Goal: Task Accomplishment & Management: Manage account settings

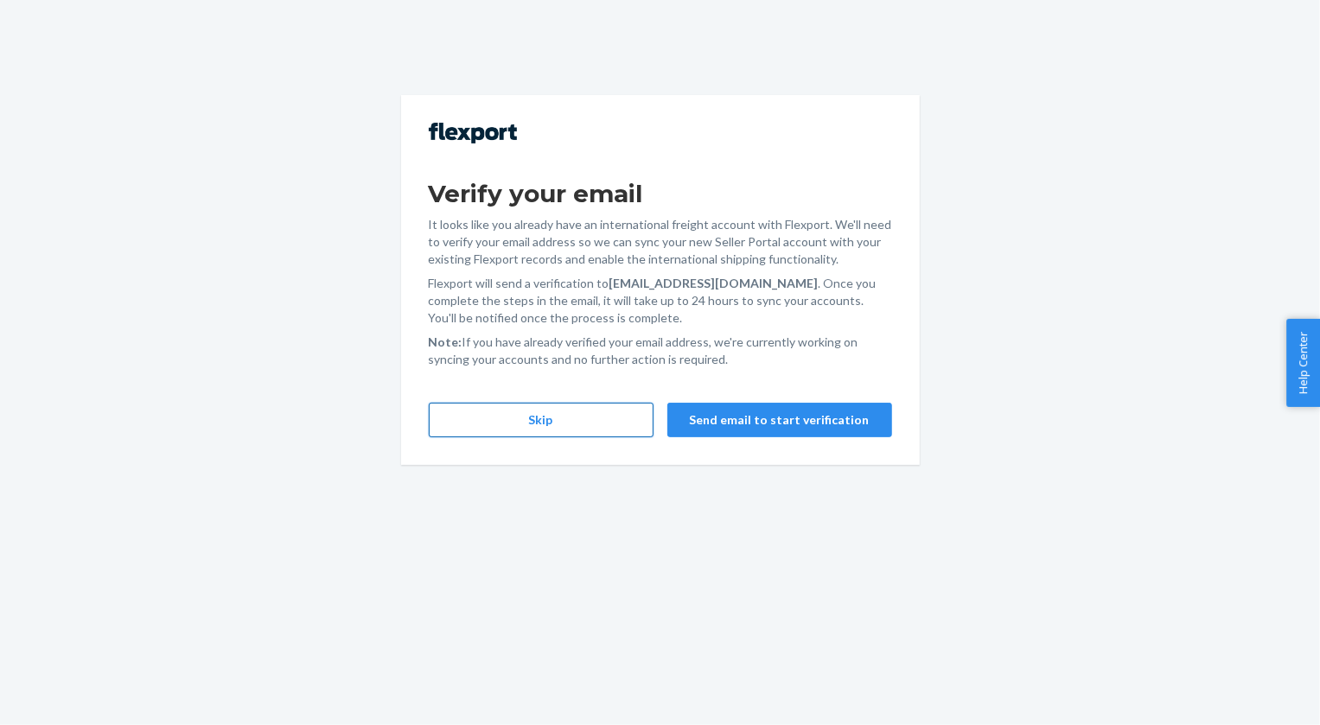
click at [566, 423] on button "Skip" at bounding box center [541, 420] width 225 height 35
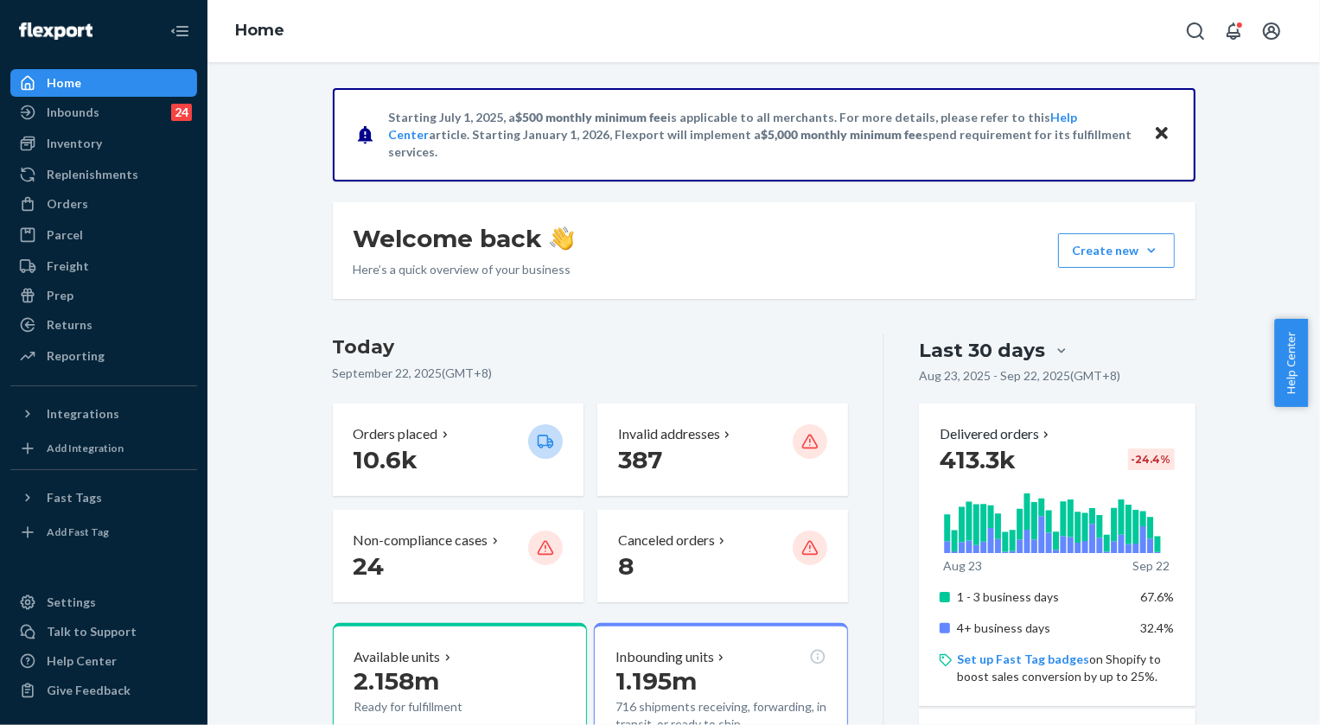
drag, startPoint x: 73, startPoint y: 200, endPoint x: 122, endPoint y: 11, distance: 194.8
click at [73, 200] on div "Orders" at bounding box center [68, 203] width 42 height 17
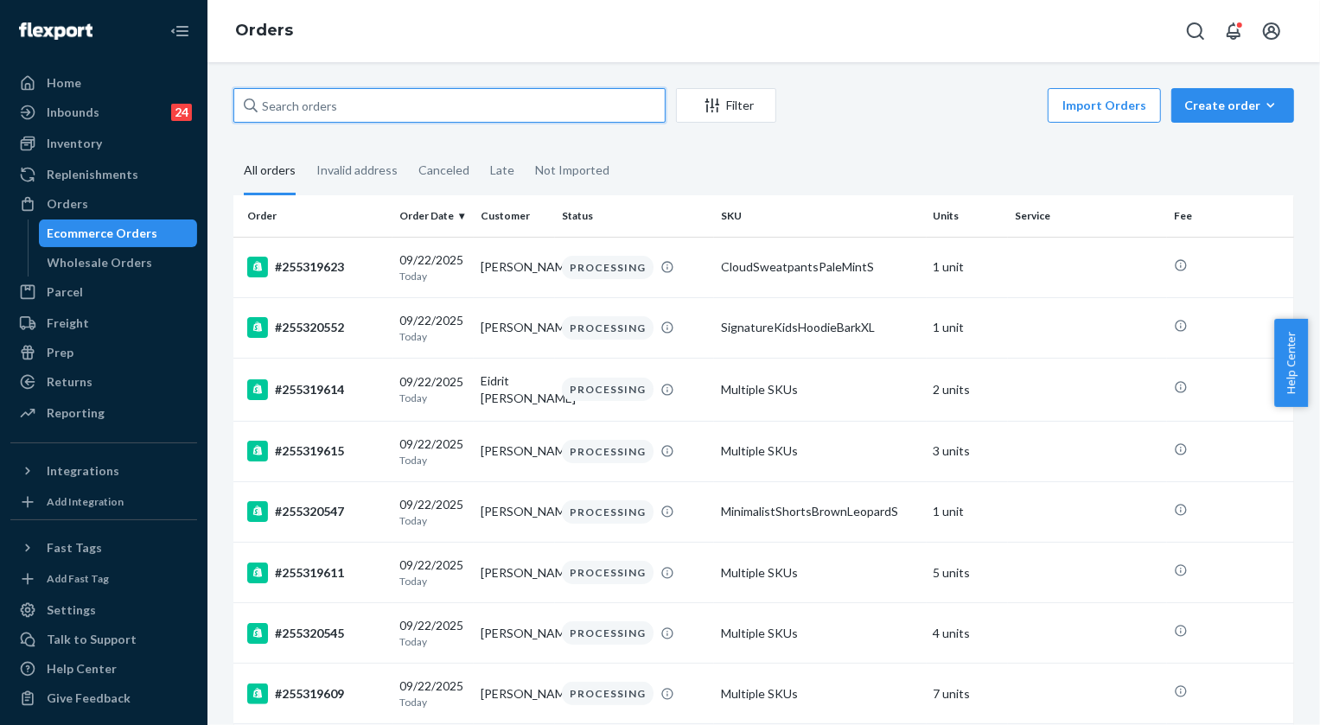
click at [353, 101] on input "text" at bounding box center [449, 105] width 432 height 35
paste input "R1NDRPSILE"
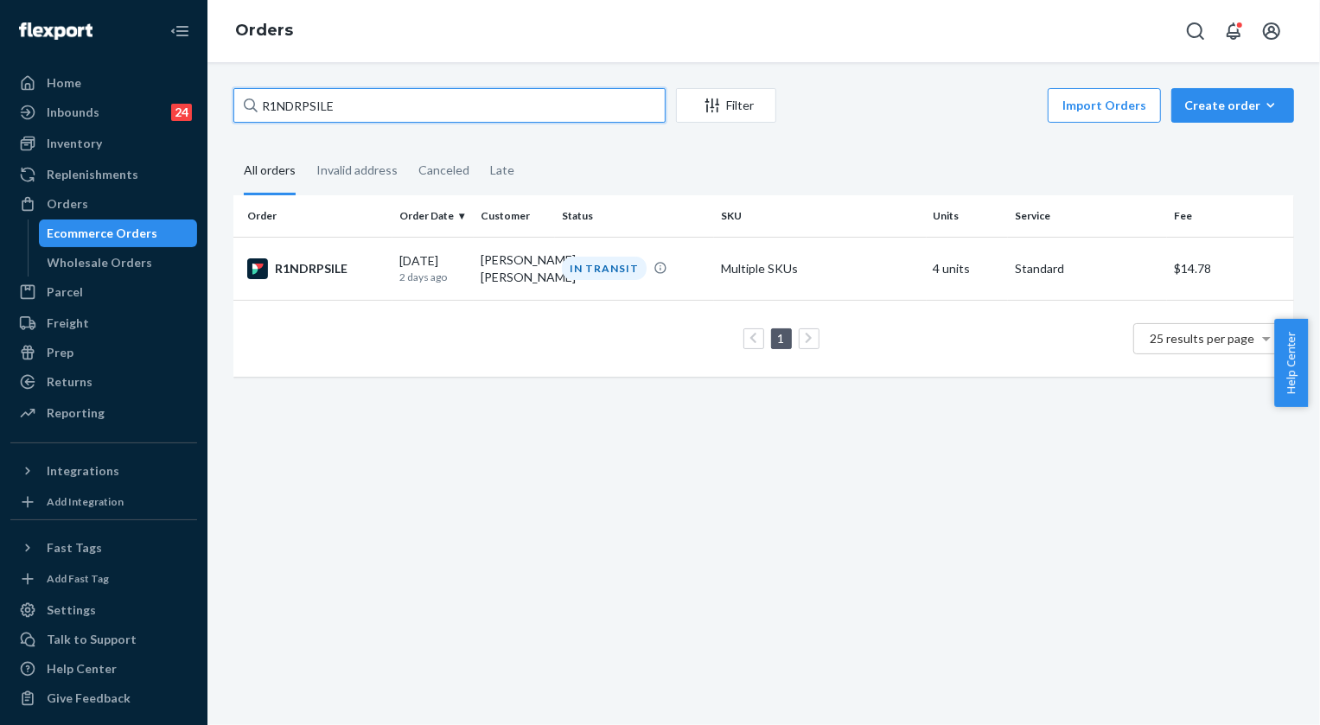
type input "R1NDRPSILE"
click at [589, 267] on div "IN TRANSIT" at bounding box center [604, 268] width 85 height 23
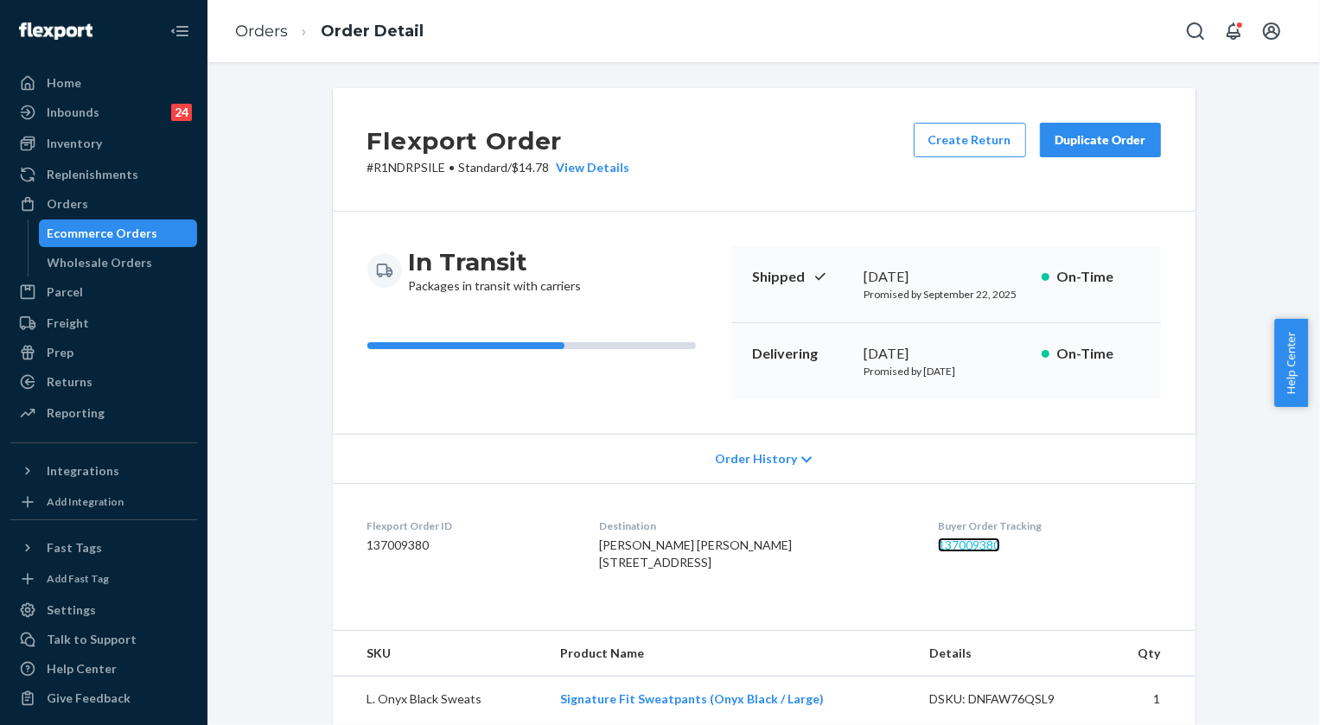
click at [960, 538] on link "137009380" at bounding box center [969, 545] width 62 height 15
click at [246, 27] on link "Orders" at bounding box center [261, 31] width 53 height 19
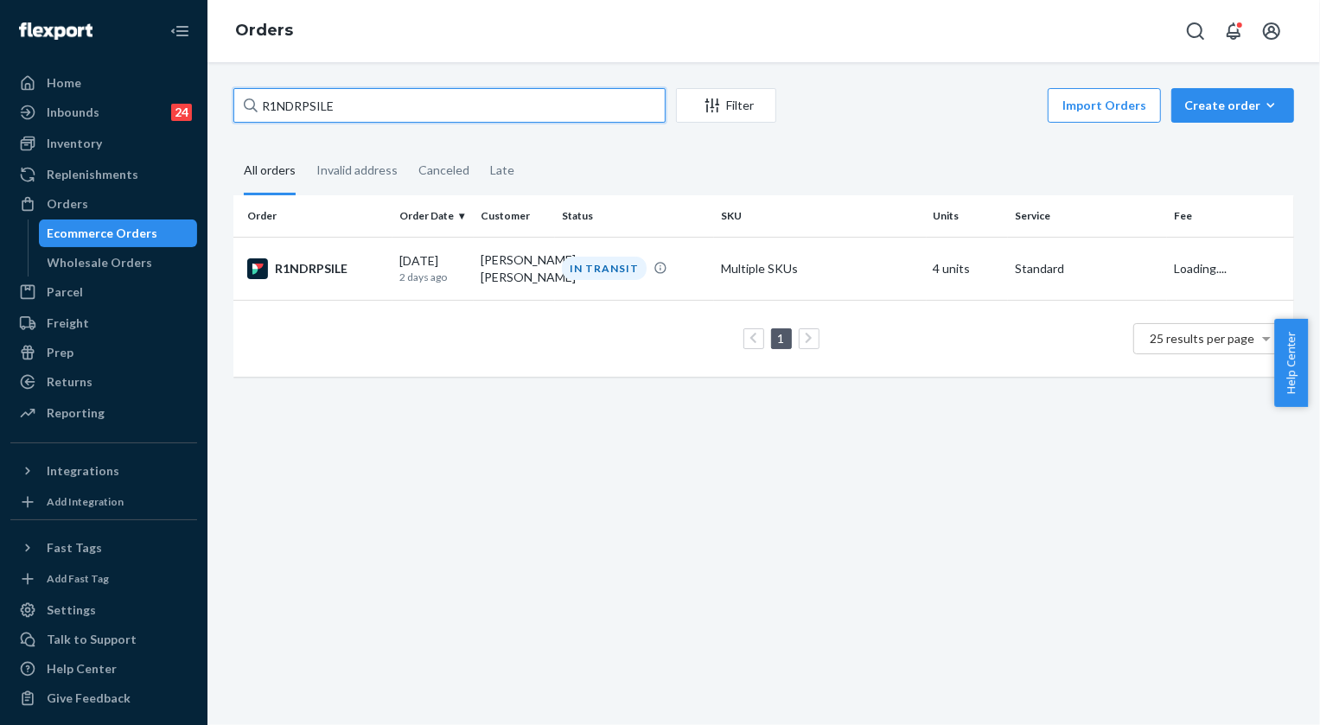
click at [387, 106] on input "R1NDRPSILE" at bounding box center [449, 105] width 432 height 35
paste input "BY4QSTSIEX"
type input "BY4QSTSIEX"
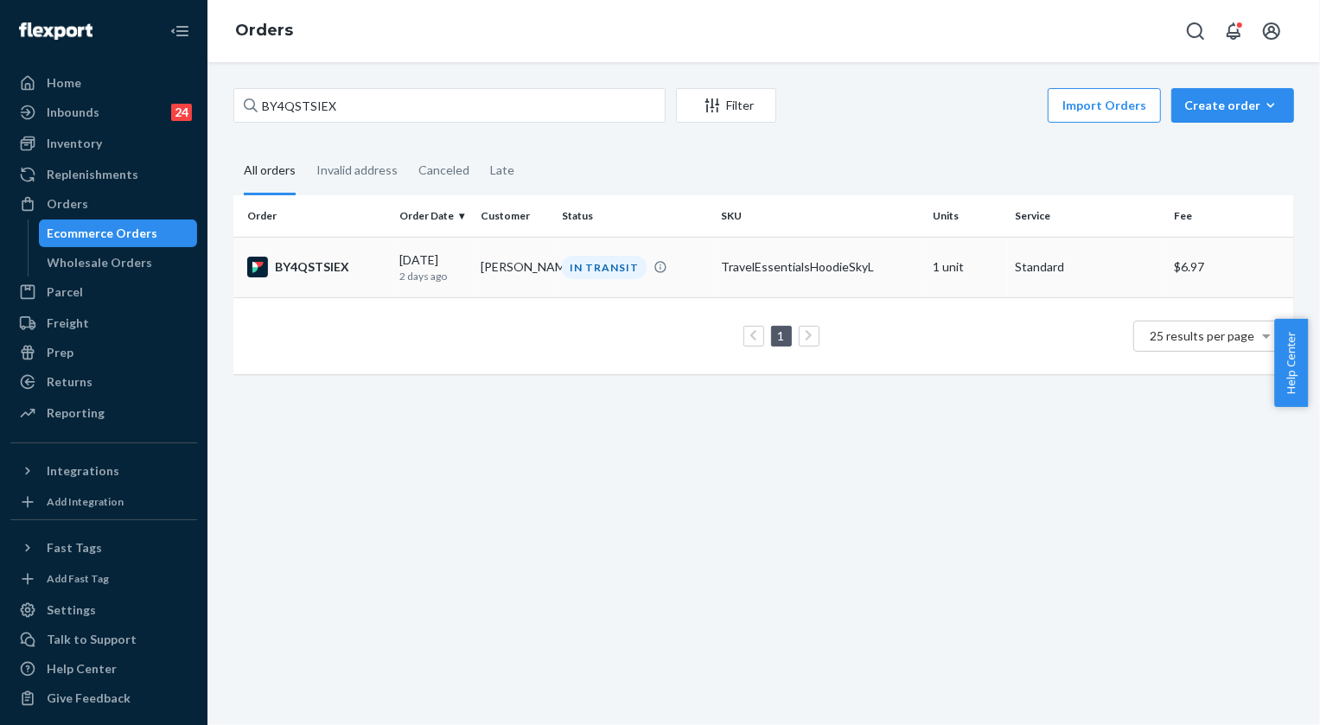
click at [594, 268] on div "IN TRANSIT" at bounding box center [604, 267] width 85 height 23
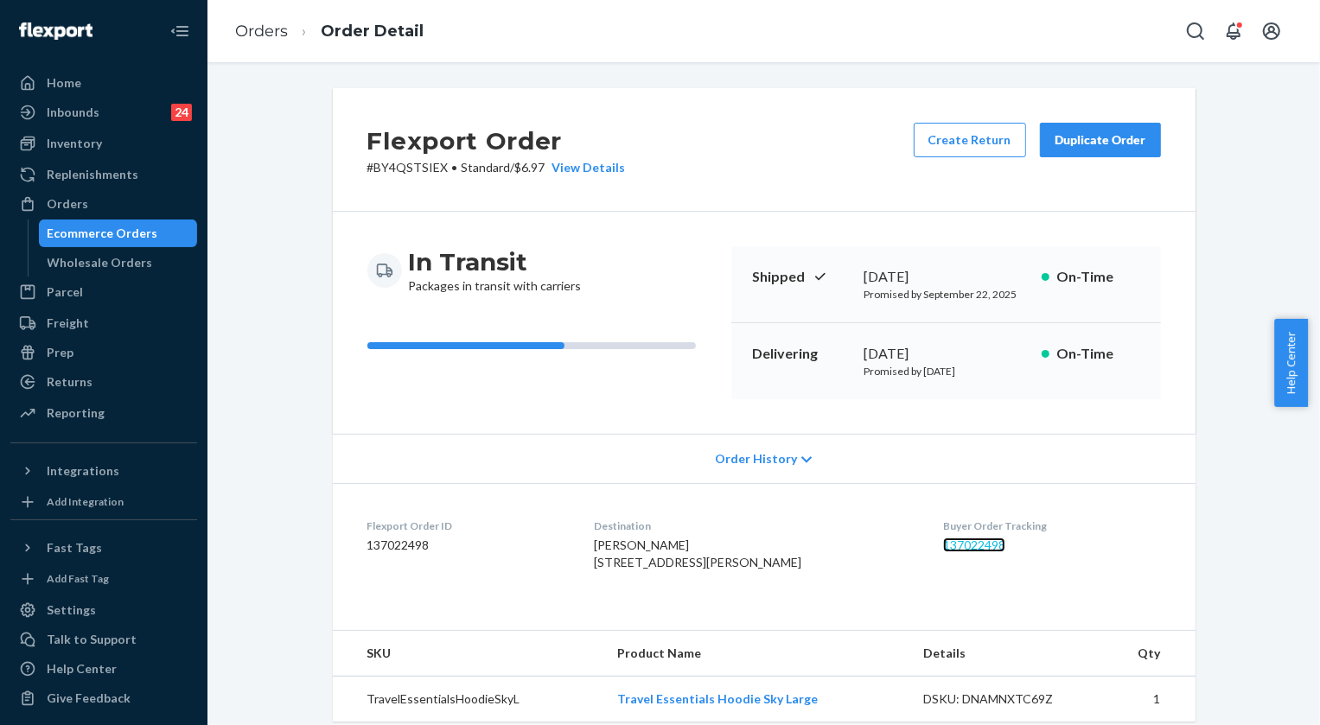
click at [975, 544] on link "137022498" at bounding box center [974, 545] width 62 height 15
click at [252, 27] on link "Orders" at bounding box center [261, 31] width 53 height 19
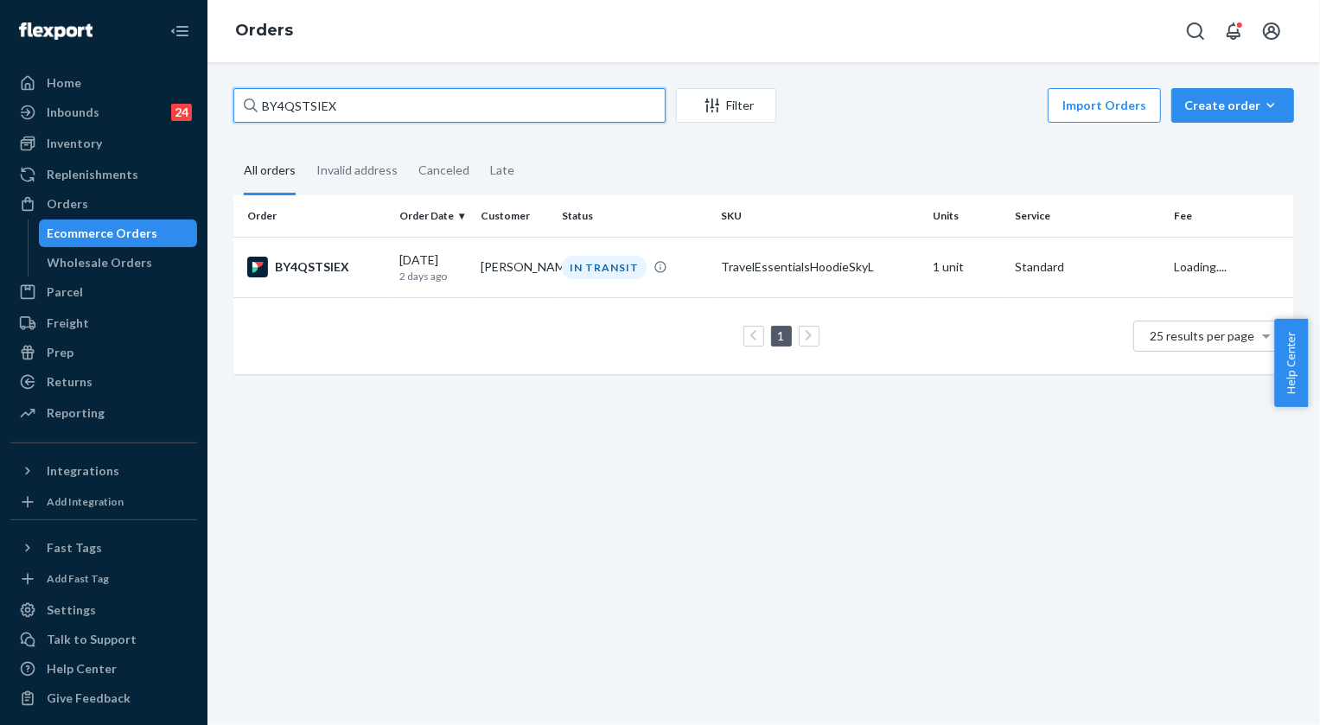
click at [428, 109] on input "BY4QSTSIEX" at bounding box center [449, 105] width 432 height 35
paste input "255173965"
type input "255173965"
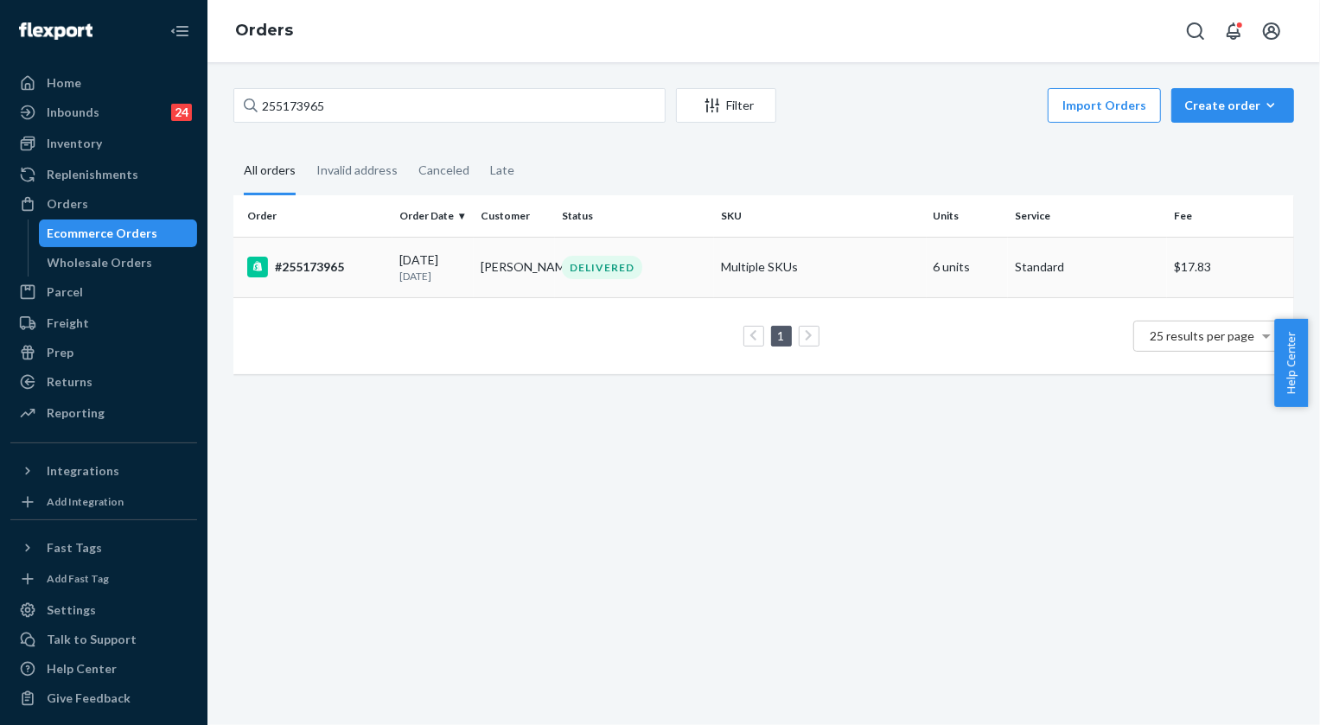
click at [590, 275] on div "DELIVERED" at bounding box center [602, 267] width 80 height 23
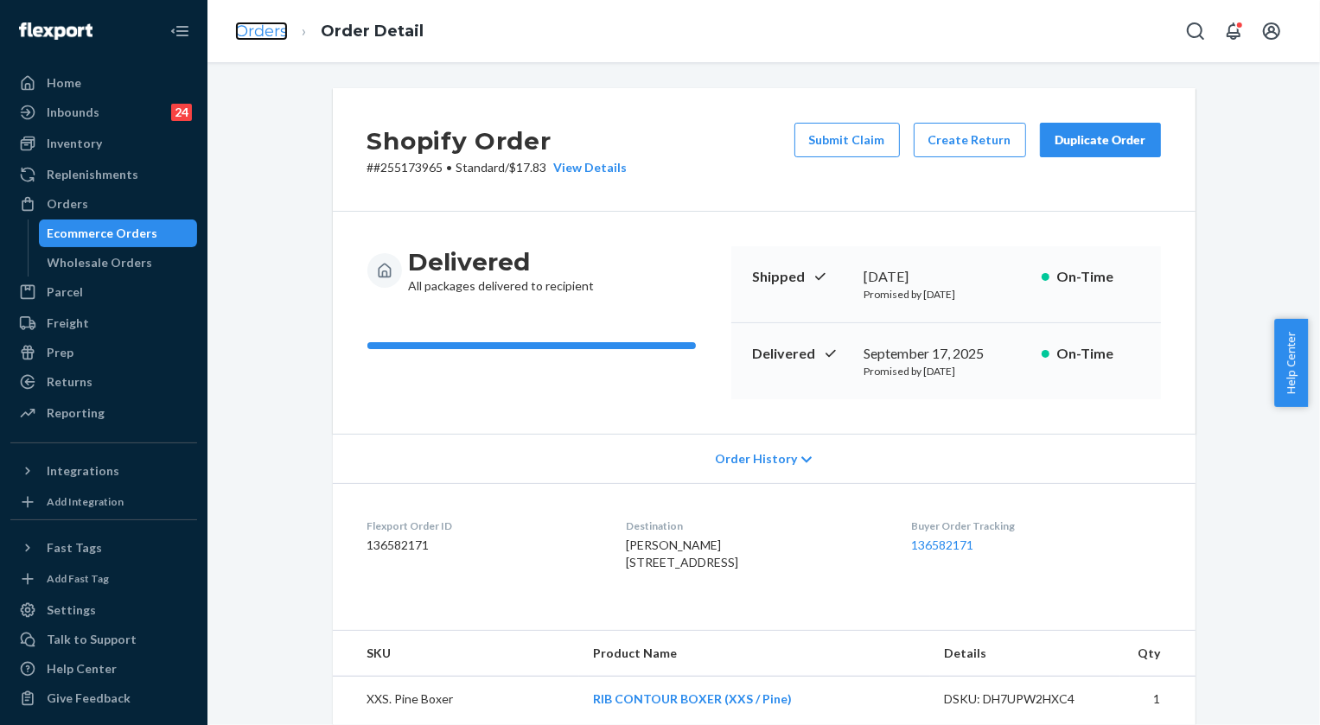
click at [265, 32] on link "Orders" at bounding box center [261, 31] width 53 height 19
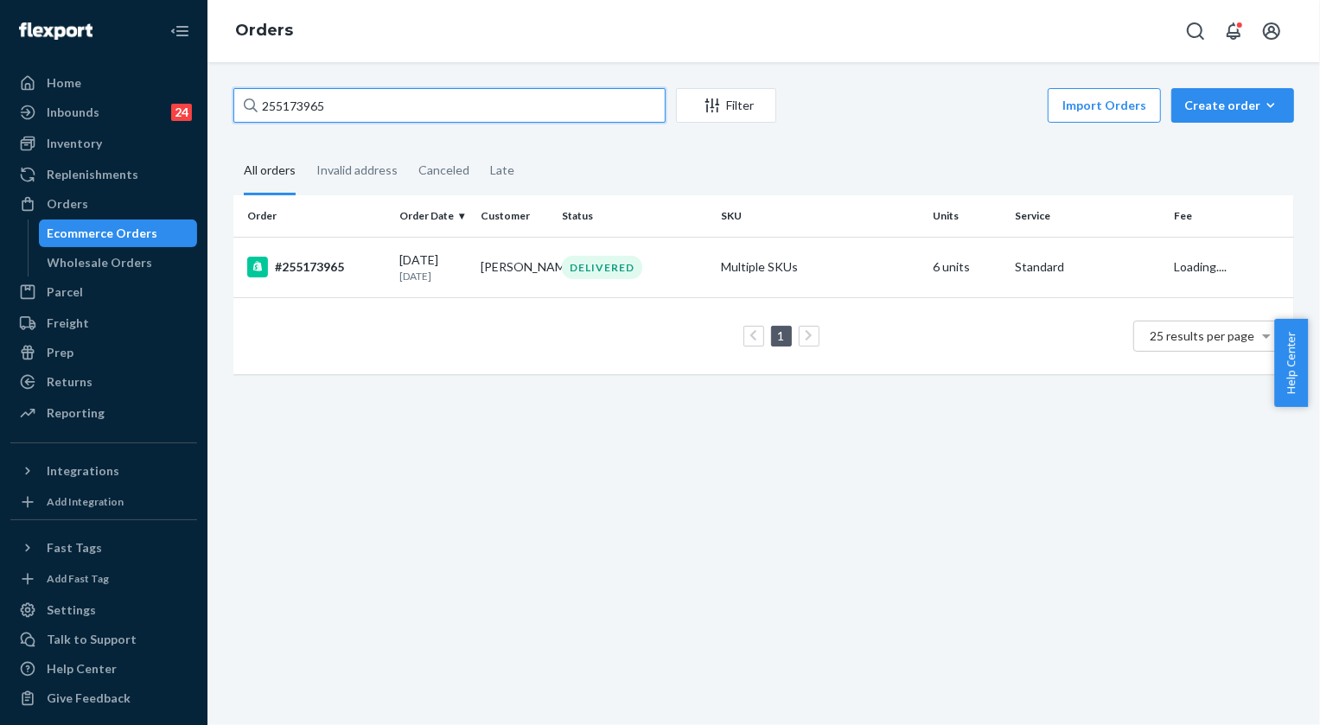
click at [399, 118] on input "255173965" at bounding box center [449, 105] width 432 height 35
click at [400, 118] on input "255173965" at bounding box center [449, 105] width 432 height 35
paste input "23765"
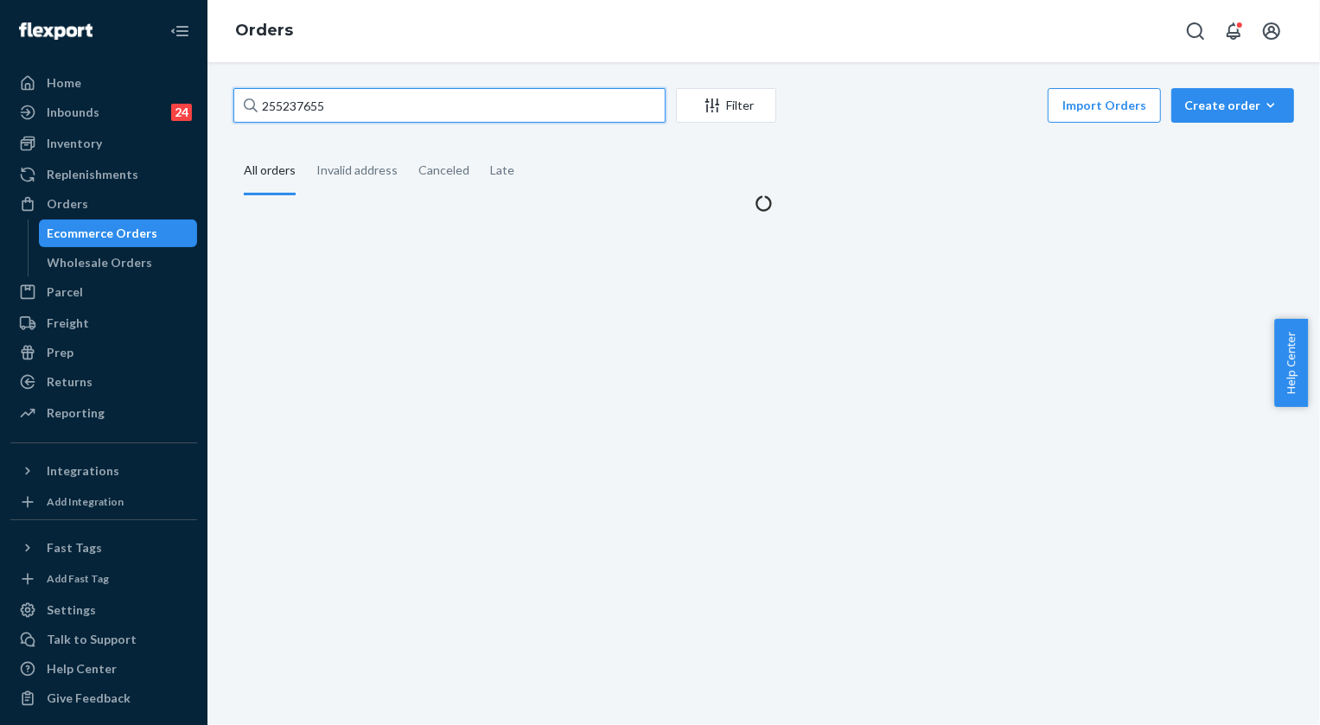
type input "255237655"
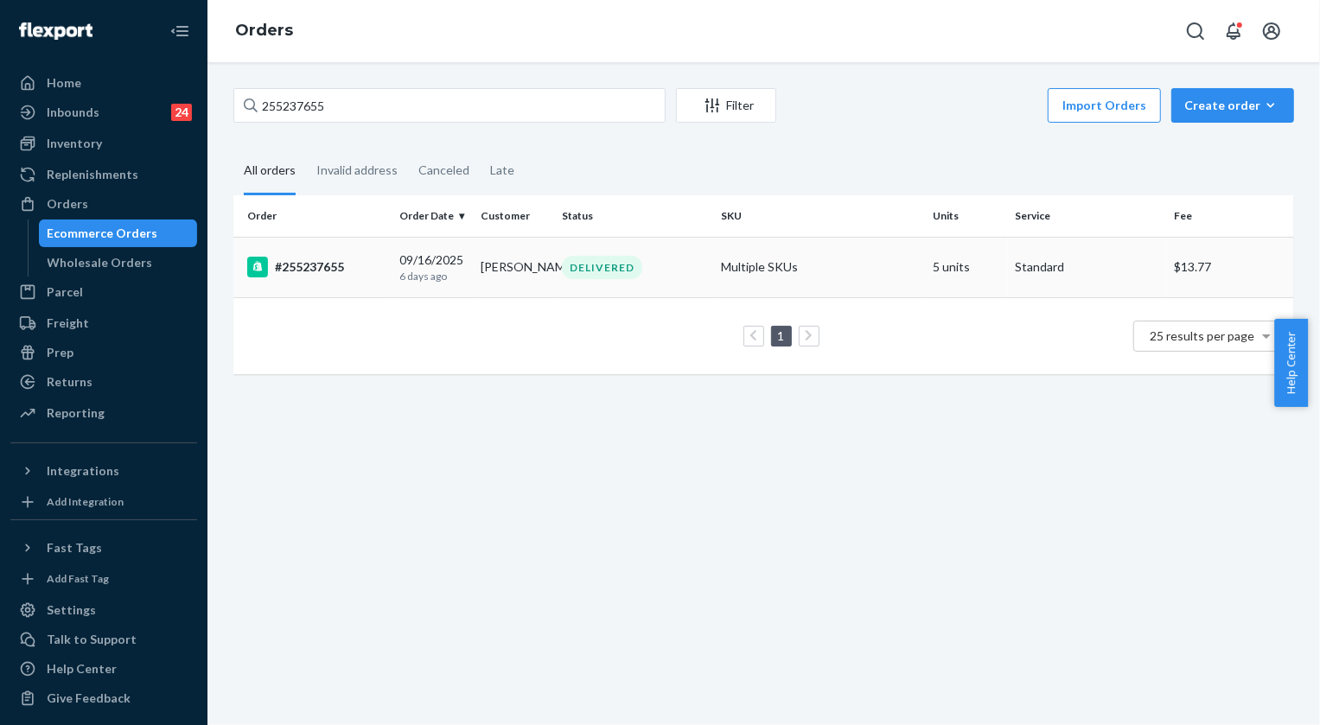
click at [600, 277] on div "DELIVERED" at bounding box center [602, 267] width 80 height 23
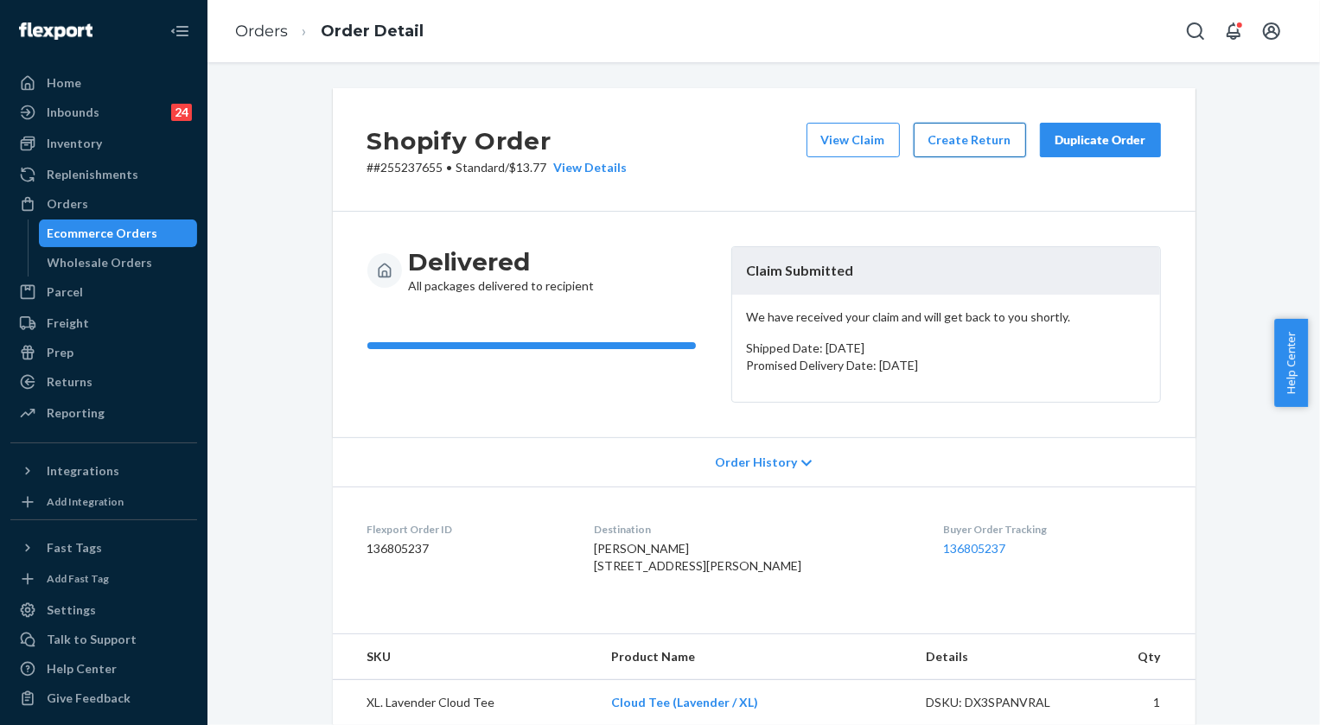
click at [978, 138] on button "Create Return" at bounding box center [970, 140] width 112 height 35
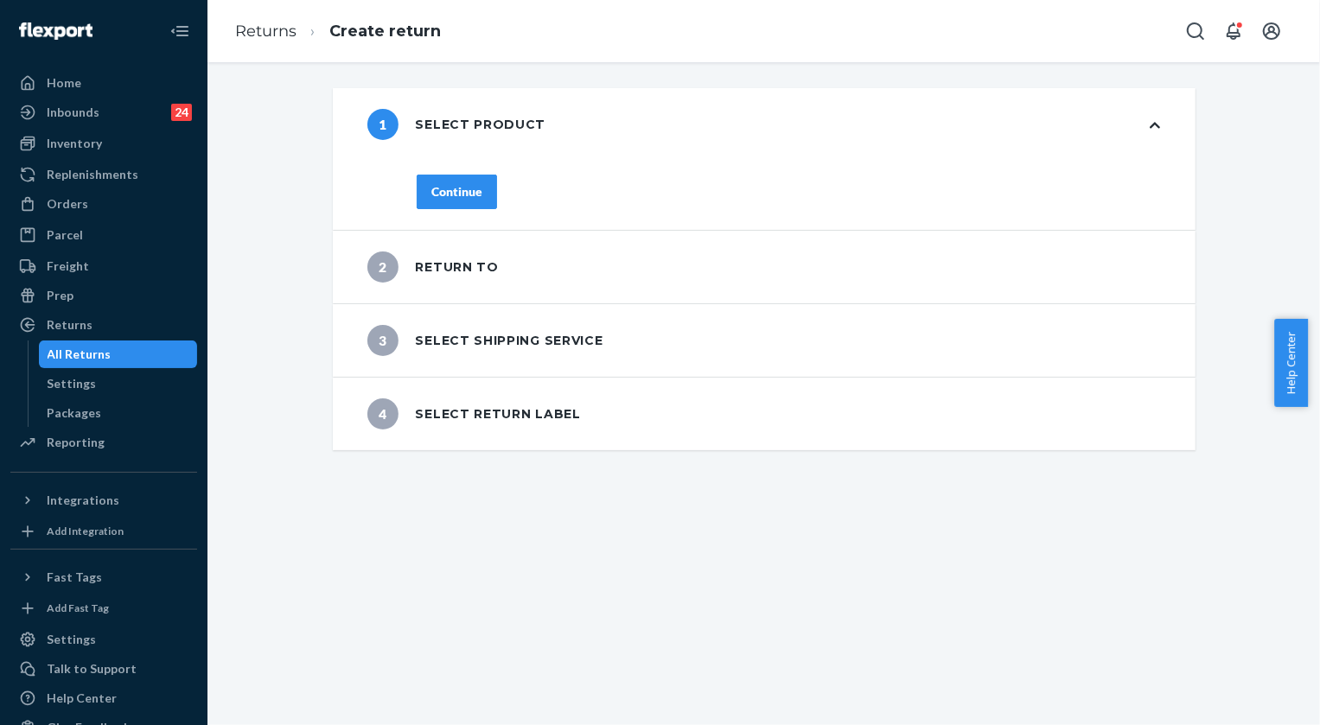
click at [473, 182] on button "Continue" at bounding box center [457, 192] width 80 height 35
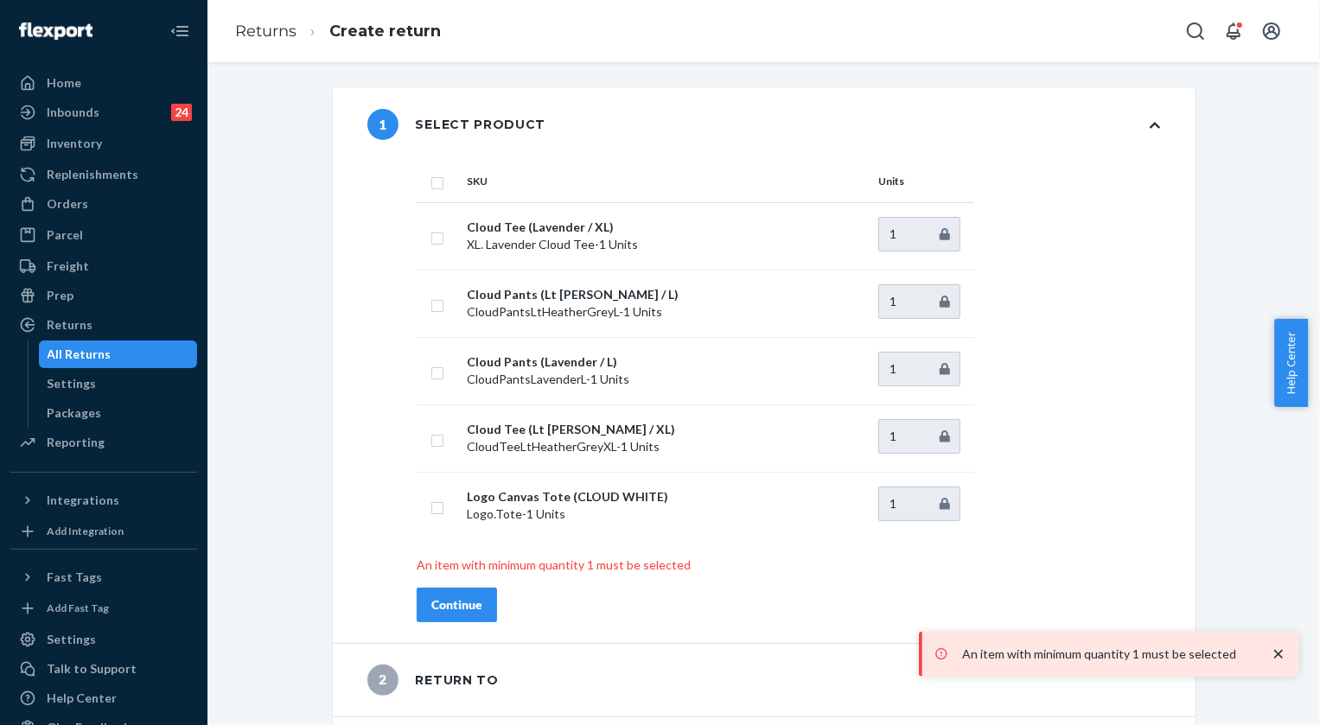
click at [475, 211] on td "Cloud Tee (Lavender / XL) XL. Lavender Cloud Tee - 1 Units" at bounding box center [666, 235] width 412 height 67
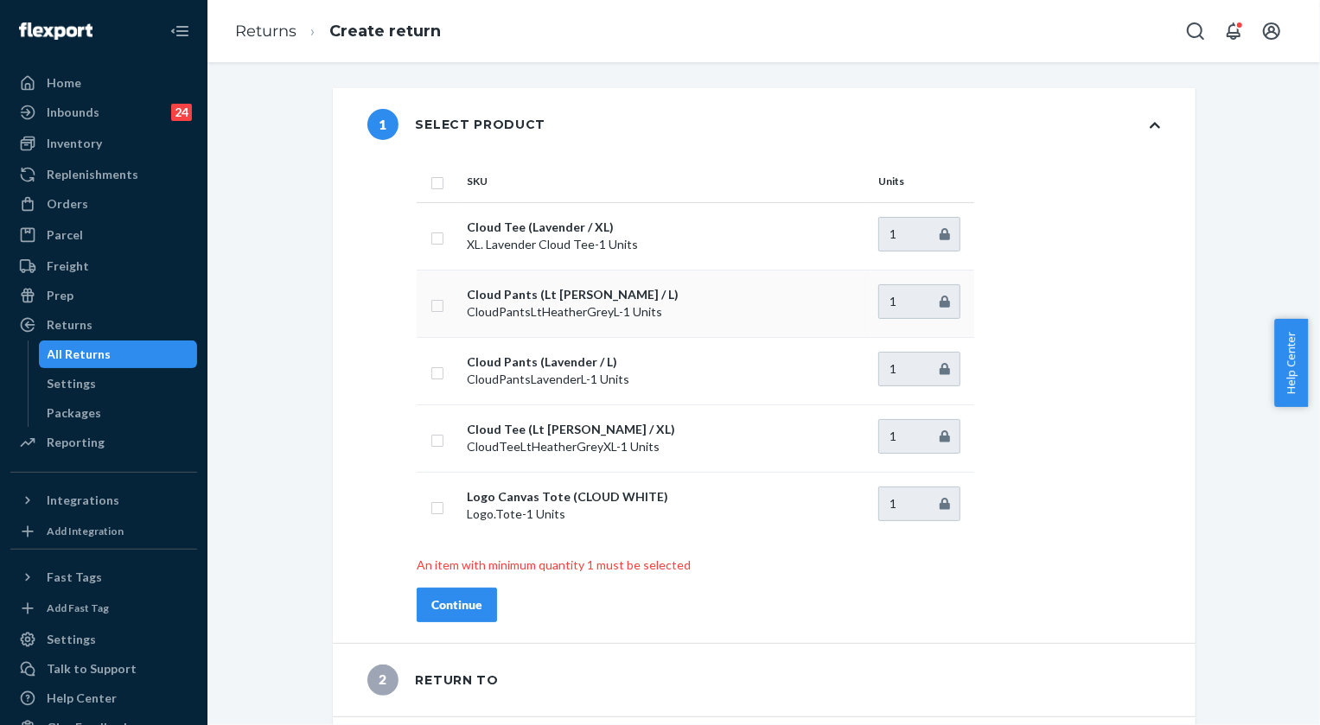
click at [431, 308] on input "checkbox" at bounding box center [438, 304] width 14 height 18
checkbox input "true"
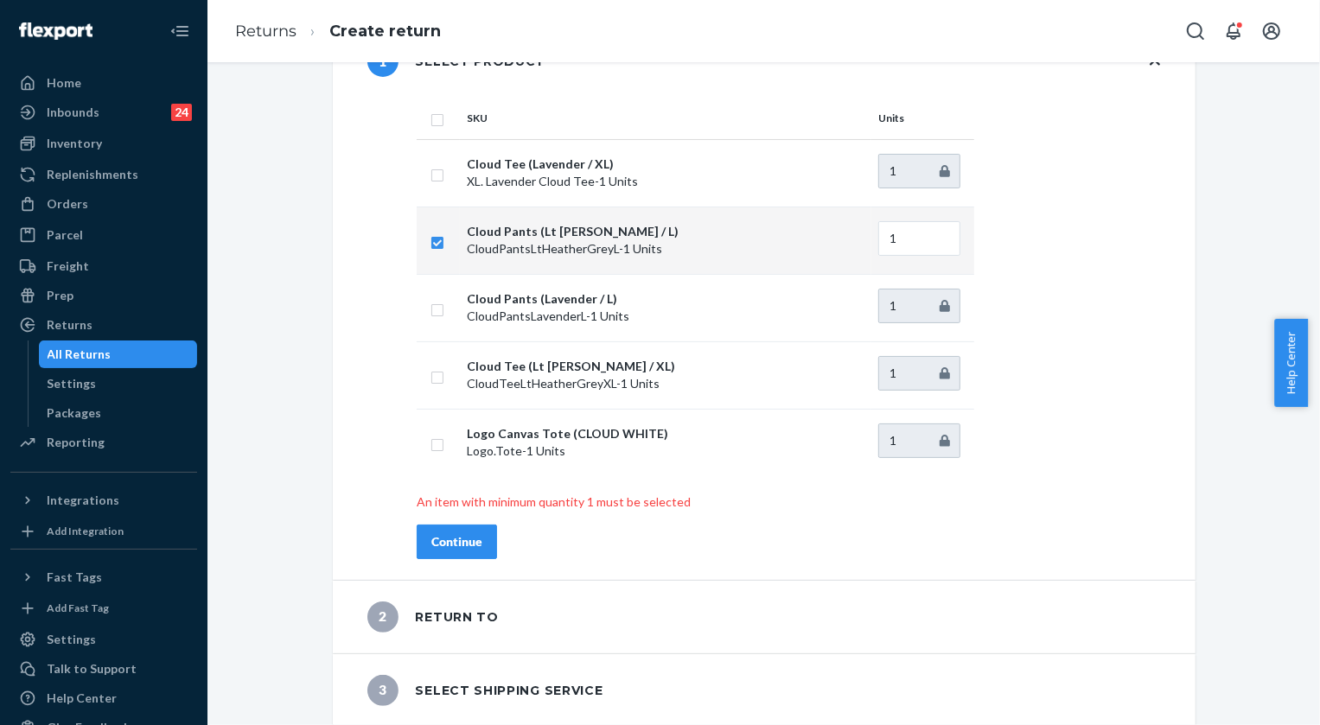
scroll to position [137, 0]
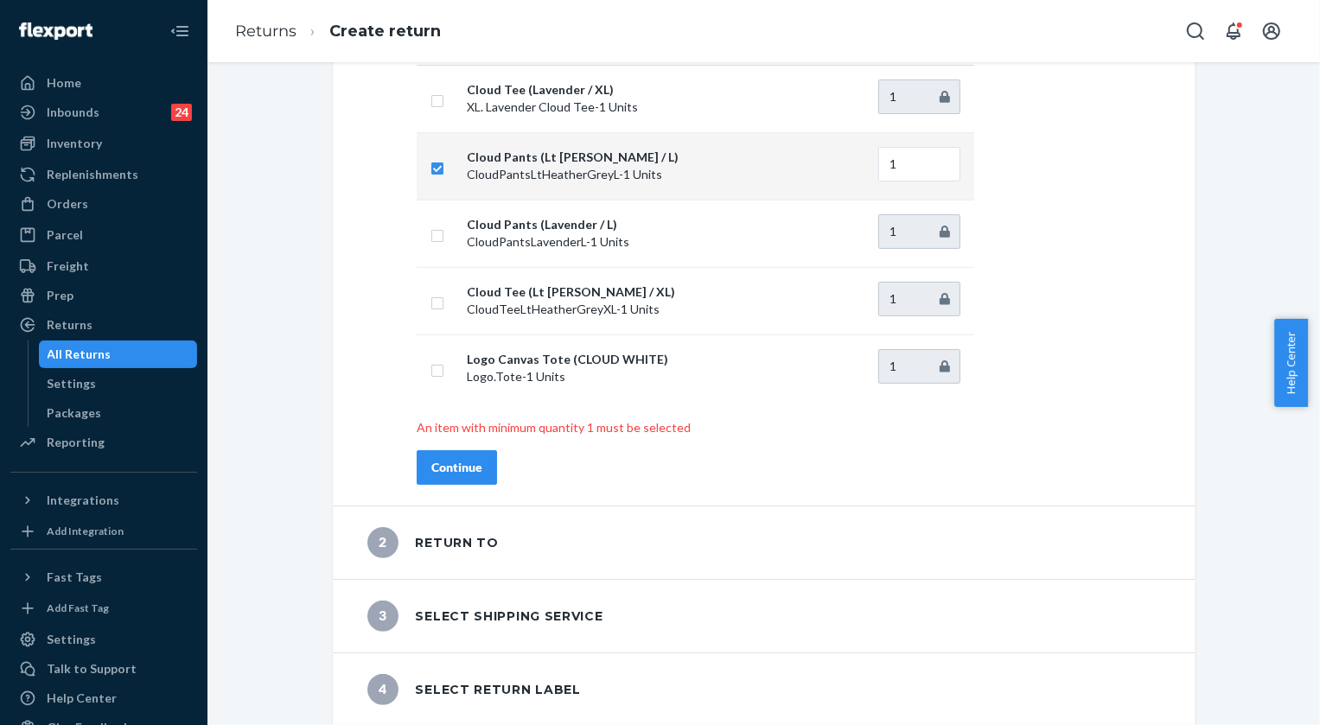
click at [480, 472] on button "Continue" at bounding box center [457, 468] width 80 height 35
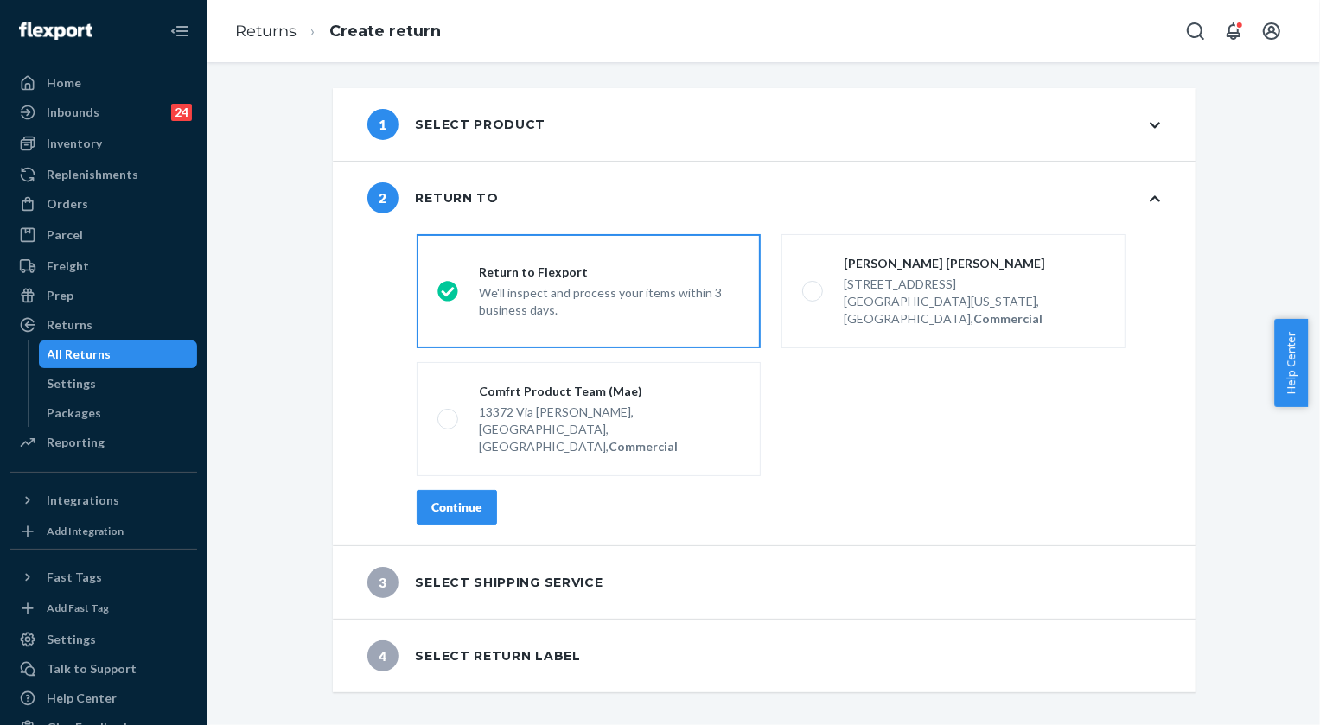
click at [431, 499] on div "Continue" at bounding box center [456, 507] width 51 height 17
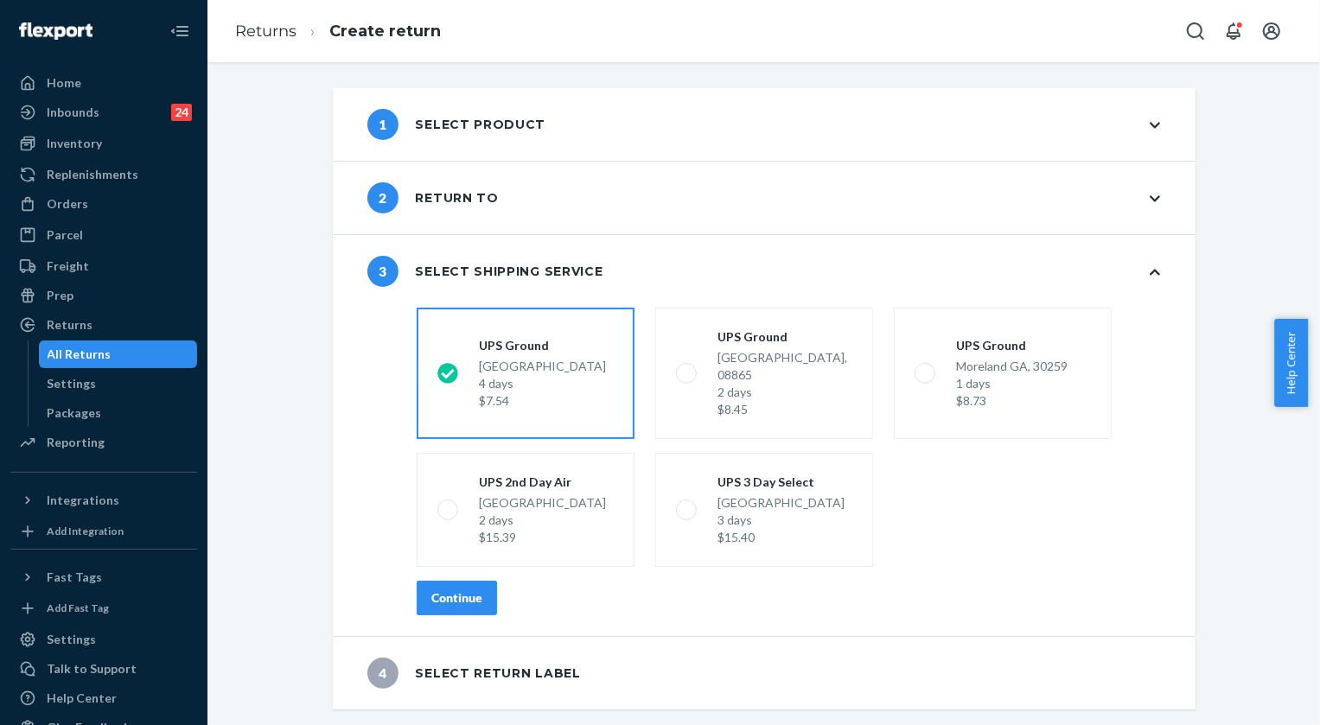
click at [441, 581] on button "Continue" at bounding box center [457, 598] width 80 height 35
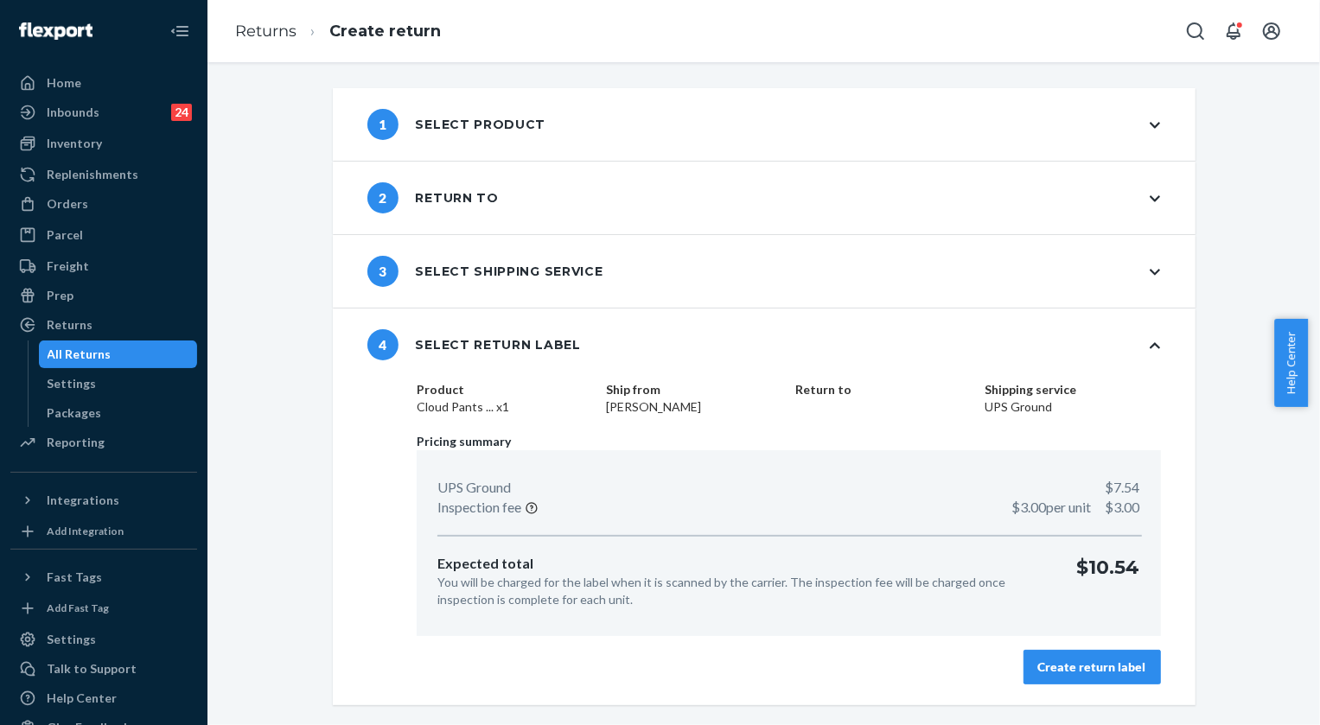
drag, startPoint x: 1072, startPoint y: 674, endPoint x: 425, endPoint y: 303, distance: 746.0
click at [1071, 674] on div "Create return label" at bounding box center [1092, 667] width 108 height 17
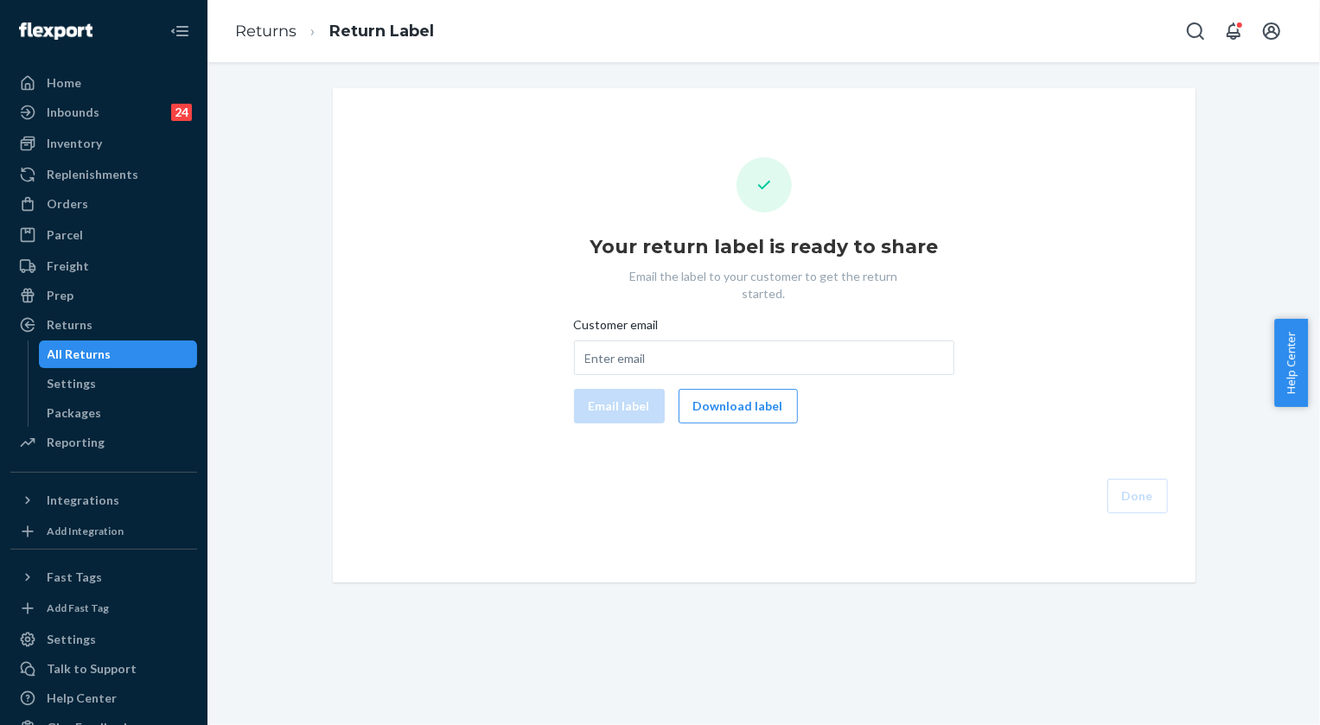
click at [674, 316] on div "Customer email" at bounding box center [764, 328] width 380 height 24
click at [674, 341] on input "Customer email" at bounding box center [764, 358] width 380 height 35
click at [643, 341] on input "Customer email" at bounding box center [764, 358] width 380 height 35
paste input "[EMAIL_ADDRESS][DOMAIN_NAME]"
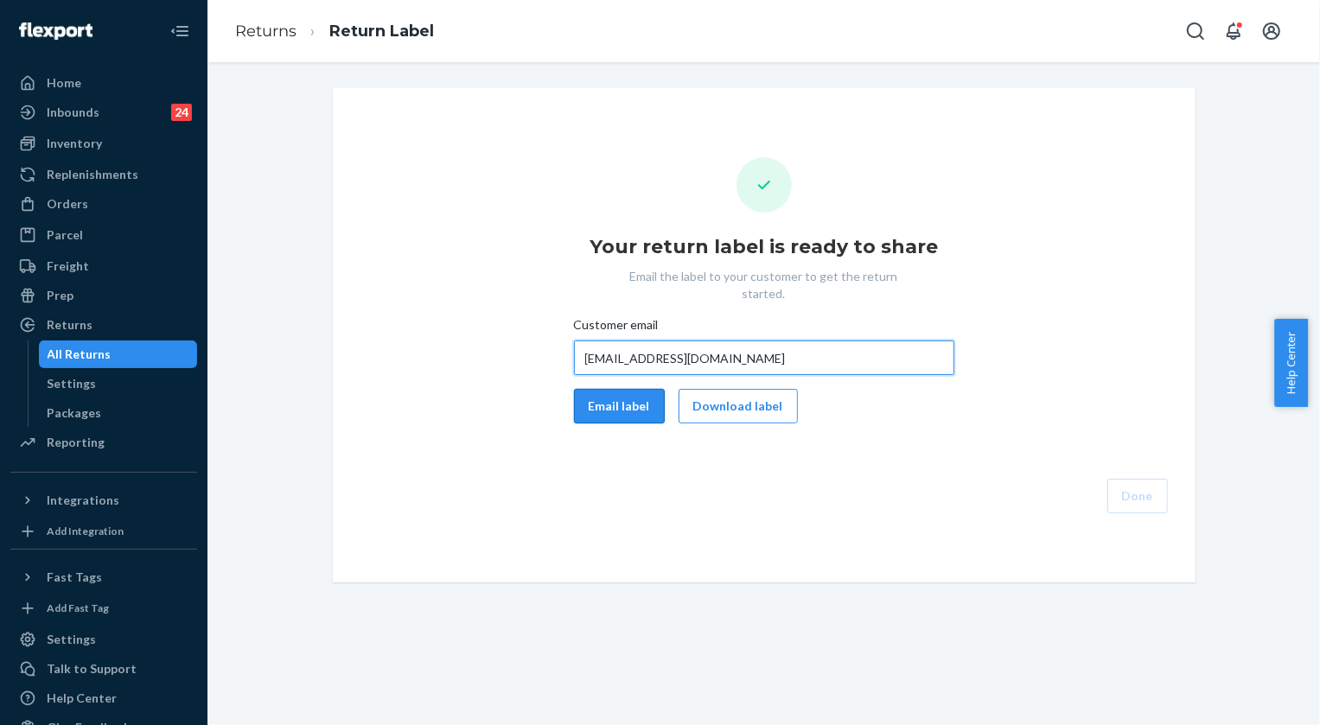
type input "[EMAIL_ADDRESS][DOMAIN_NAME]"
click at [592, 393] on button "Email label" at bounding box center [619, 406] width 91 height 35
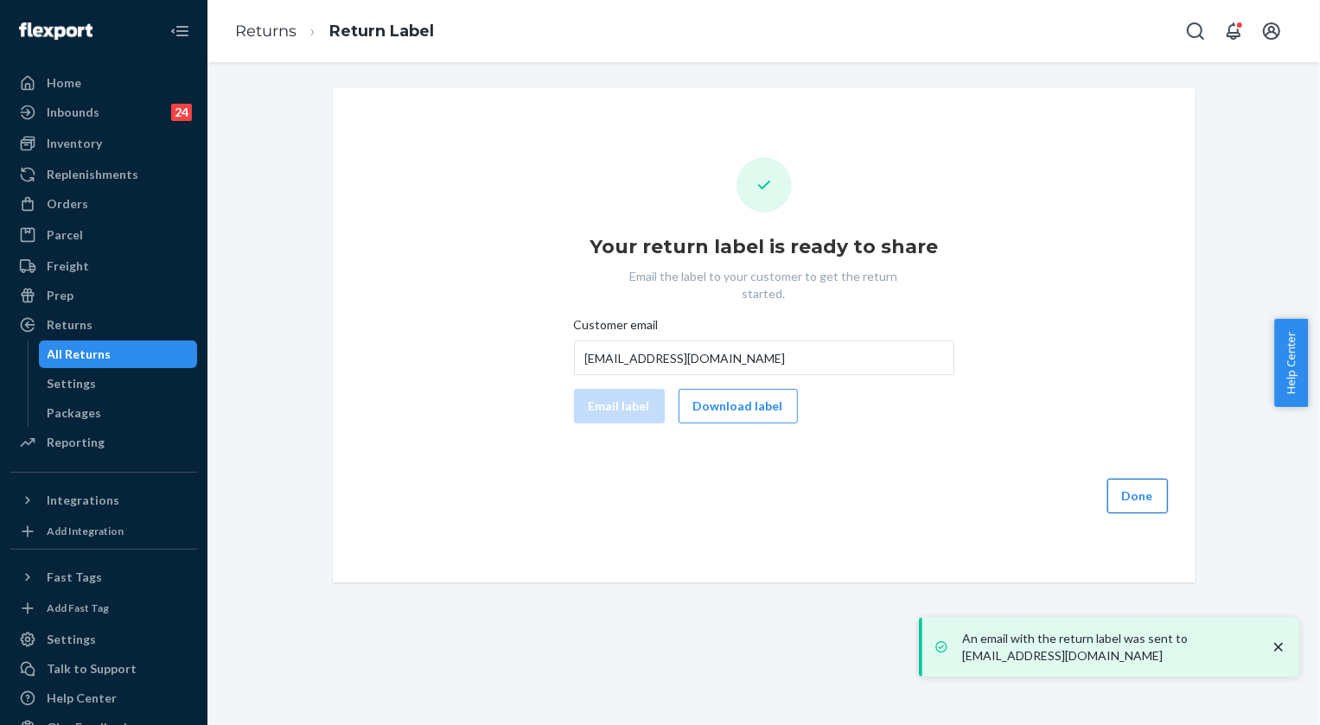
click at [1142, 484] on button "Done" at bounding box center [1138, 496] width 61 height 35
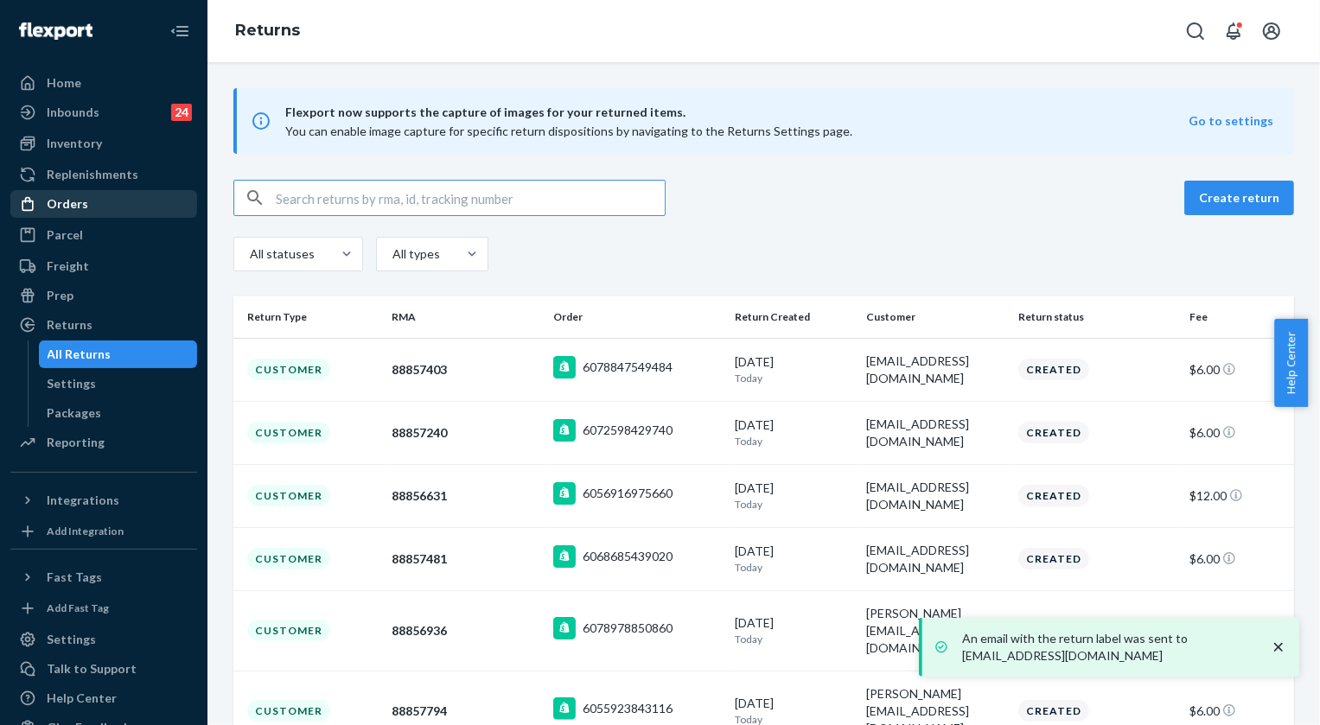
click at [80, 197] on div "Orders" at bounding box center [68, 203] width 42 height 17
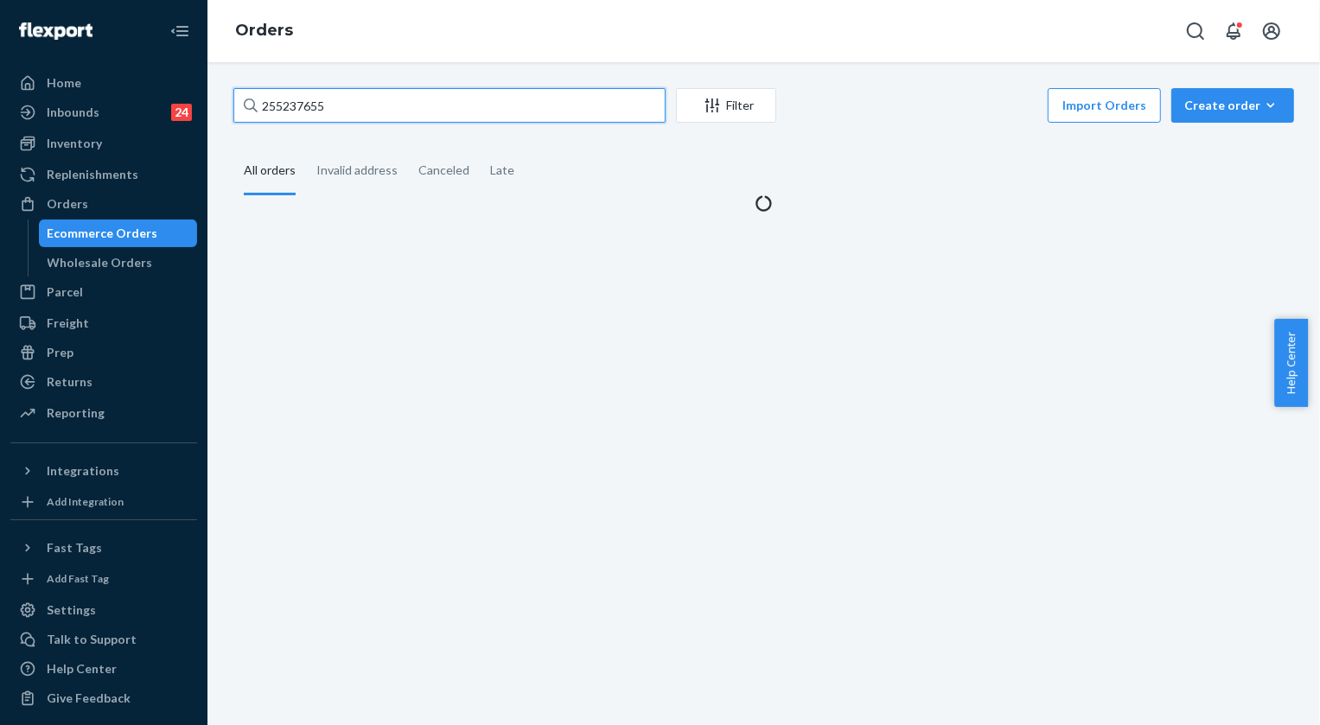
click at [399, 93] on input "255237655" at bounding box center [449, 105] width 432 height 35
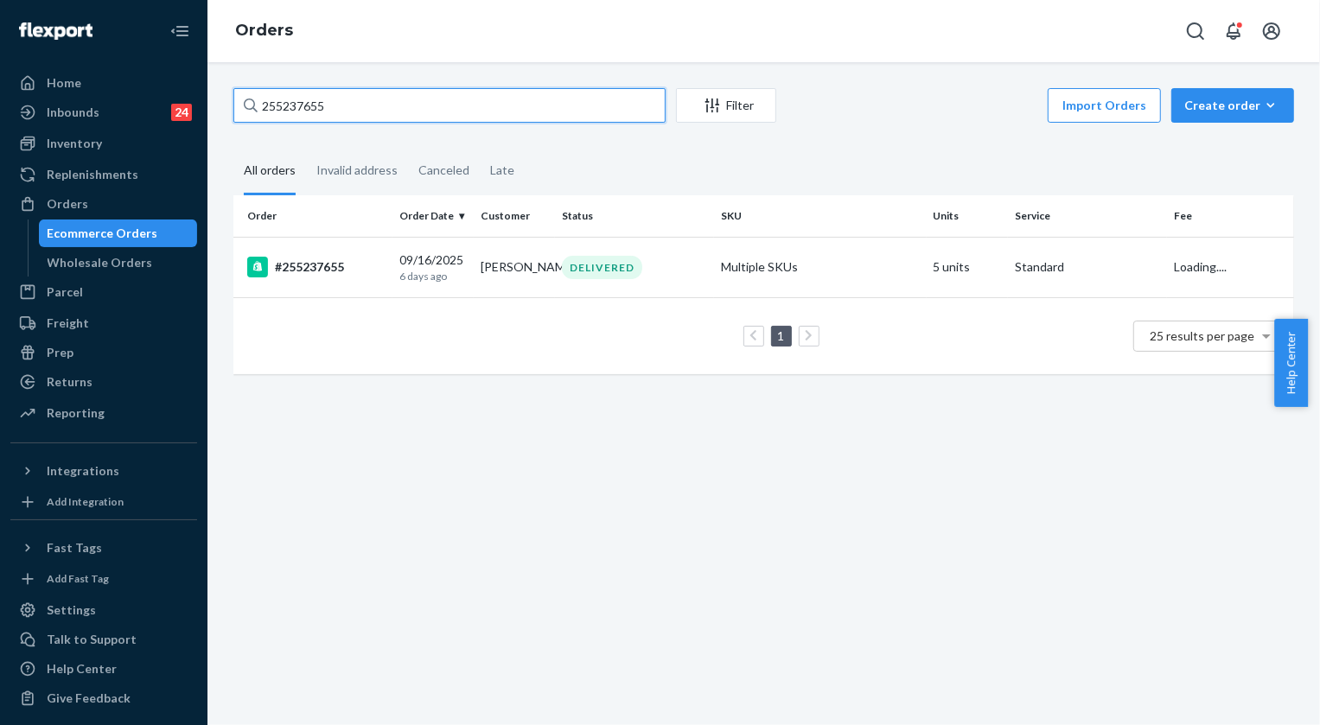
paste input "19390"
type input "255193905"
click at [606, 259] on div "DELIVERED" at bounding box center [602, 267] width 80 height 23
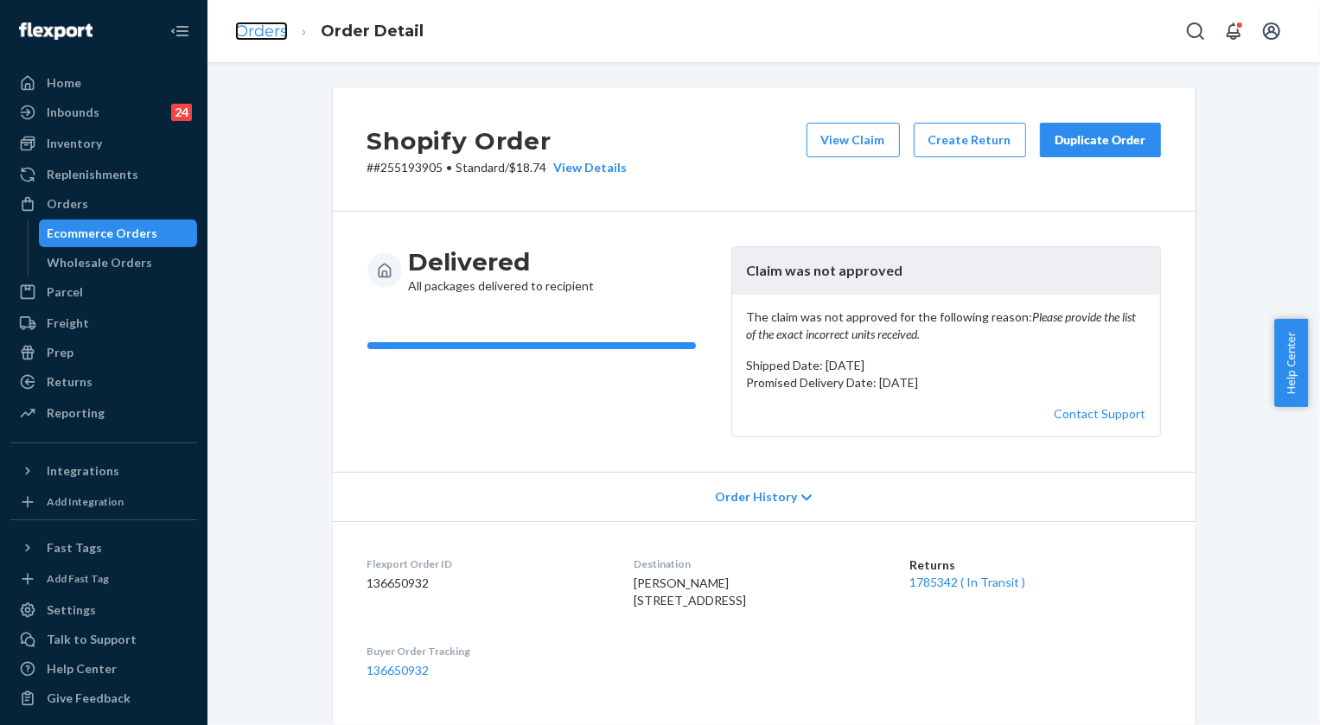
click at [254, 35] on link "Orders" at bounding box center [261, 31] width 53 height 19
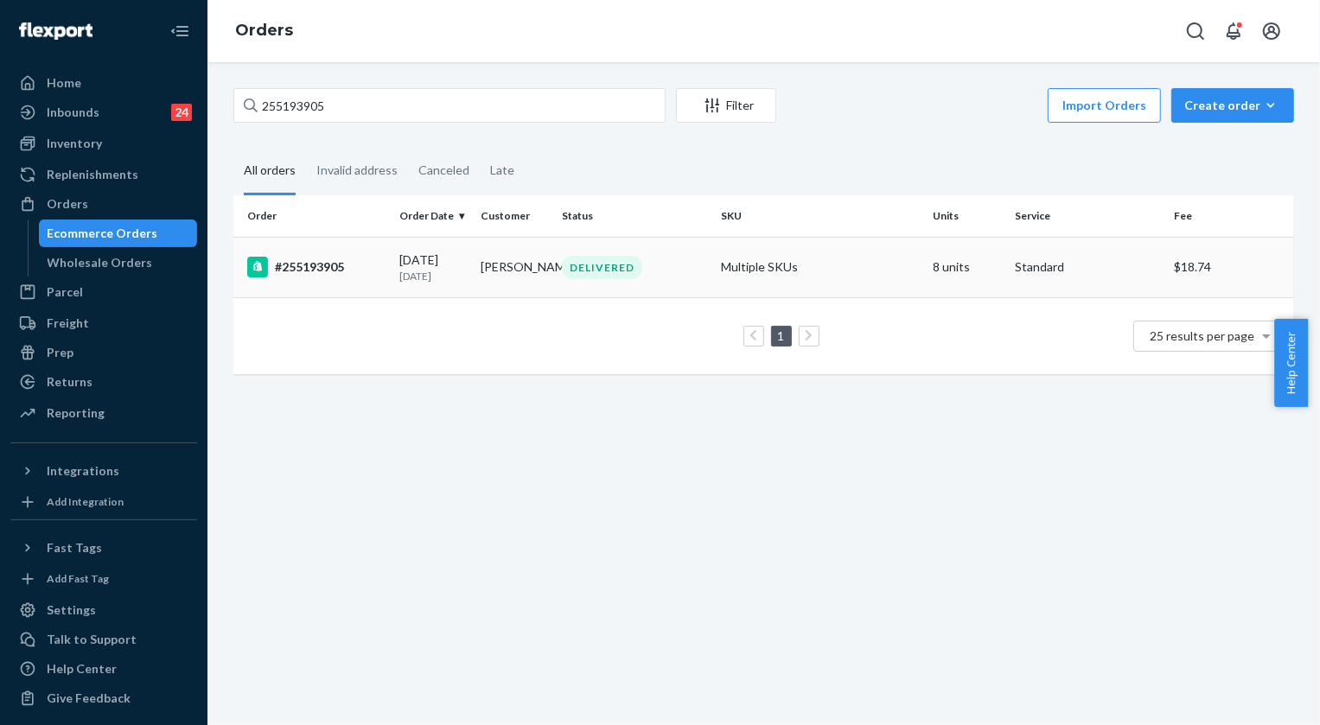
click at [623, 268] on div "DELIVERED" at bounding box center [602, 267] width 80 height 23
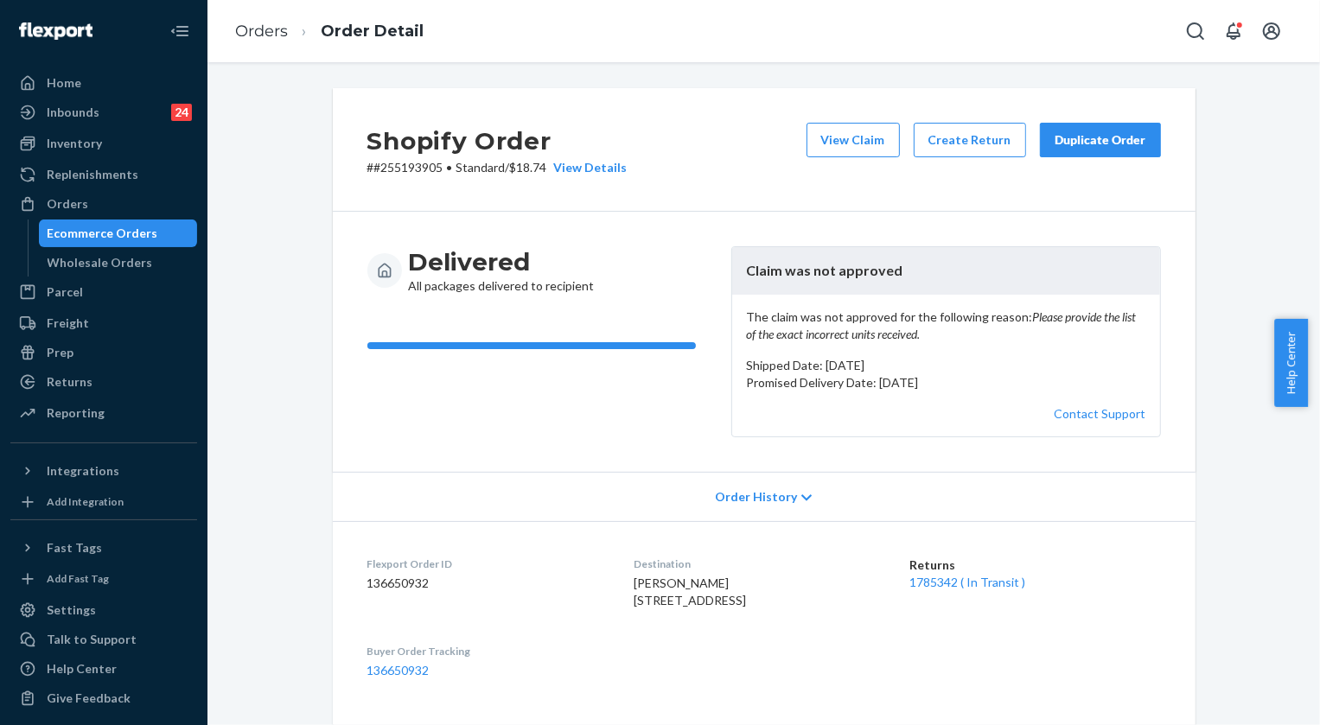
click at [1098, 129] on button "Duplicate Order" at bounding box center [1100, 140] width 121 height 35
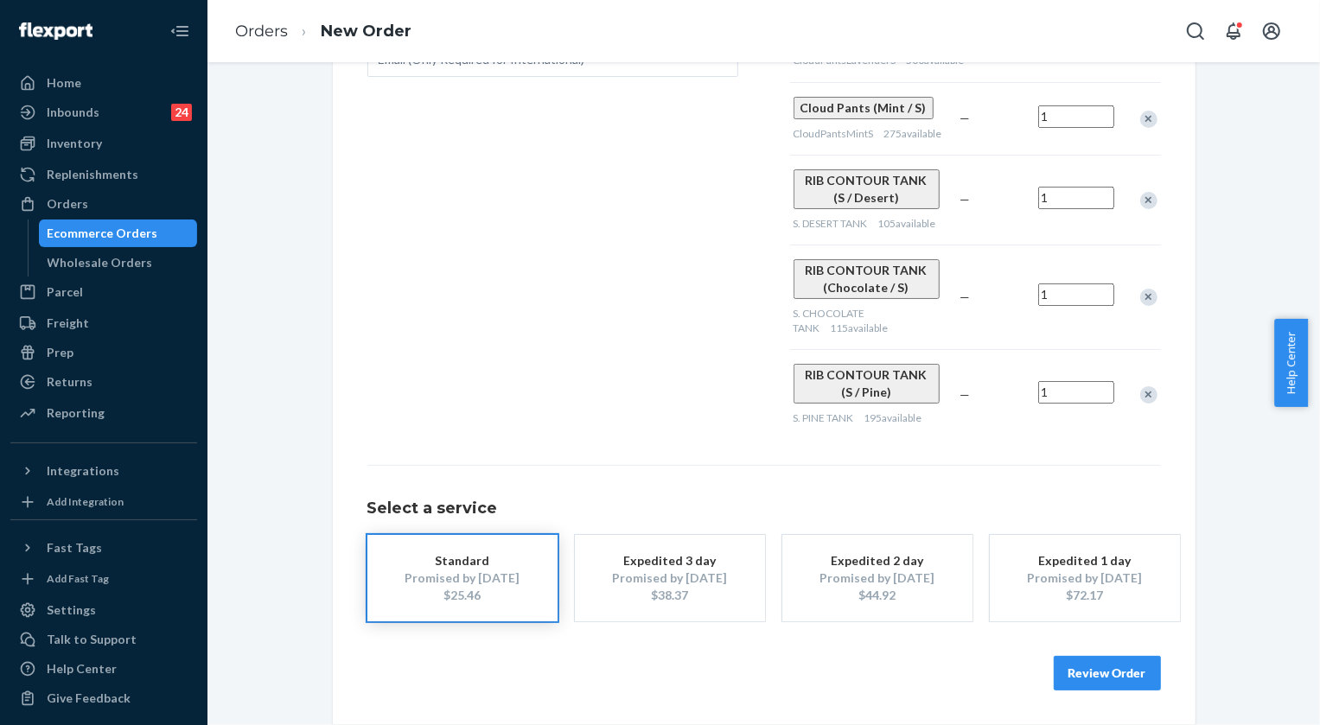
scroll to position [567, 0]
click at [1098, 678] on button "Review Order" at bounding box center [1107, 673] width 107 height 35
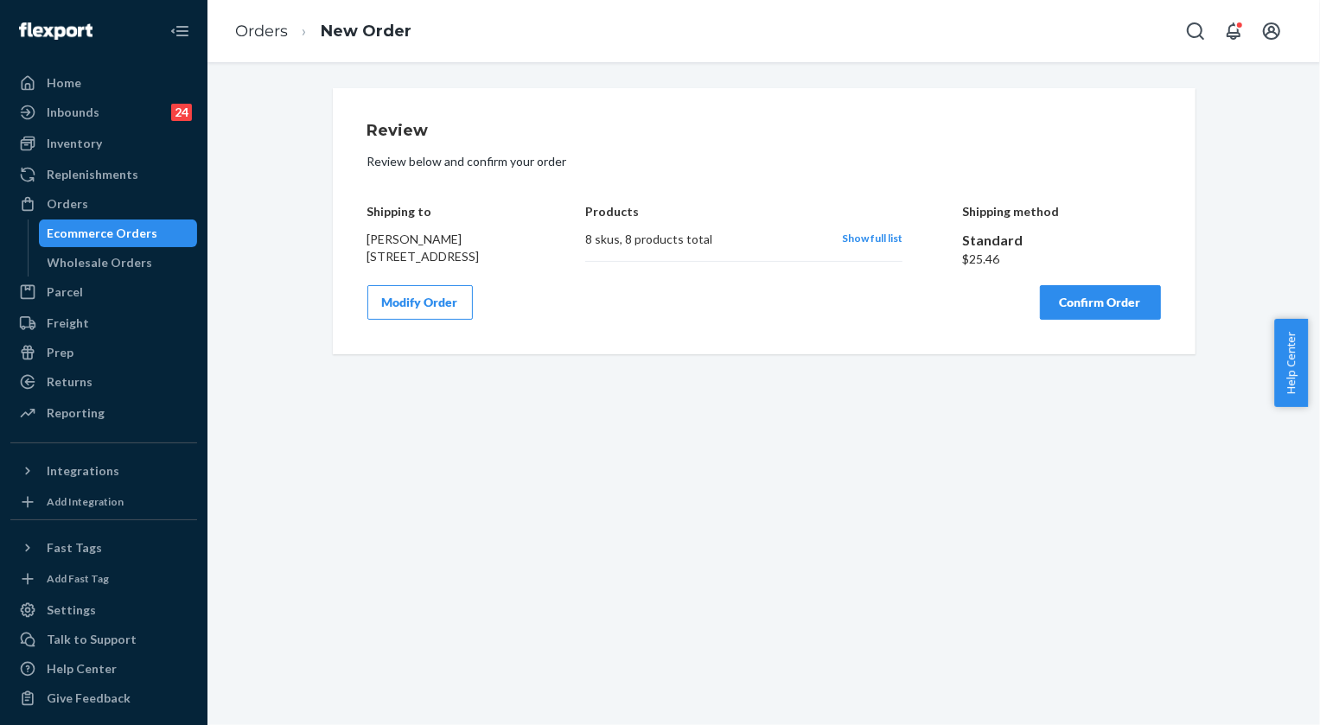
scroll to position [0, 0]
click at [1123, 320] on button "Confirm Order" at bounding box center [1100, 302] width 121 height 35
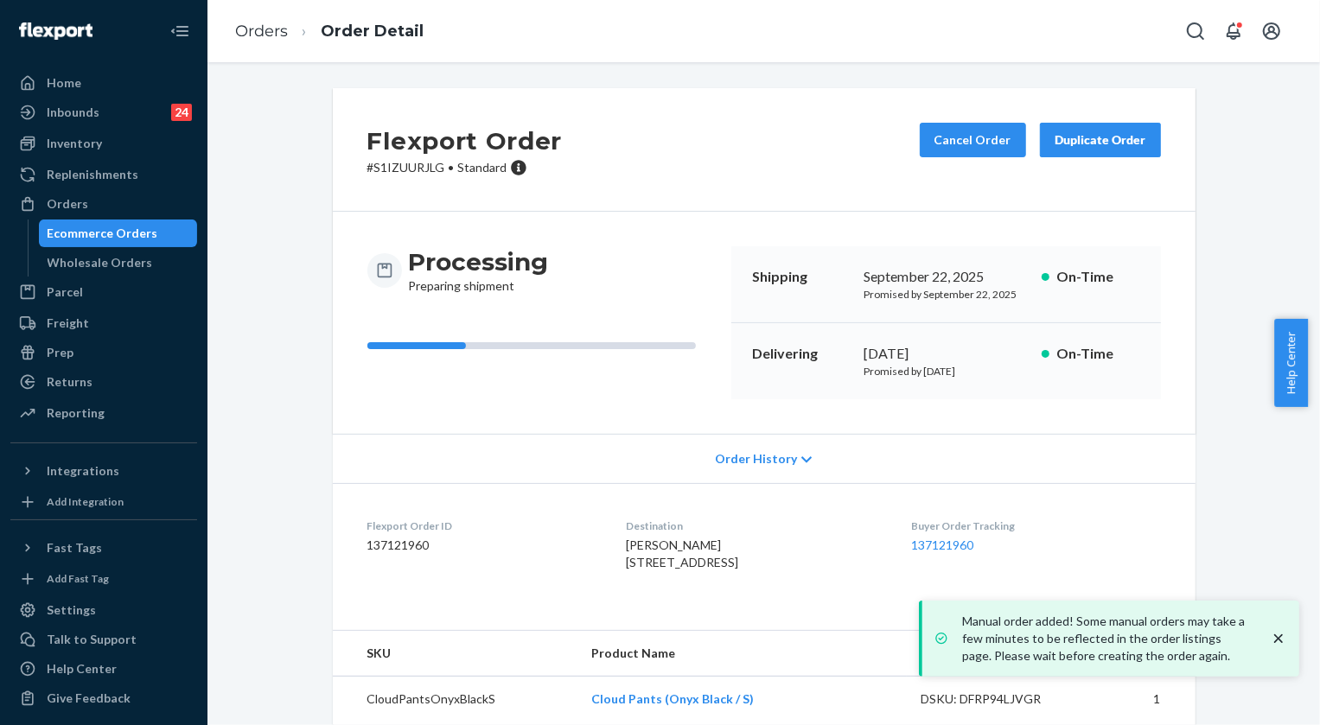
click at [388, 169] on p "# S1IZUURJLG • Standard" at bounding box center [464, 167] width 195 height 17
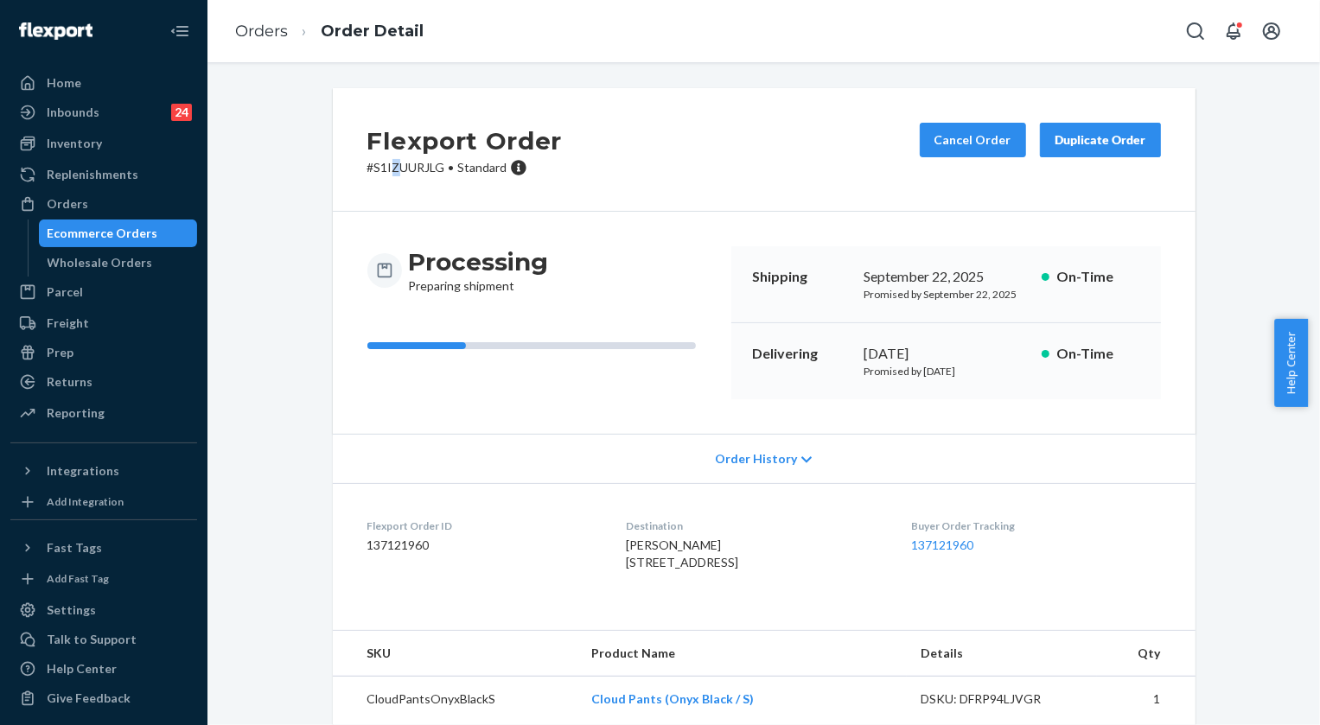
click at [388, 169] on p "# S1IZUURJLG • Standard" at bounding box center [464, 167] width 195 height 17
click at [259, 35] on link "Orders" at bounding box center [261, 31] width 53 height 19
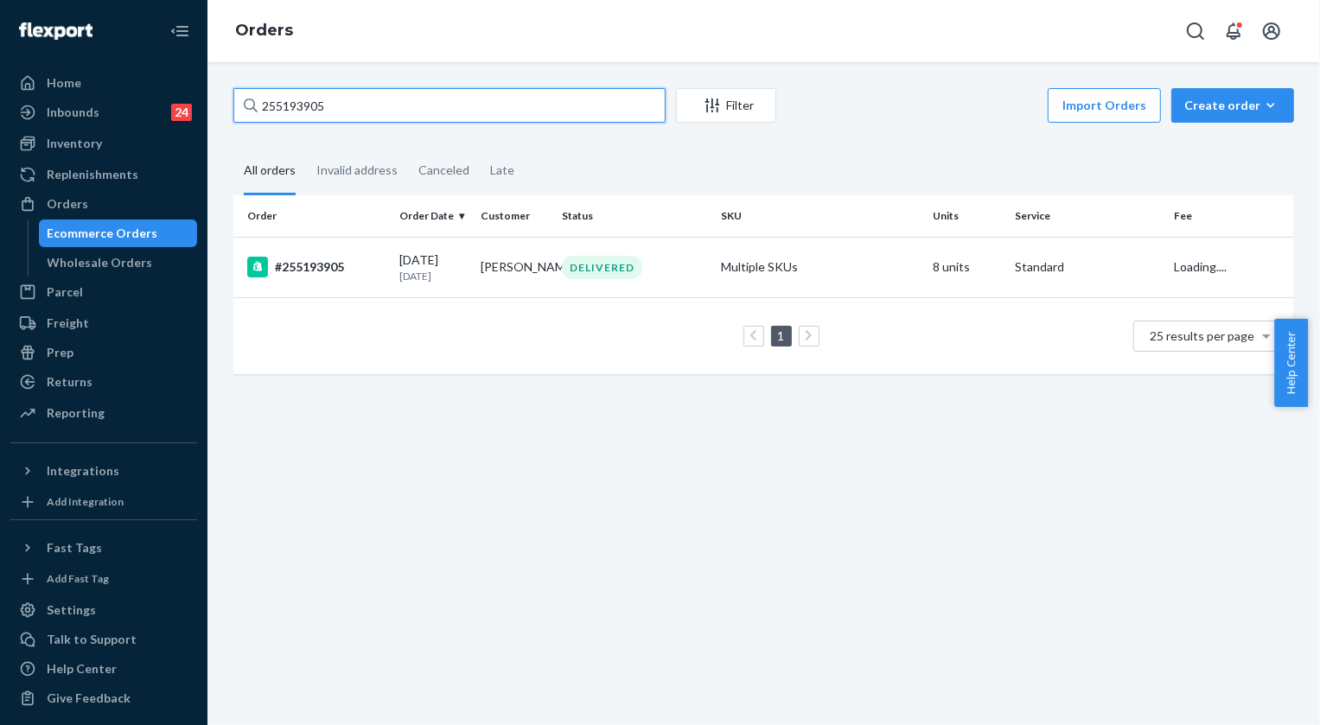
click at [402, 112] on input "255193905" at bounding box center [449, 105] width 432 height 35
paste input "265458"
type input "255265458"
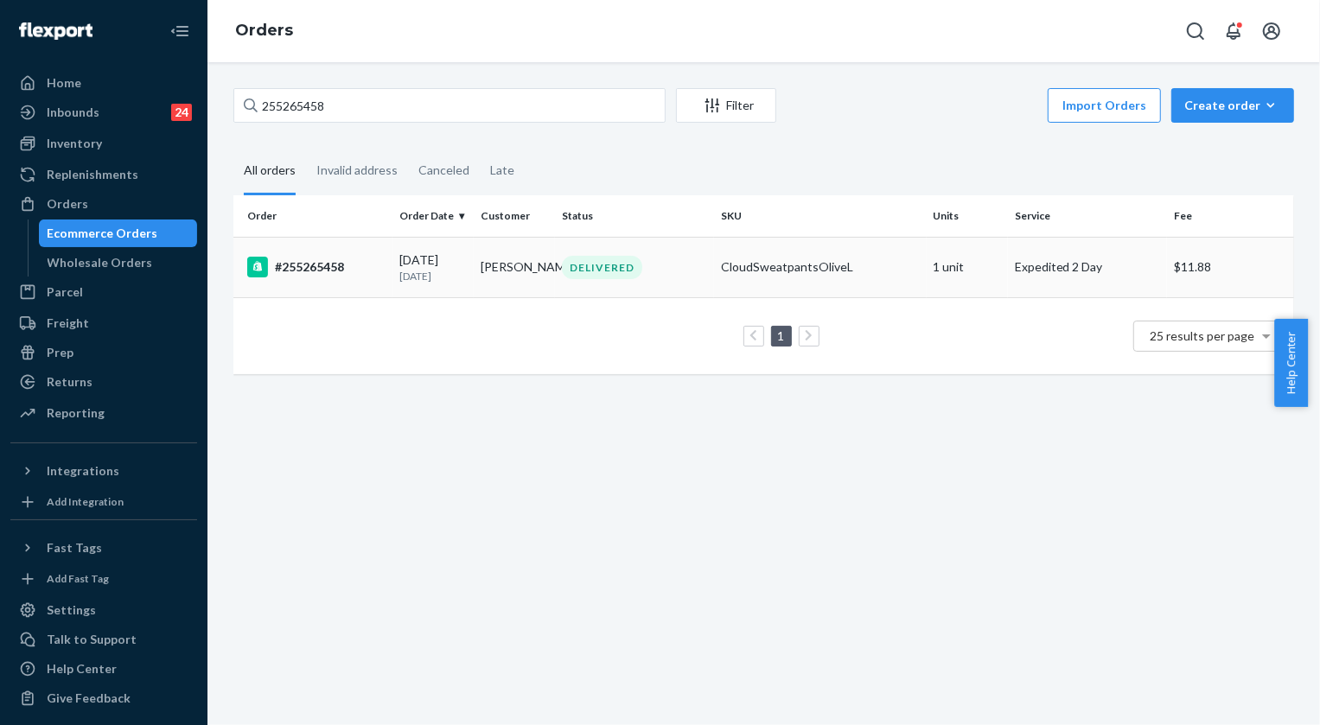
click at [608, 261] on div "DELIVERED" at bounding box center [602, 267] width 80 height 23
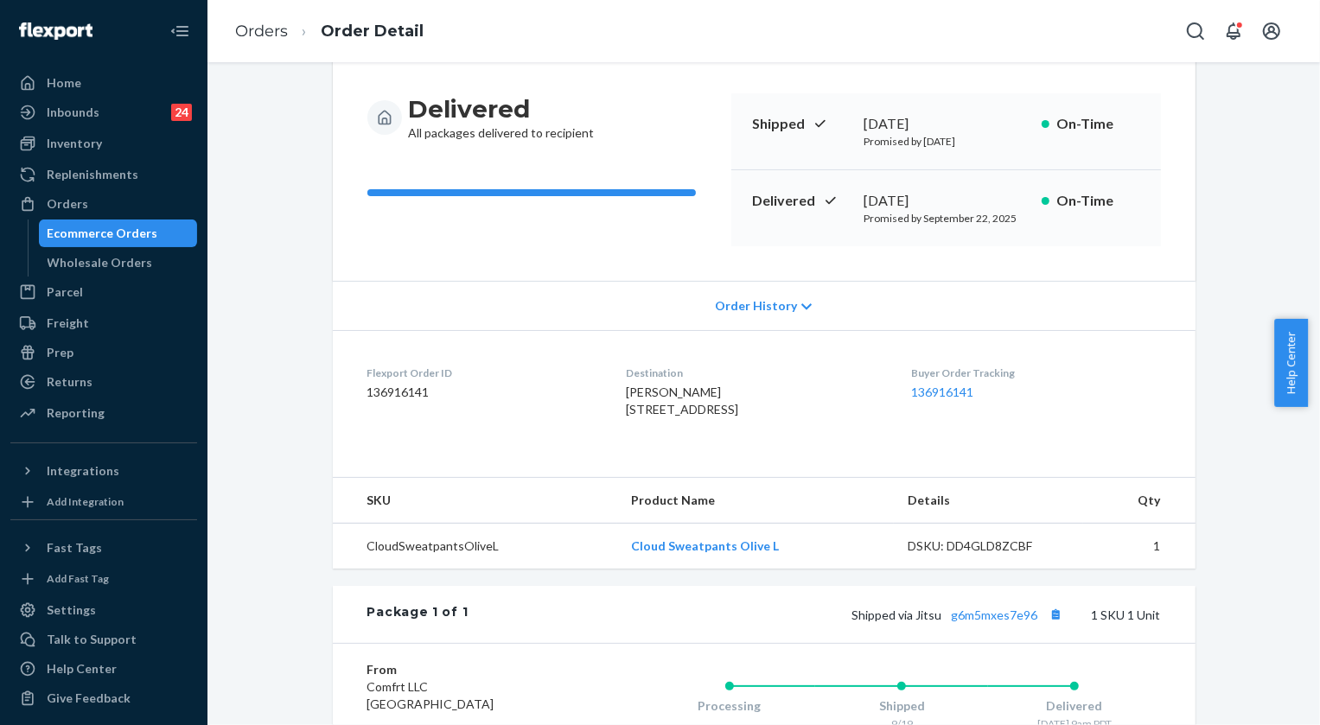
scroll to position [157, 0]
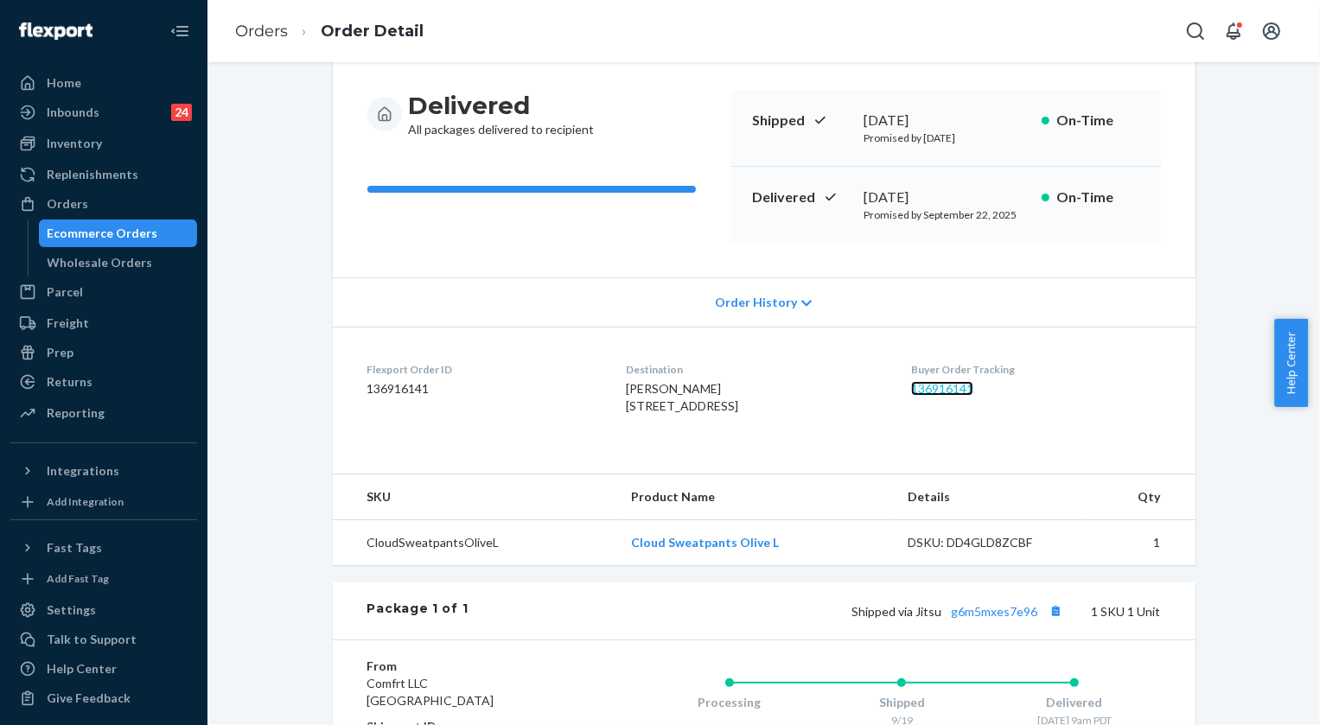
click at [972, 388] on link "136916141" at bounding box center [942, 388] width 62 height 15
drag, startPoint x: 601, startPoint y: 385, endPoint x: 727, endPoint y: 416, distance: 130.0
click at [727, 416] on dl "Flexport Order ID 136916141 Destination [PERSON_NAME] [STREET_ADDRESS] US Buyer…" at bounding box center [764, 392] width 863 height 130
copy span "[PERSON_NAME] [STREET_ADDRESS]"
click at [250, 35] on link "Orders" at bounding box center [261, 31] width 53 height 19
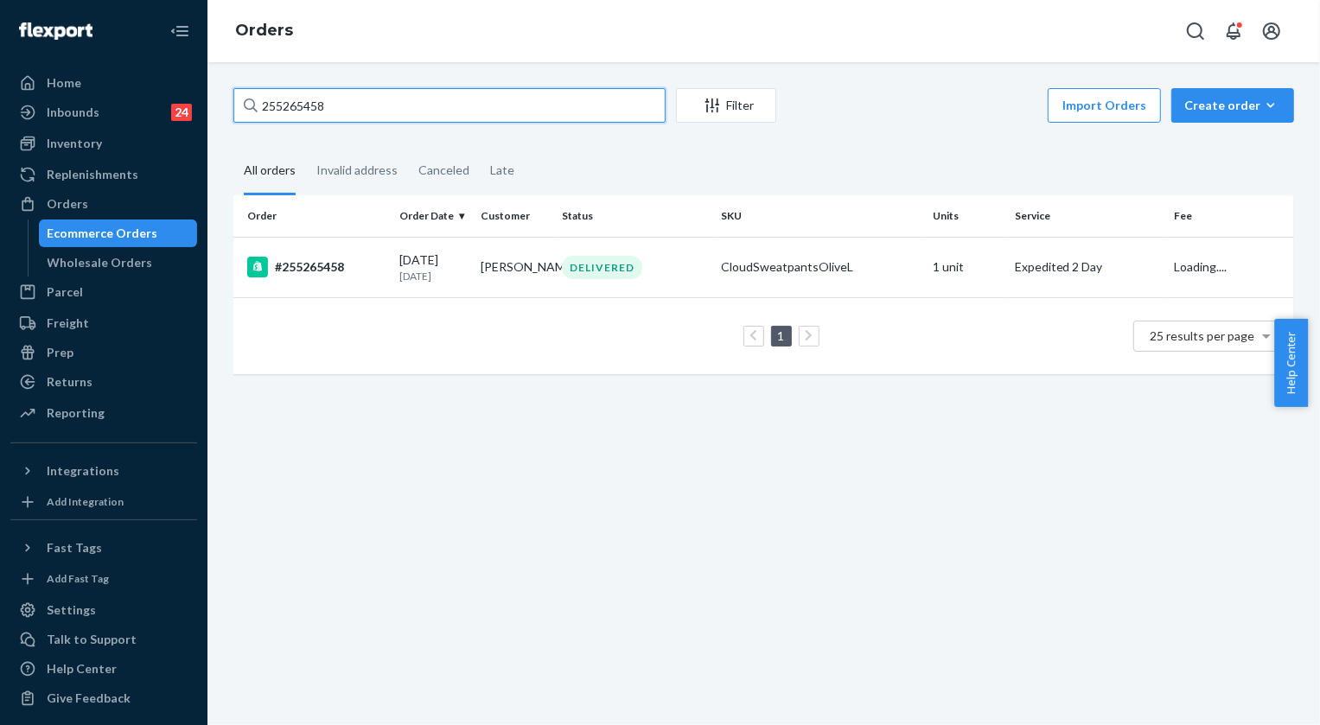
click at [383, 120] on input "255265458" at bounding box center [449, 105] width 432 height 35
click at [383, 119] on input "255265458" at bounding box center [449, 105] width 432 height 35
paste input "3594420"
type input "253594420"
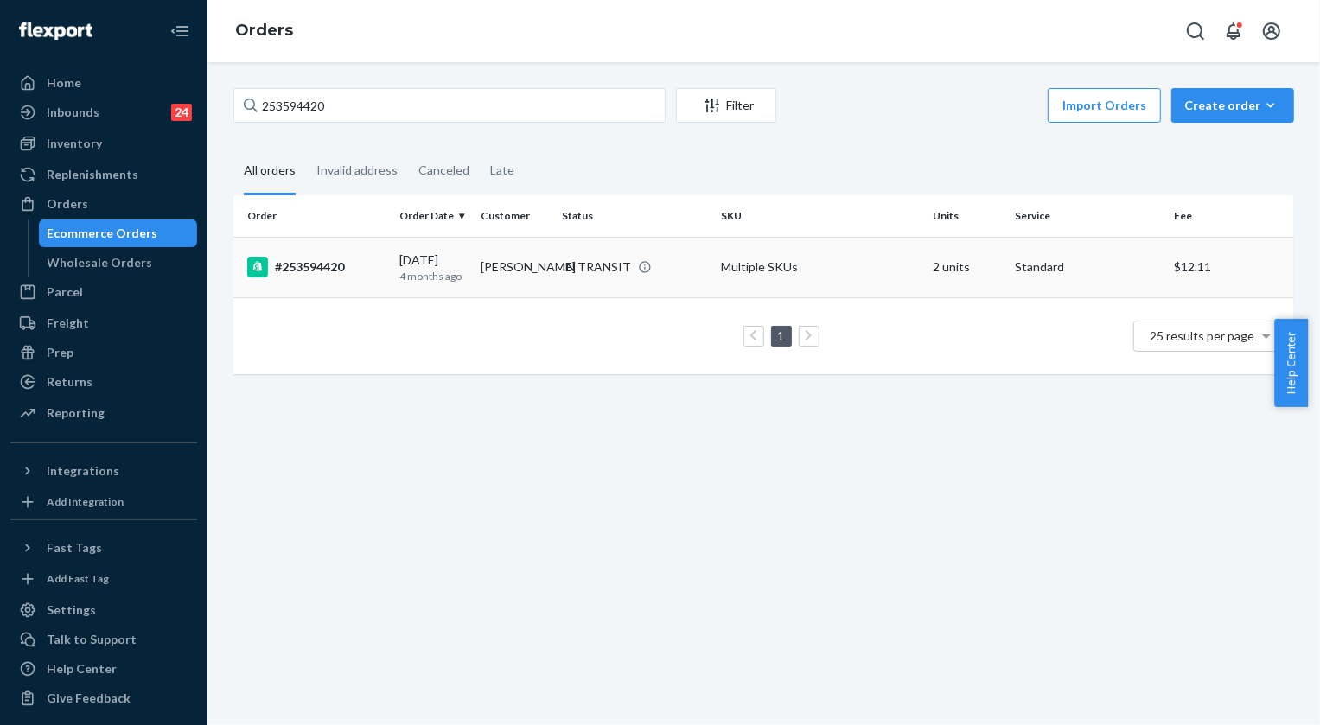
click at [578, 291] on td "IN TRANSIT" at bounding box center [634, 267] width 159 height 61
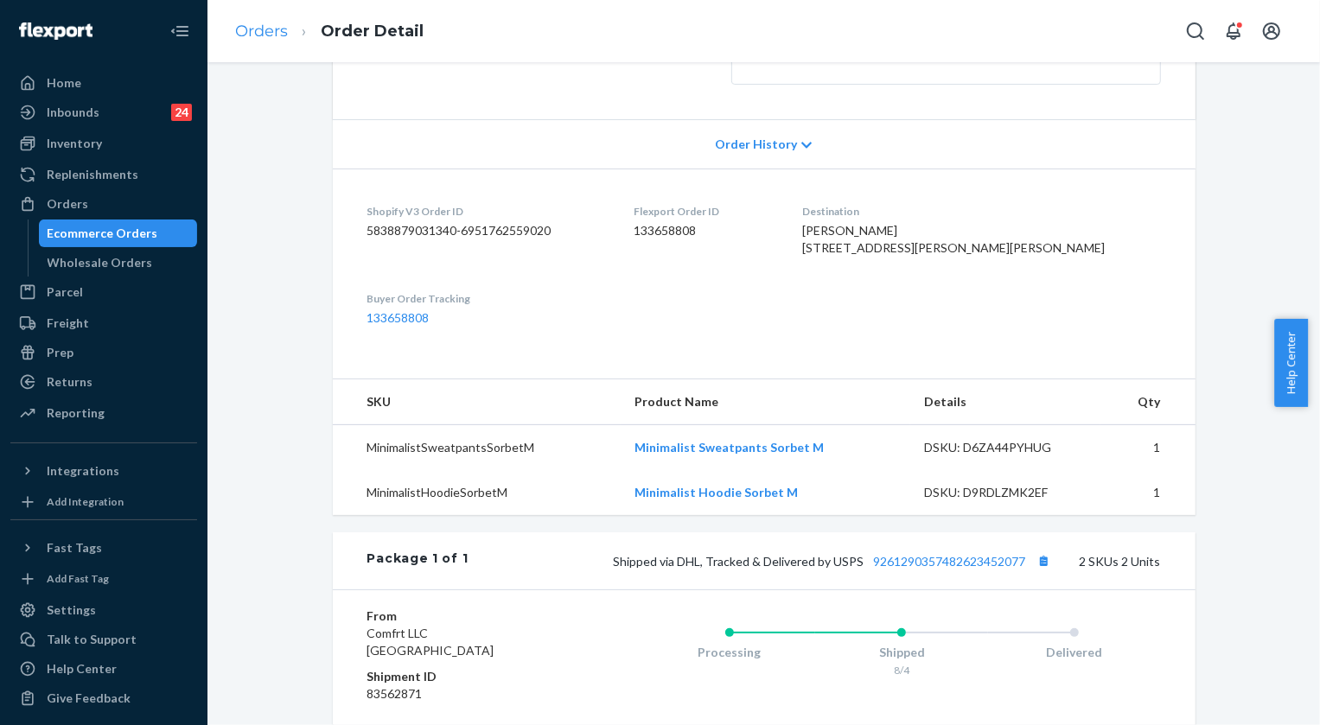
scroll to position [235, 0]
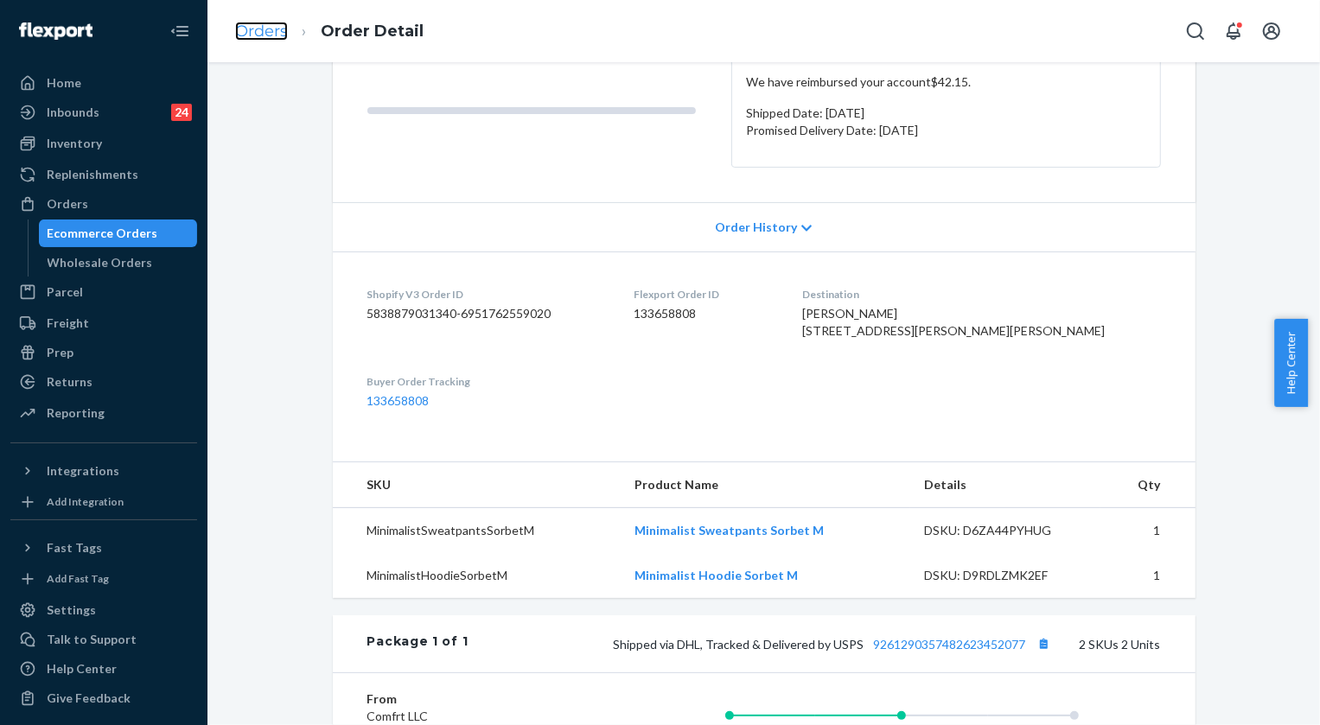
click at [271, 26] on link "Orders" at bounding box center [261, 31] width 53 height 19
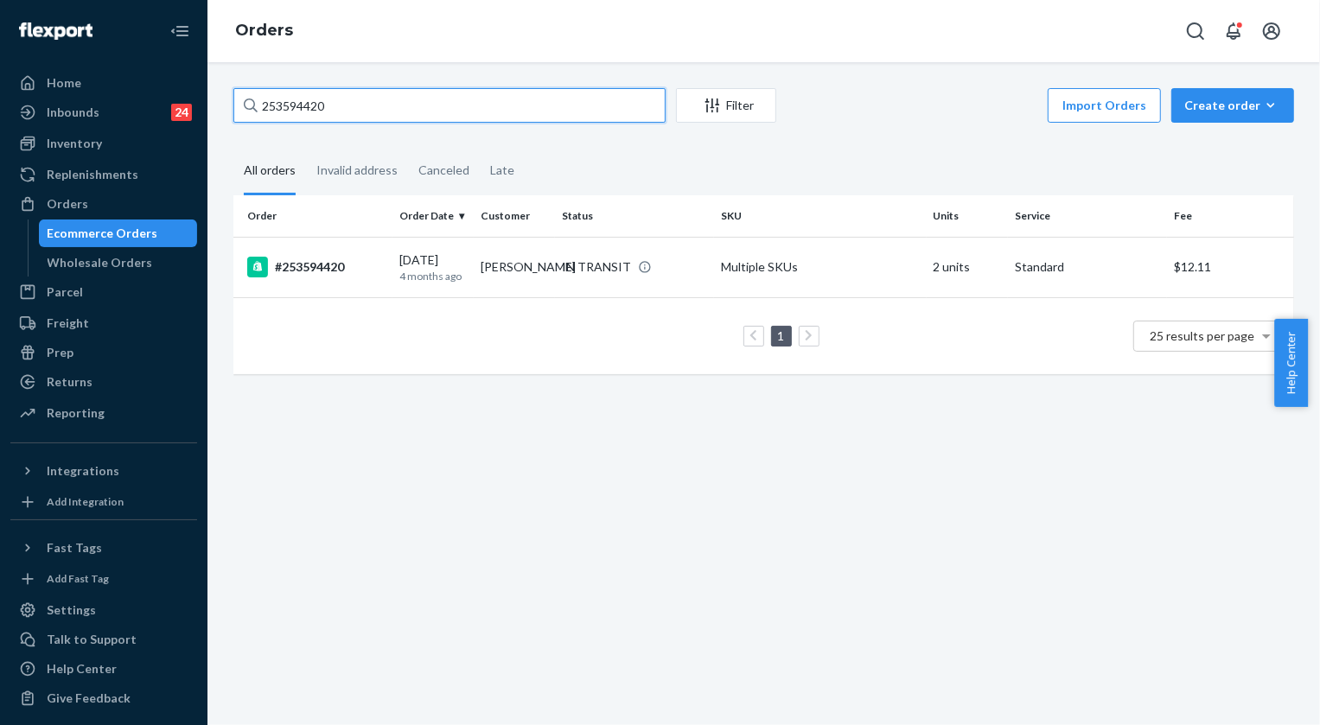
drag, startPoint x: 374, startPoint y: 105, endPoint x: 230, endPoint y: 110, distance: 144.5
click at [230, 110] on div "253594420 Filter Import Orders Create order Ecommerce order Removal order All o…" at bounding box center [763, 240] width 1087 height 304
paste input "SYB6B6-ILG"
type input "SYB6B6-ILG"
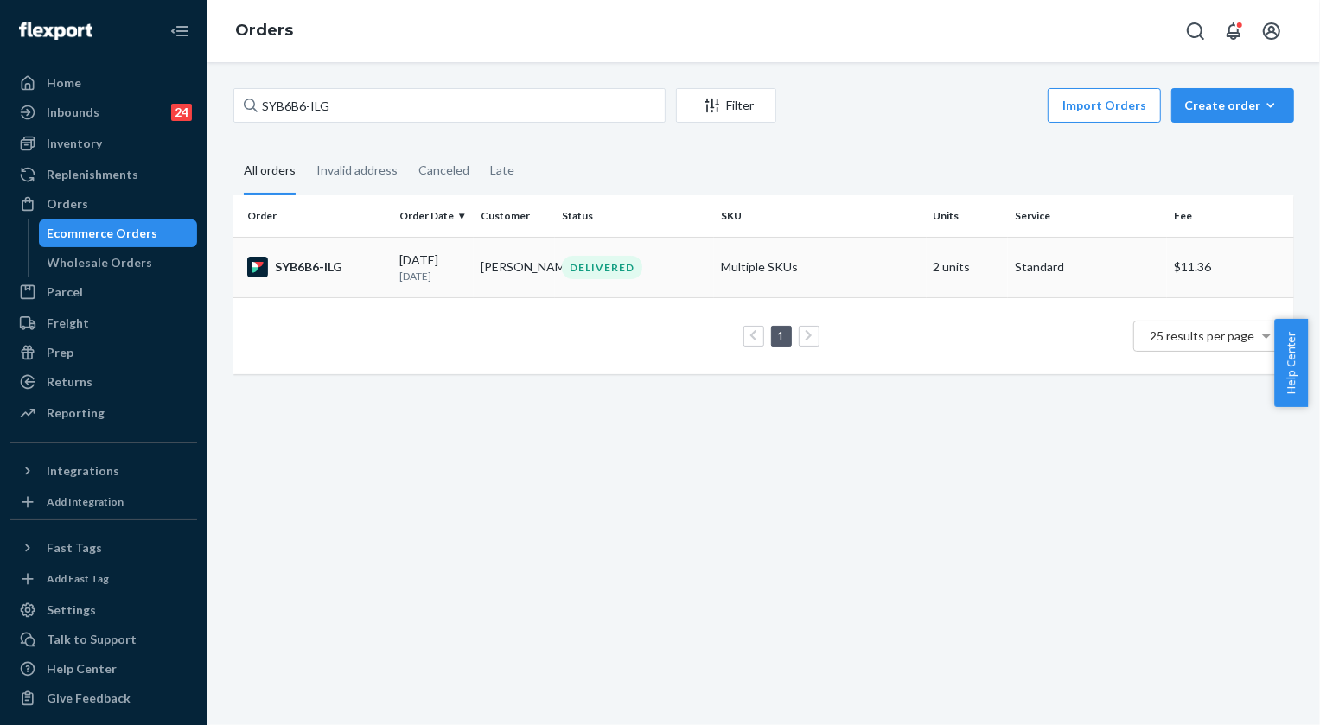
click at [636, 264] on div "DELIVERED" at bounding box center [602, 267] width 80 height 23
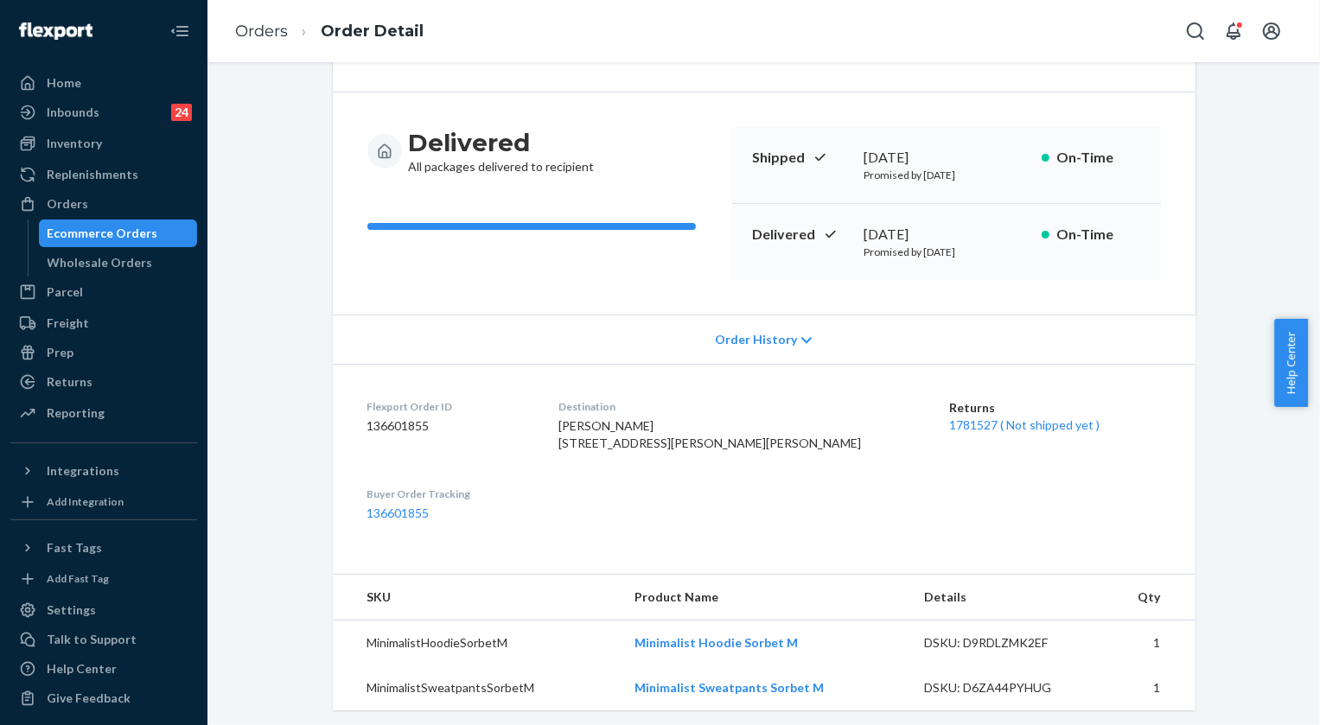
scroll to position [157, 0]
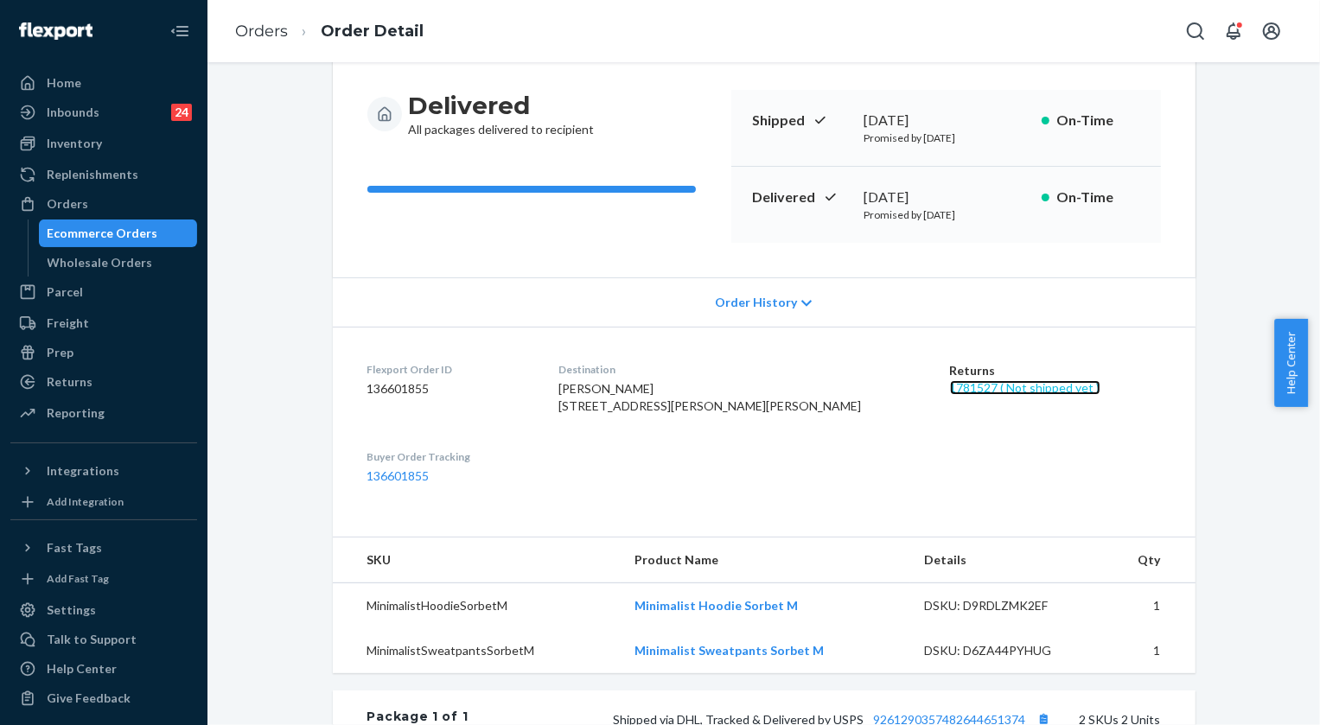
click at [953, 386] on link "1781527 ( Not shipped yet )" at bounding box center [1025, 387] width 150 height 15
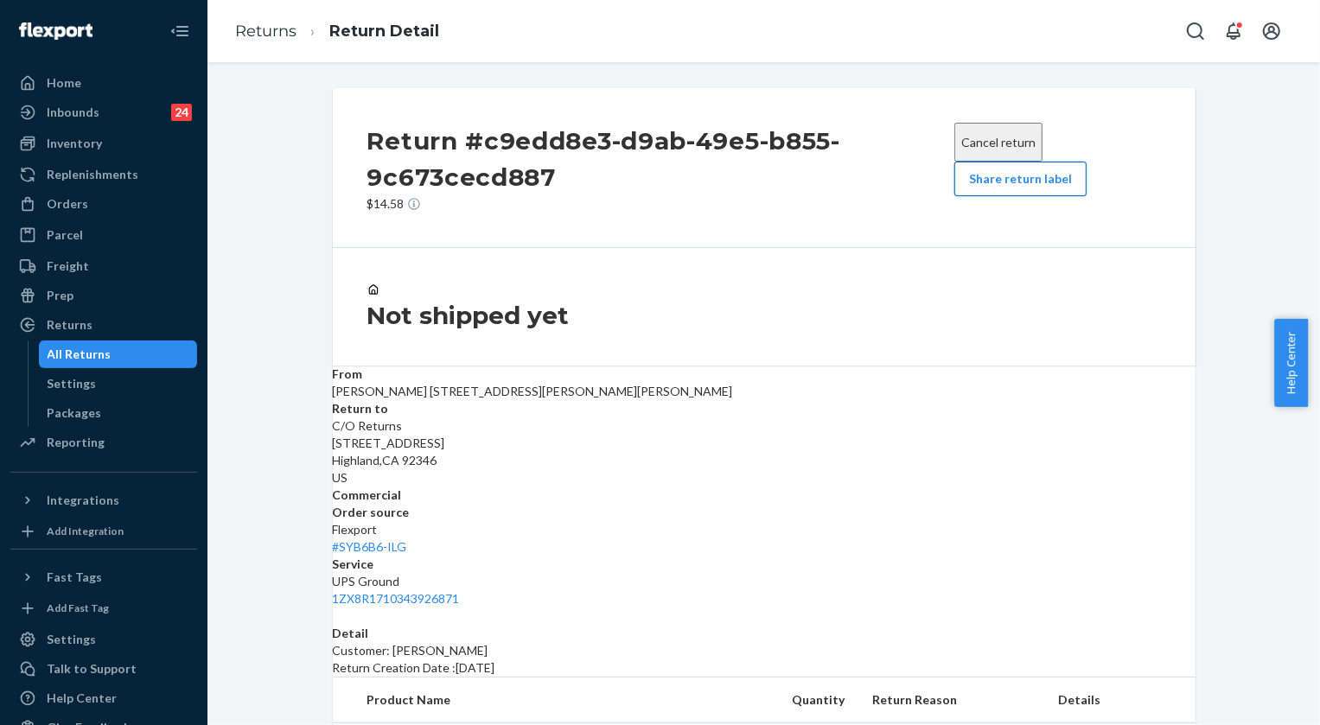
click at [1006, 194] on button "Share return label" at bounding box center [1021, 179] width 132 height 35
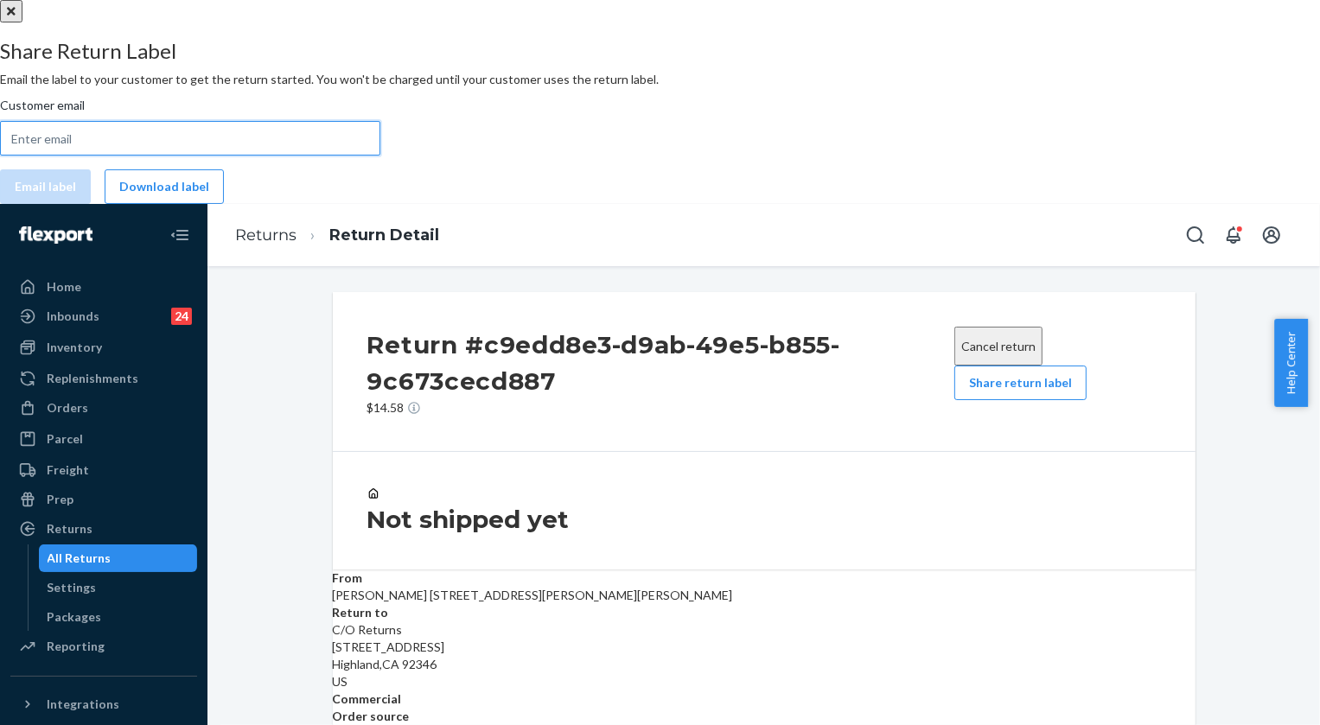
click at [380, 156] on input "Customer email" at bounding box center [190, 138] width 380 height 35
paste input "[EMAIL_ADDRESS][DOMAIN_NAME]"
type input "[EMAIL_ADDRESS][DOMAIN_NAME]"
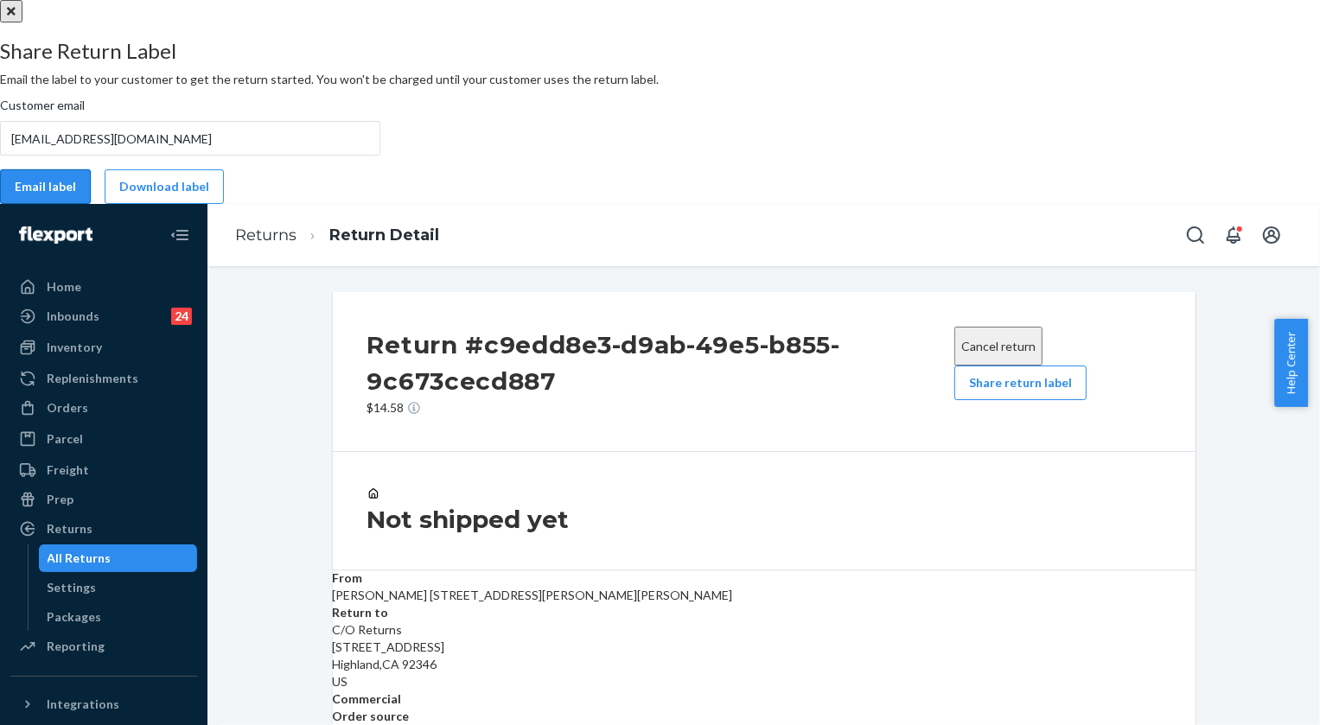
click at [91, 204] on button "Email label" at bounding box center [45, 186] width 91 height 35
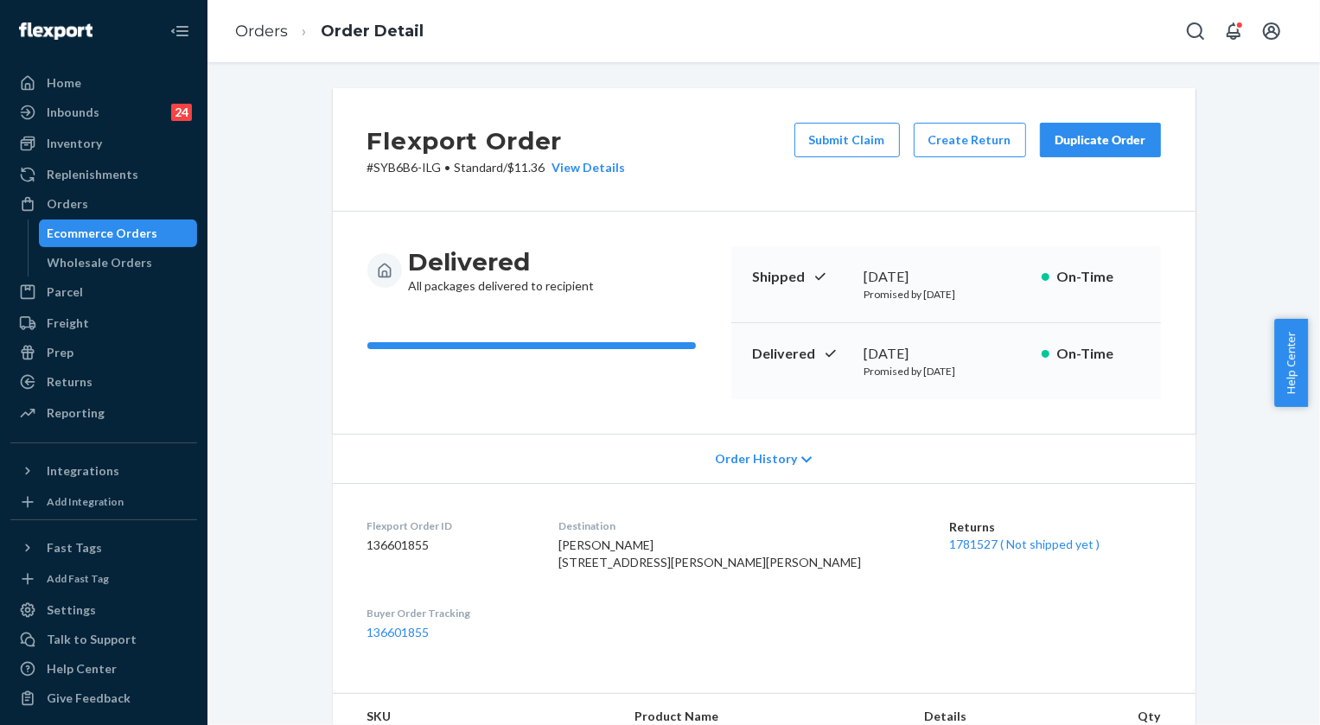
click at [289, 24] on li "Order Detail" at bounding box center [356, 31] width 136 height 23
click at [261, 46] on ol "Orders Order Detail" at bounding box center [329, 31] width 216 height 51
click at [259, 40] on link "Orders" at bounding box center [261, 31] width 53 height 19
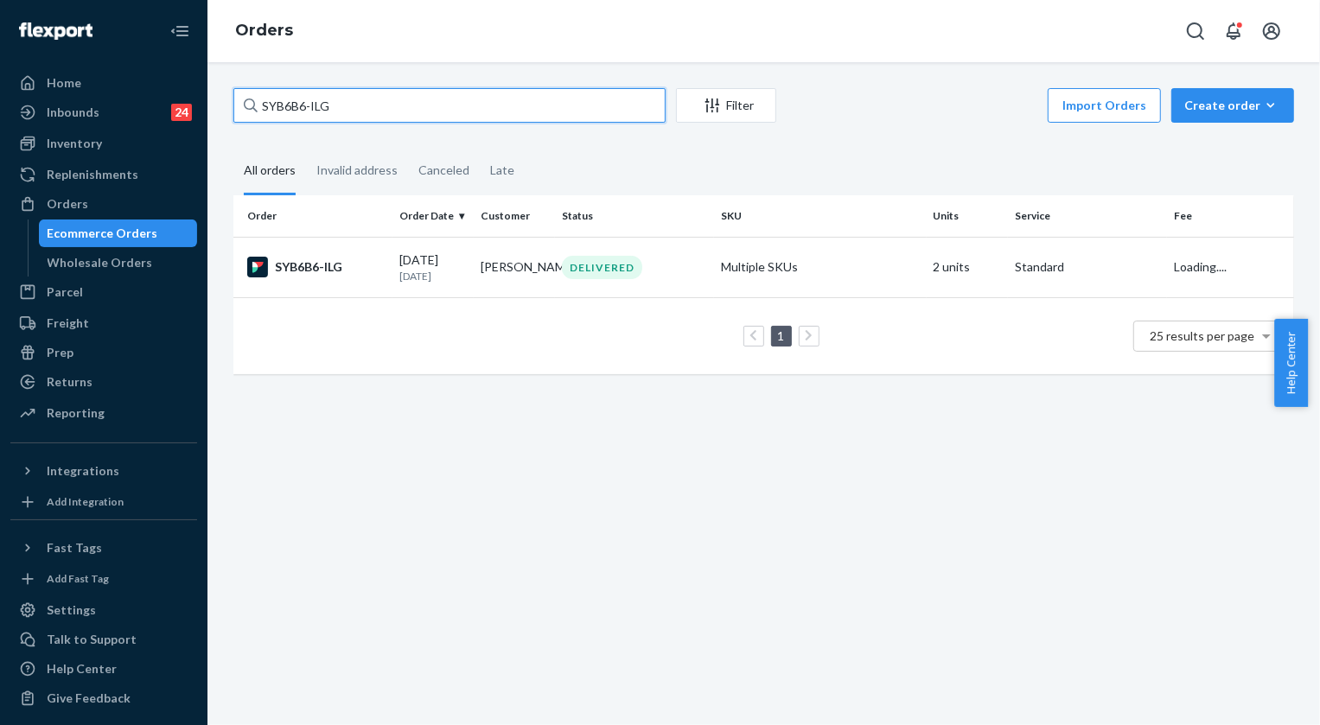
click at [339, 105] on input "SYB6B6-ILG" at bounding box center [449, 105] width 432 height 35
click at [339, 104] on input "SYB6B6-ILG" at bounding box center [449, 105] width 432 height 35
paste input "255130189"
type input "255130189"
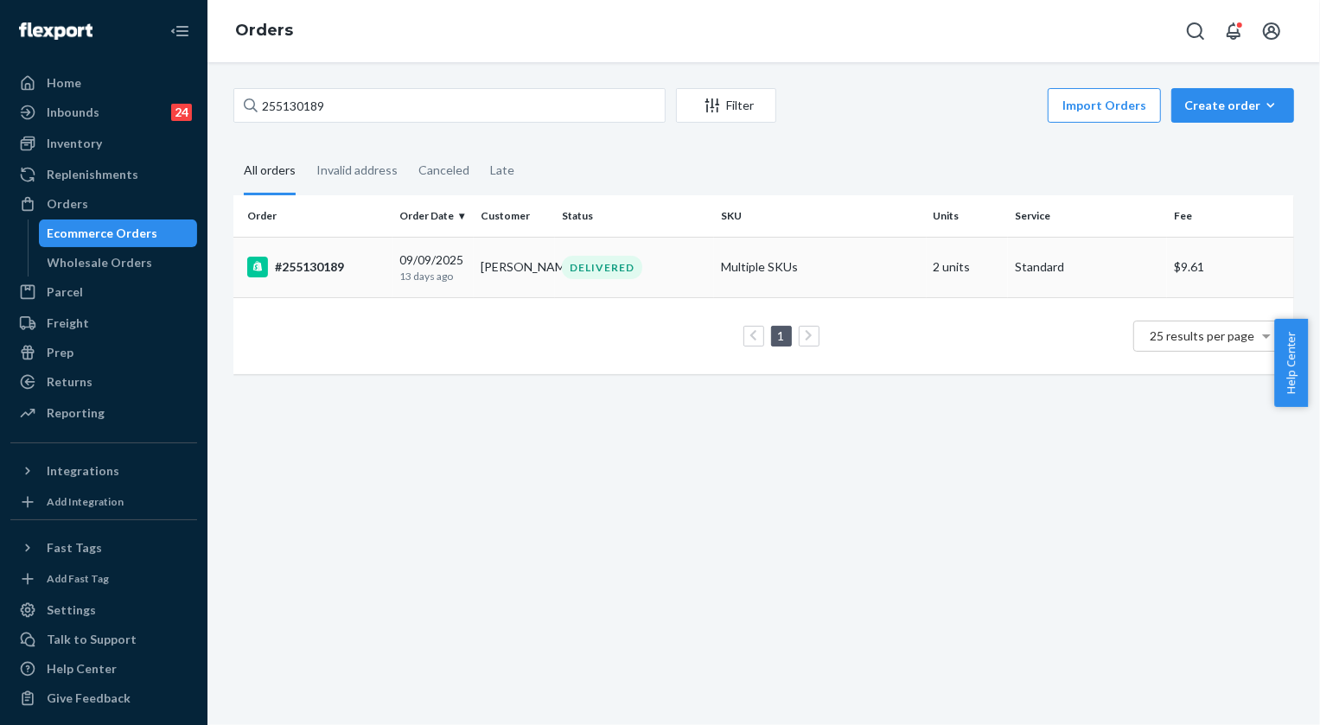
click at [559, 259] on div "DELIVERED" at bounding box center [635, 267] width 152 height 23
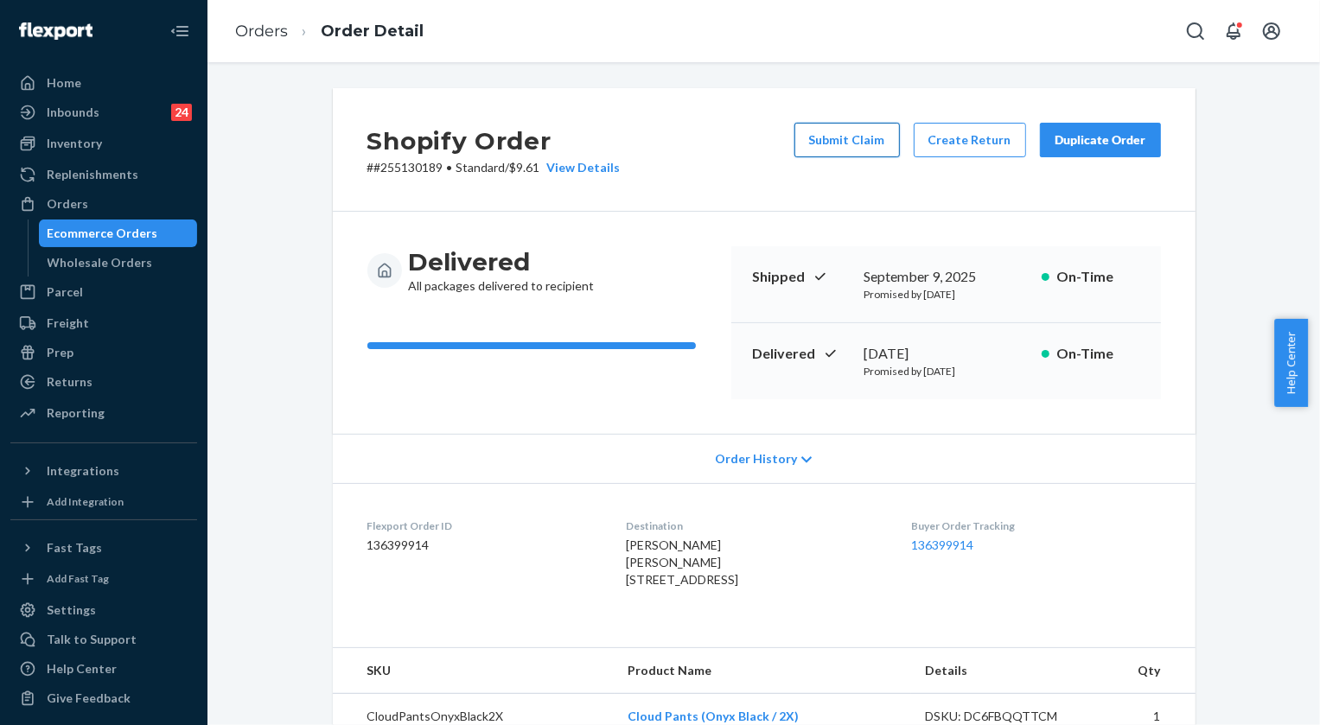
click at [855, 152] on button "Submit Claim" at bounding box center [847, 140] width 105 height 35
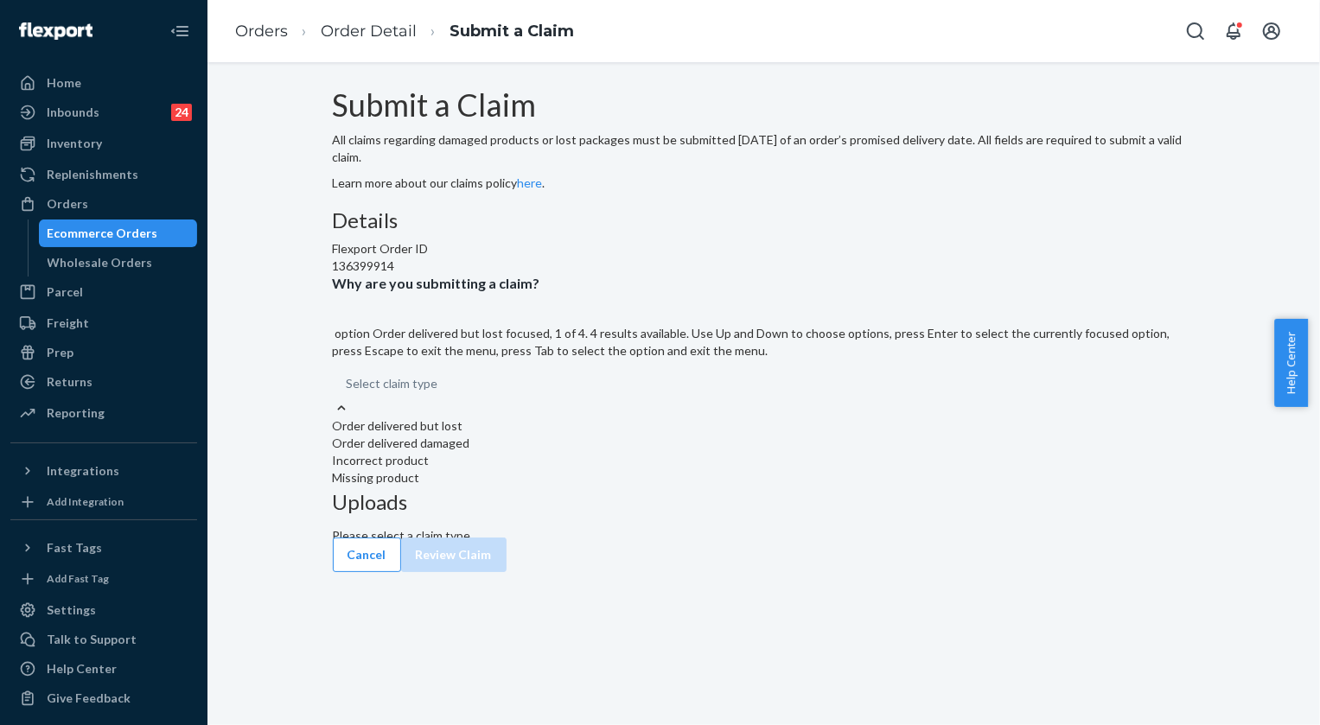
click at [623, 435] on div "Order delivered but lost" at bounding box center [764, 426] width 863 height 17
click at [440, 393] on input "Why are you submitting a claim? option Order delivered but lost focused, 1 of 4…" at bounding box center [439, 383] width 2 height 17
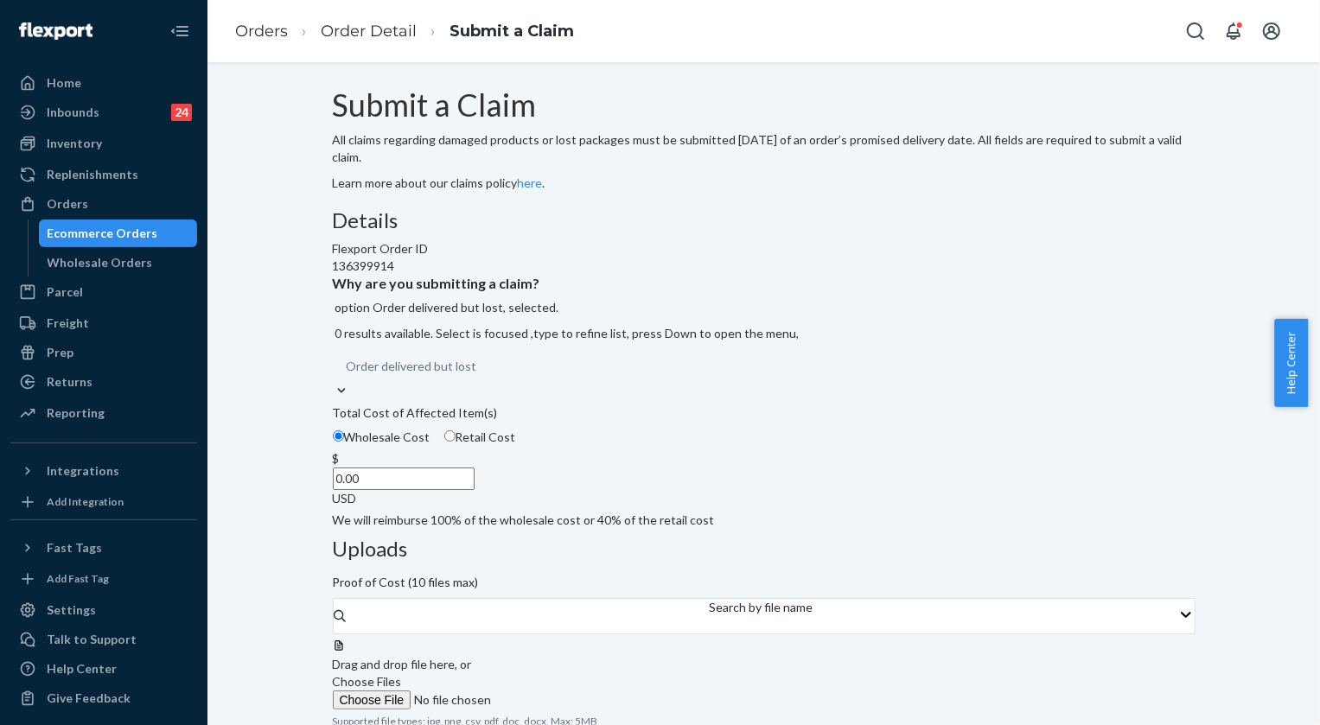
click at [402, 674] on span "Choose Files" at bounding box center [367, 681] width 69 height 15
click at [568, 691] on input "Choose Files" at bounding box center [450, 700] width 235 height 19
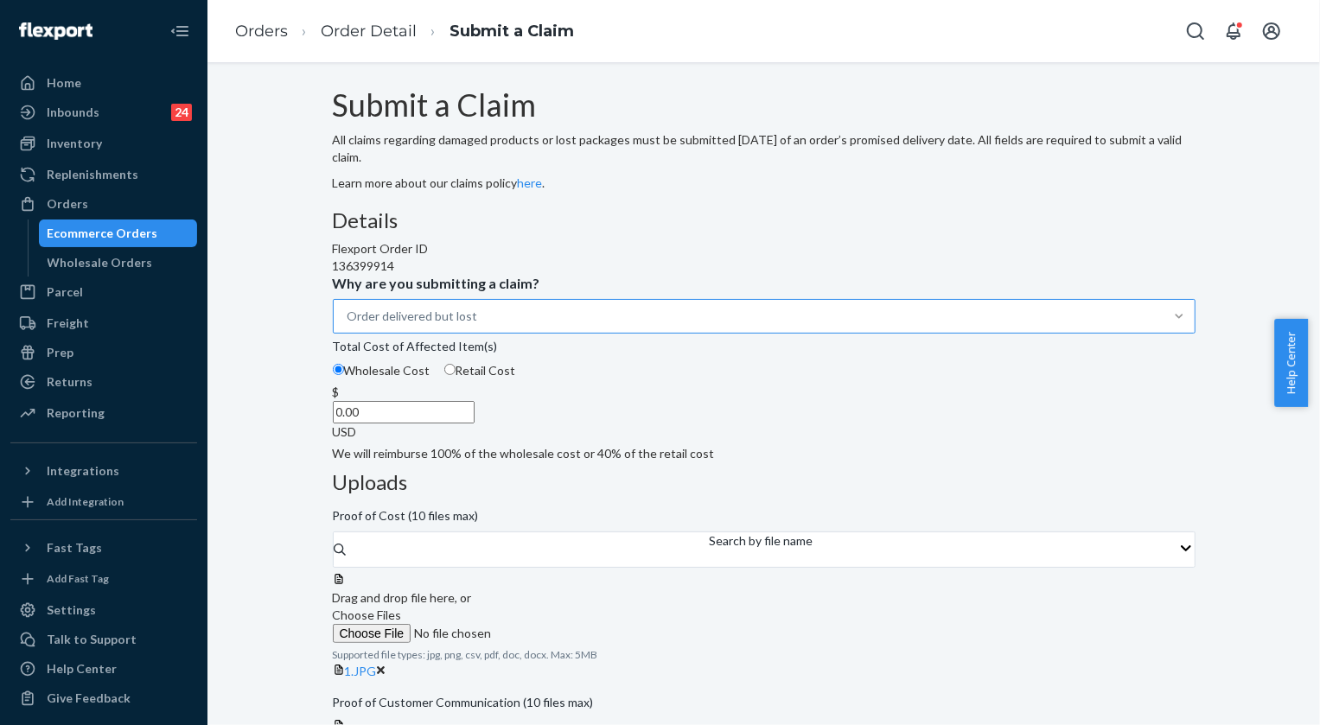
click at [475, 424] on input "0.00" at bounding box center [404, 412] width 142 height 22
type input "57.00"
click at [568, 607] on label "Choose Files" at bounding box center [450, 625] width 235 height 36
click at [402, 608] on span "Choose Files" at bounding box center [367, 615] width 69 height 15
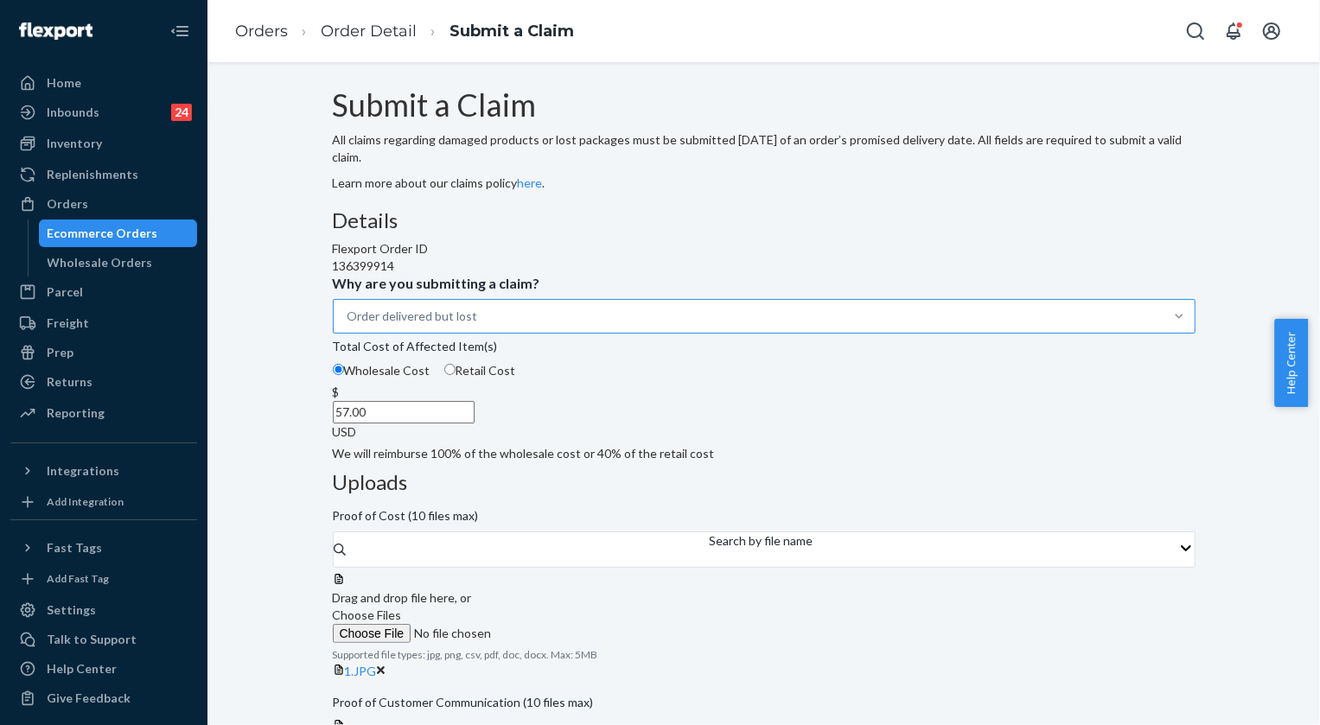
click at [568, 624] on input "Choose Files" at bounding box center [450, 633] width 235 height 19
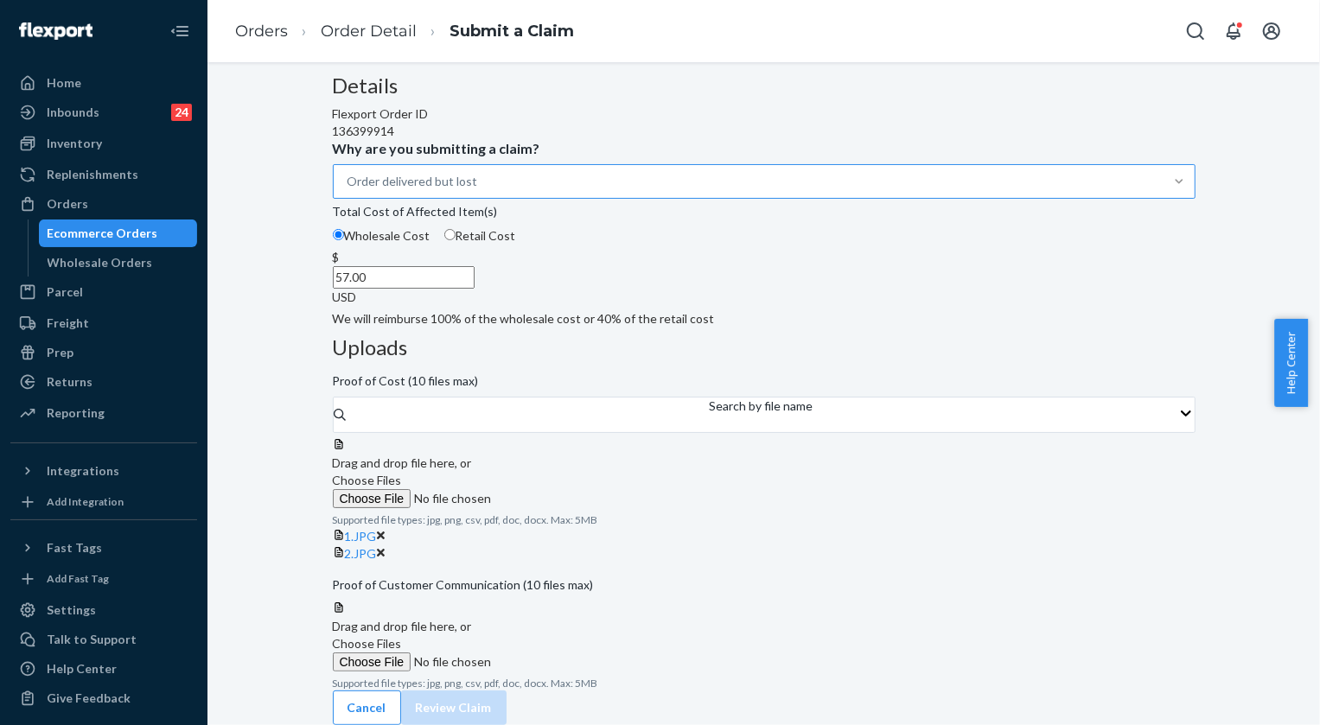
scroll to position [284, 0]
click at [402, 636] on span "Choose Files" at bounding box center [367, 643] width 69 height 15
click at [568, 653] on input "Choose Files" at bounding box center [450, 662] width 235 height 19
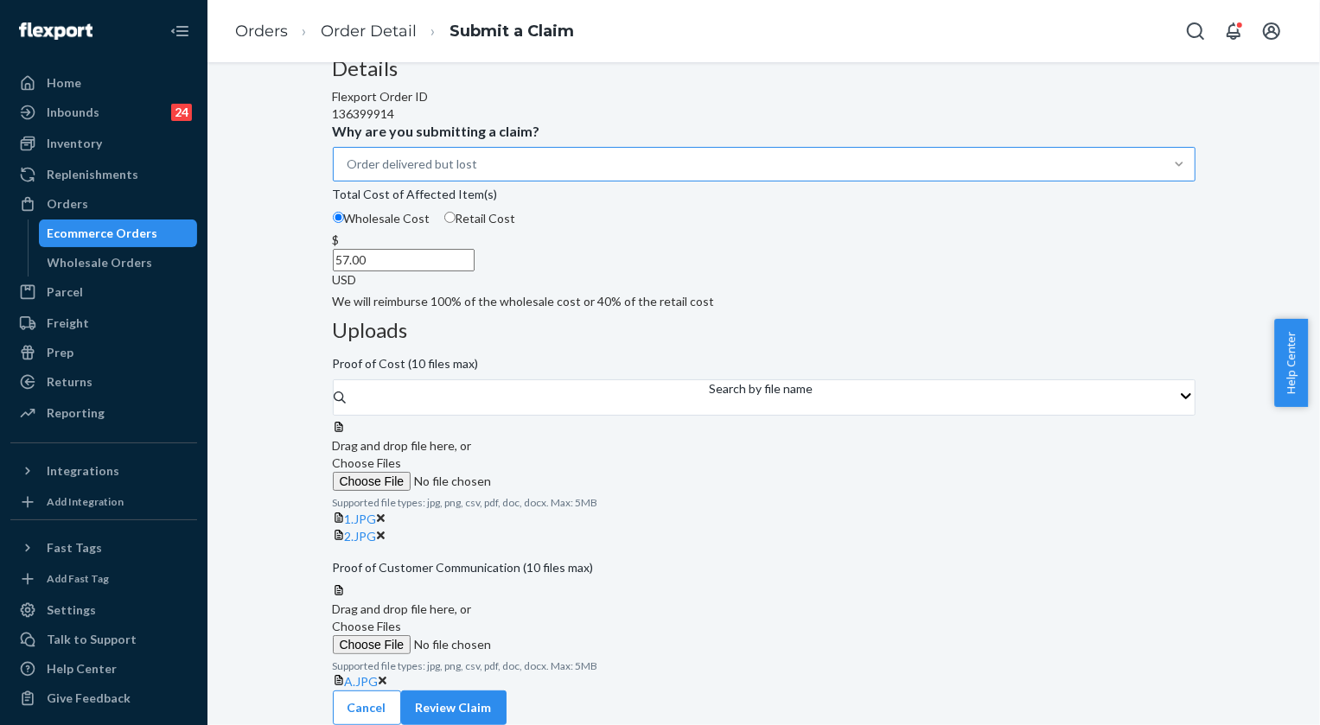
click at [402, 619] on span "Choose Files" at bounding box center [367, 626] width 69 height 15
click at [568, 636] on input "Choose Files" at bounding box center [450, 645] width 235 height 19
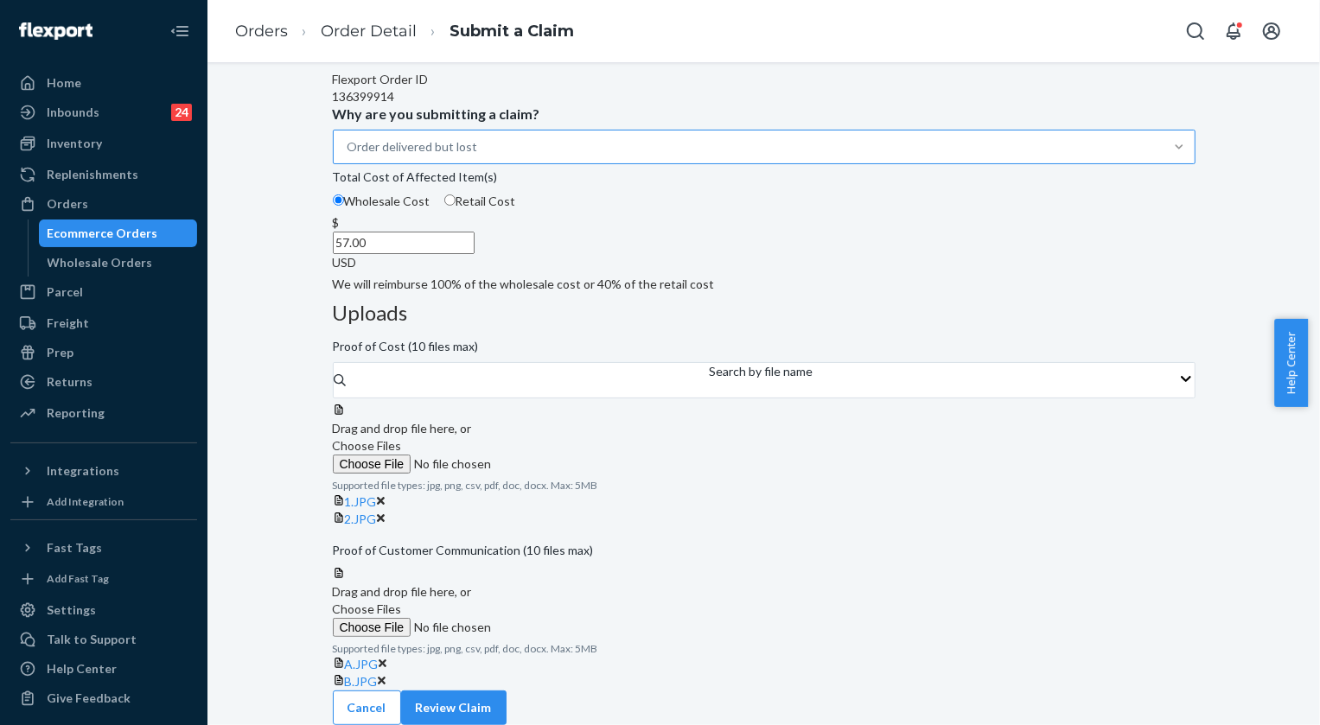
scroll to position [419, 0]
click at [507, 709] on button "Review Claim" at bounding box center [453, 708] width 105 height 35
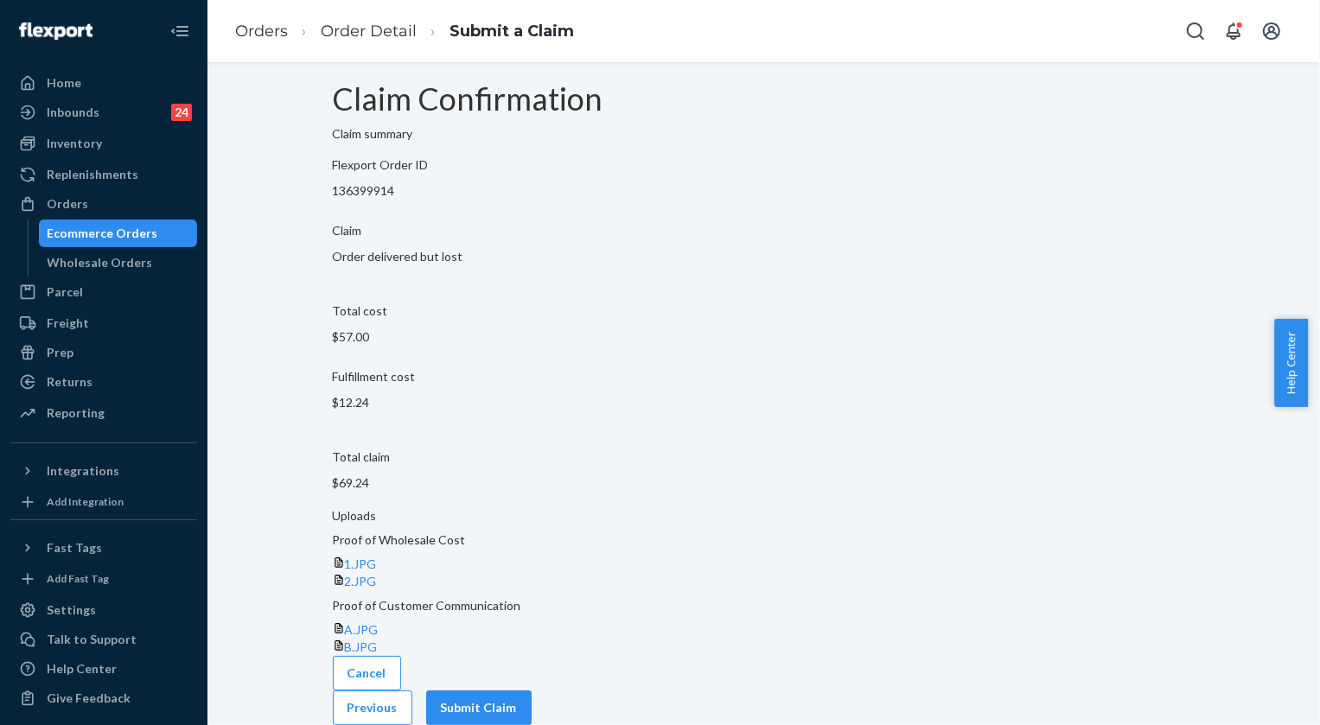
scroll to position [57, 0]
click at [532, 691] on button "Submit Claim" at bounding box center [478, 708] width 105 height 35
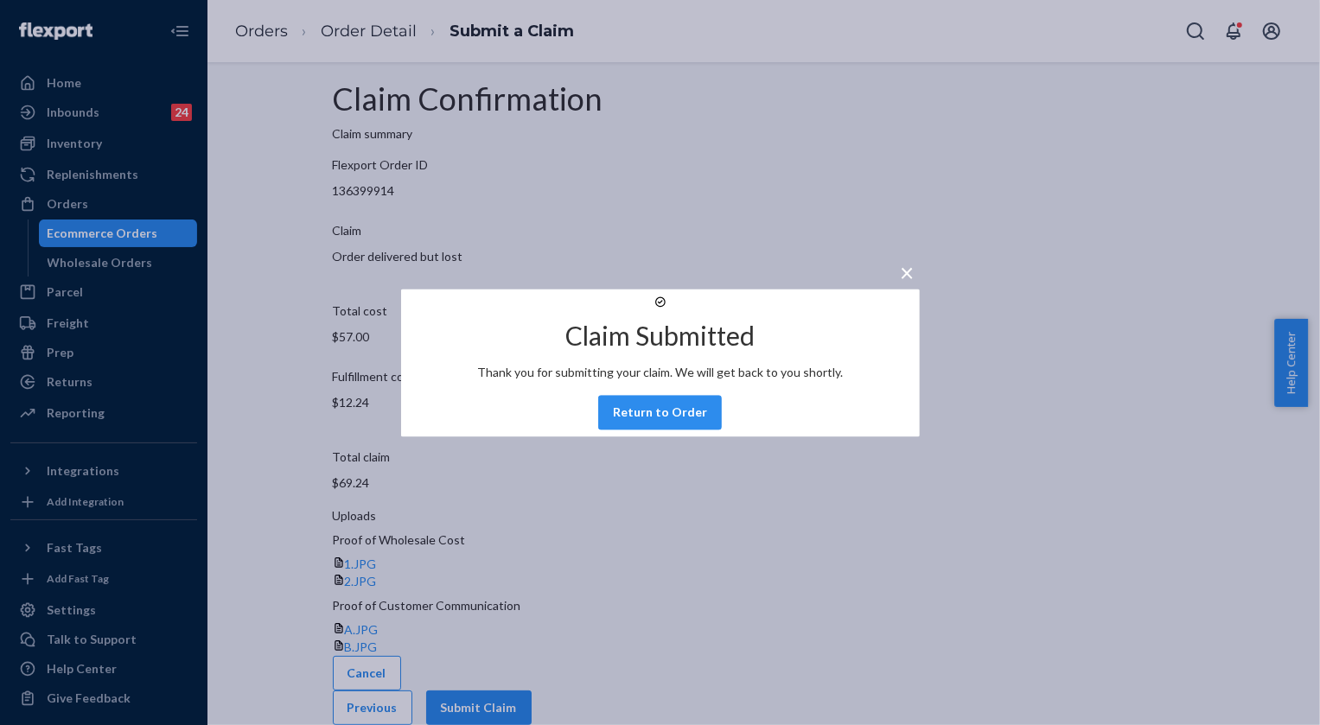
drag, startPoint x: 669, startPoint y: 436, endPoint x: 1275, endPoint y: 426, distance: 606.2
click at [668, 430] on button "Return to Order" at bounding box center [660, 412] width 124 height 35
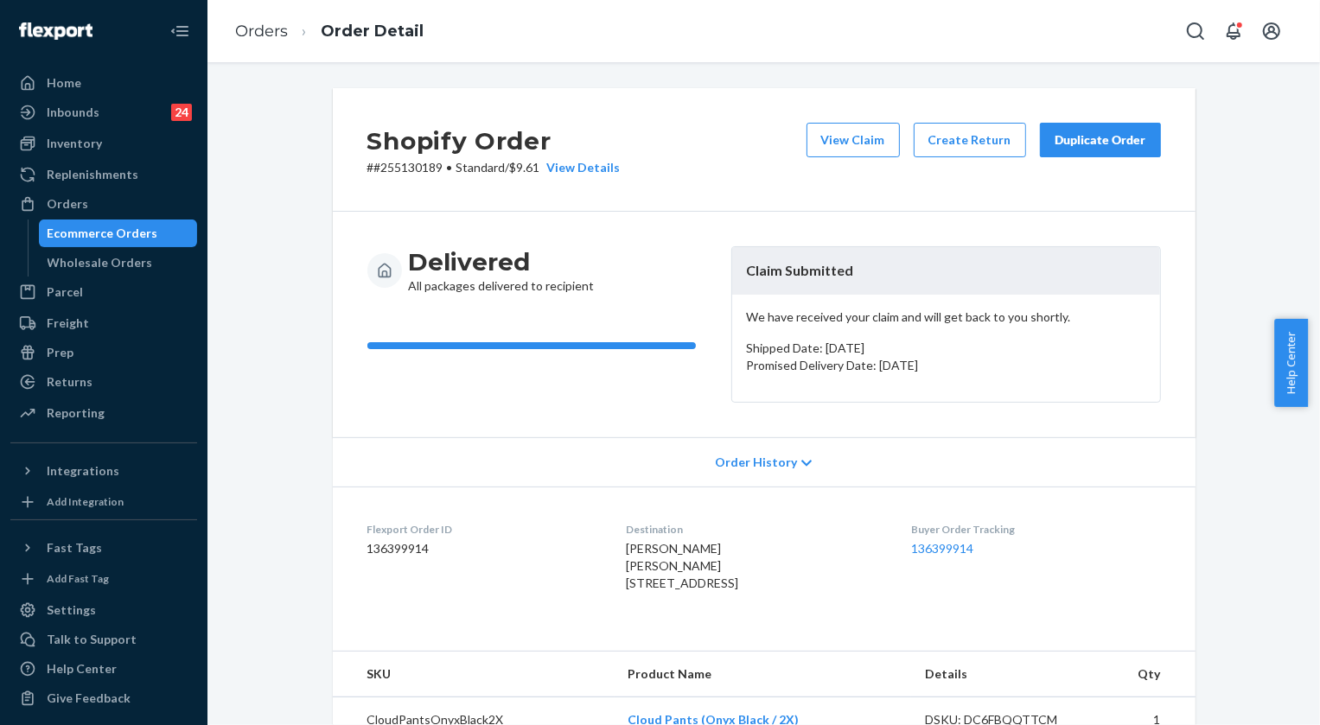
click at [407, 172] on p "# #255130189 • Standard / $9.61 View Details" at bounding box center [493, 167] width 253 height 17
copy p "255130189"
click at [399, 163] on p "# #255130189 • Standard / $9.61 View Details" at bounding box center [493, 167] width 253 height 17
click at [399, 164] on p "# #255130189 • Standard / $9.61 View Details" at bounding box center [493, 167] width 253 height 17
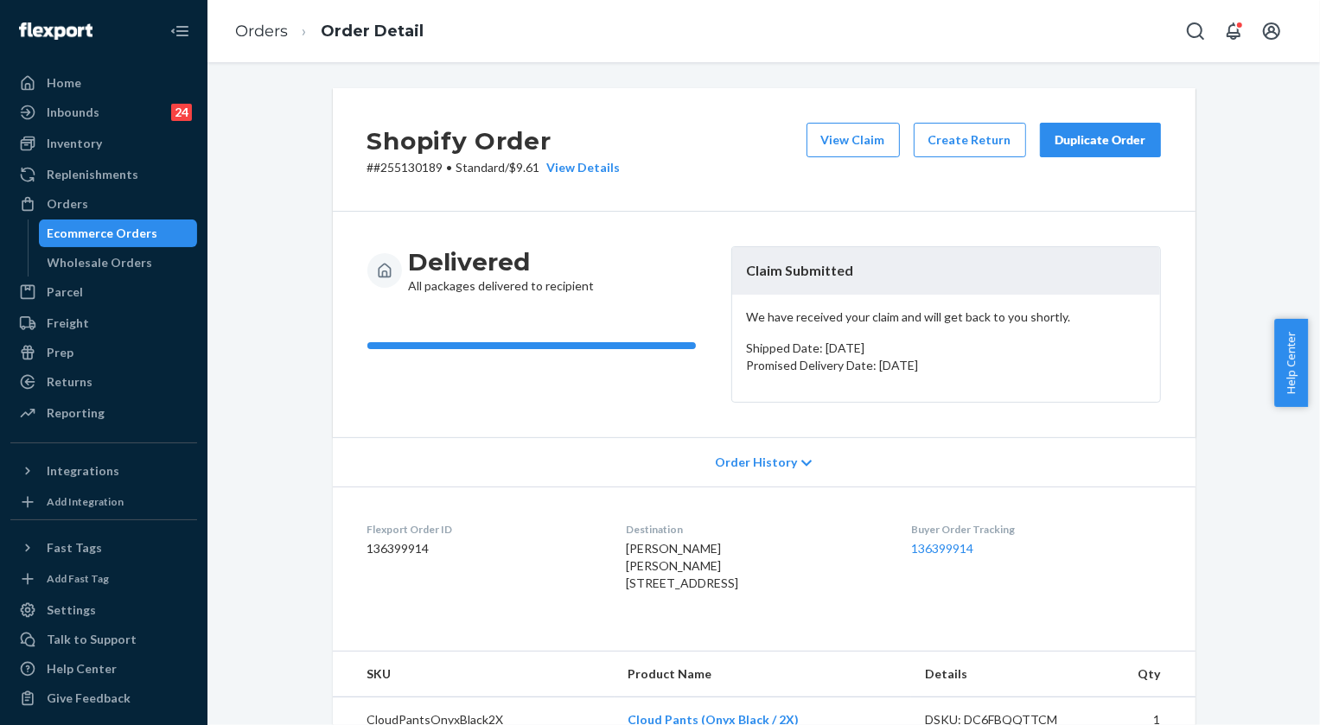
click at [246, 15] on ol "Orders Order Detail" at bounding box center [329, 31] width 216 height 51
click at [252, 34] on link "Orders" at bounding box center [261, 31] width 53 height 19
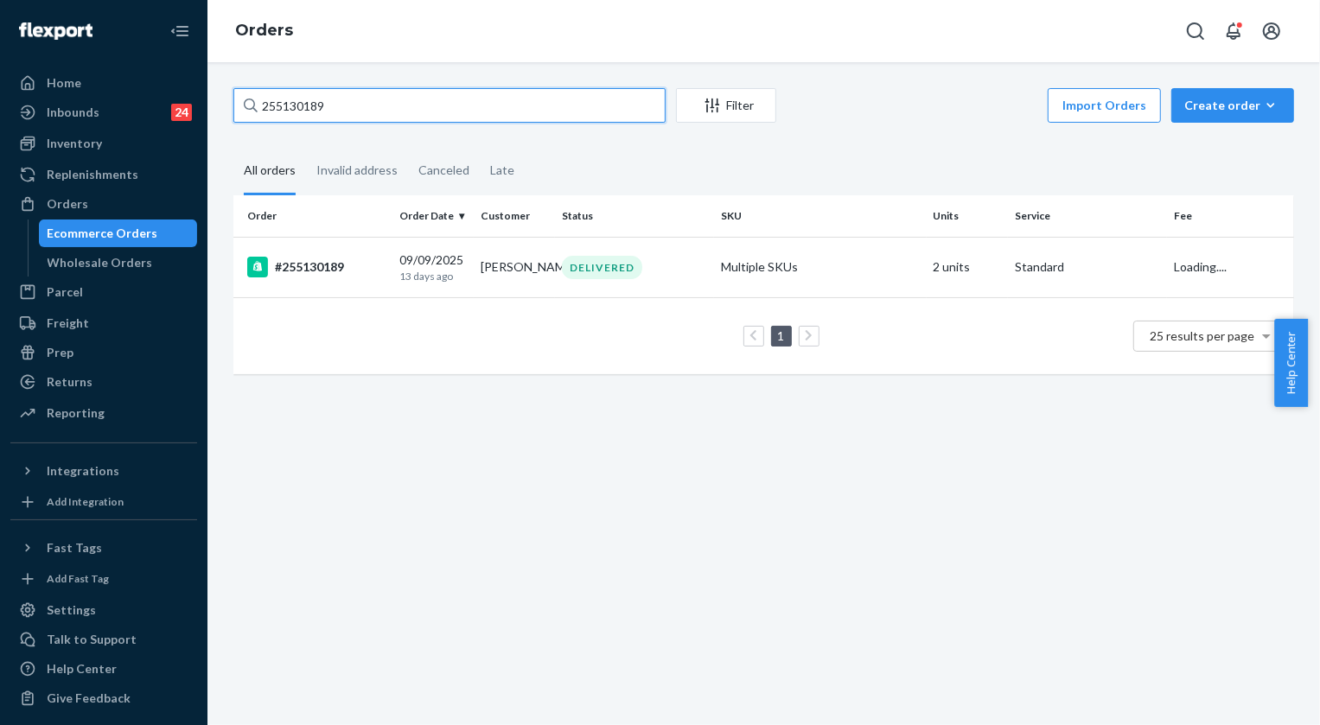
click at [343, 96] on input "255130189" at bounding box center [449, 105] width 432 height 35
paste input "4441468"
type input "254441468"
click at [609, 260] on div "DELIVERED" at bounding box center [602, 267] width 80 height 23
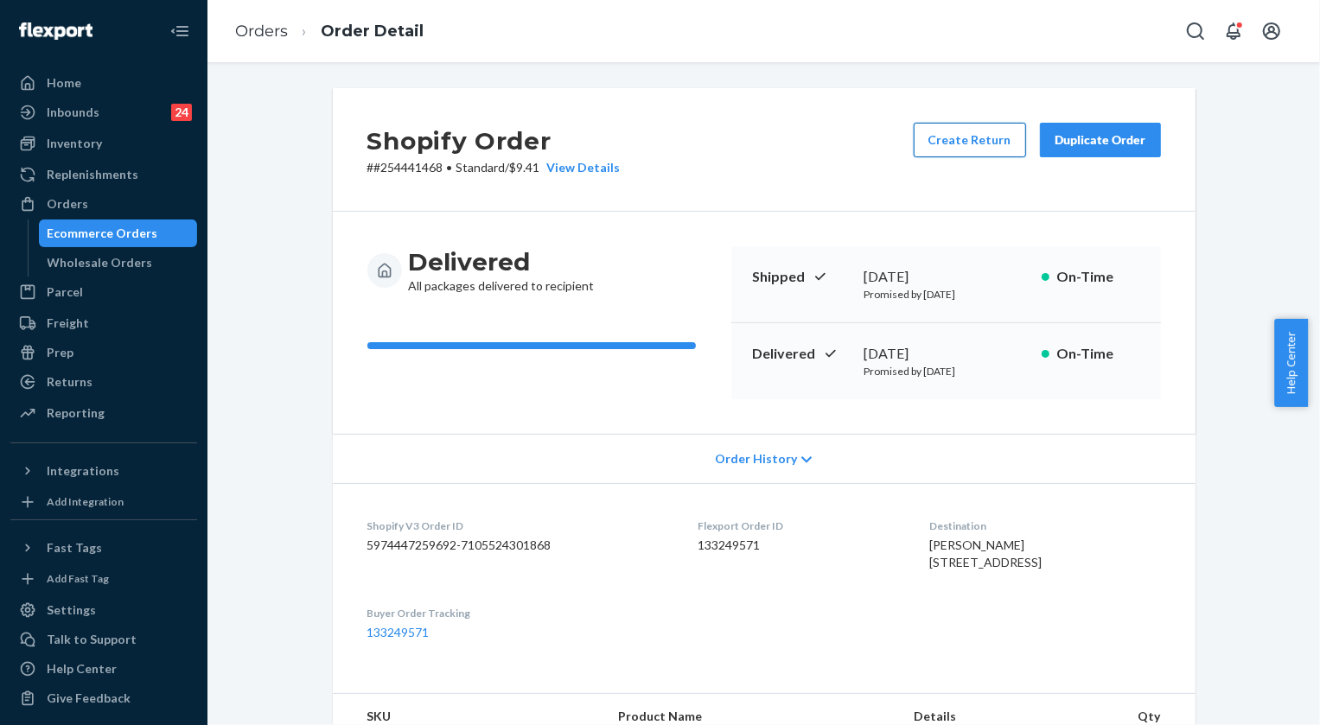
click at [948, 144] on button "Create Return" at bounding box center [970, 140] width 112 height 35
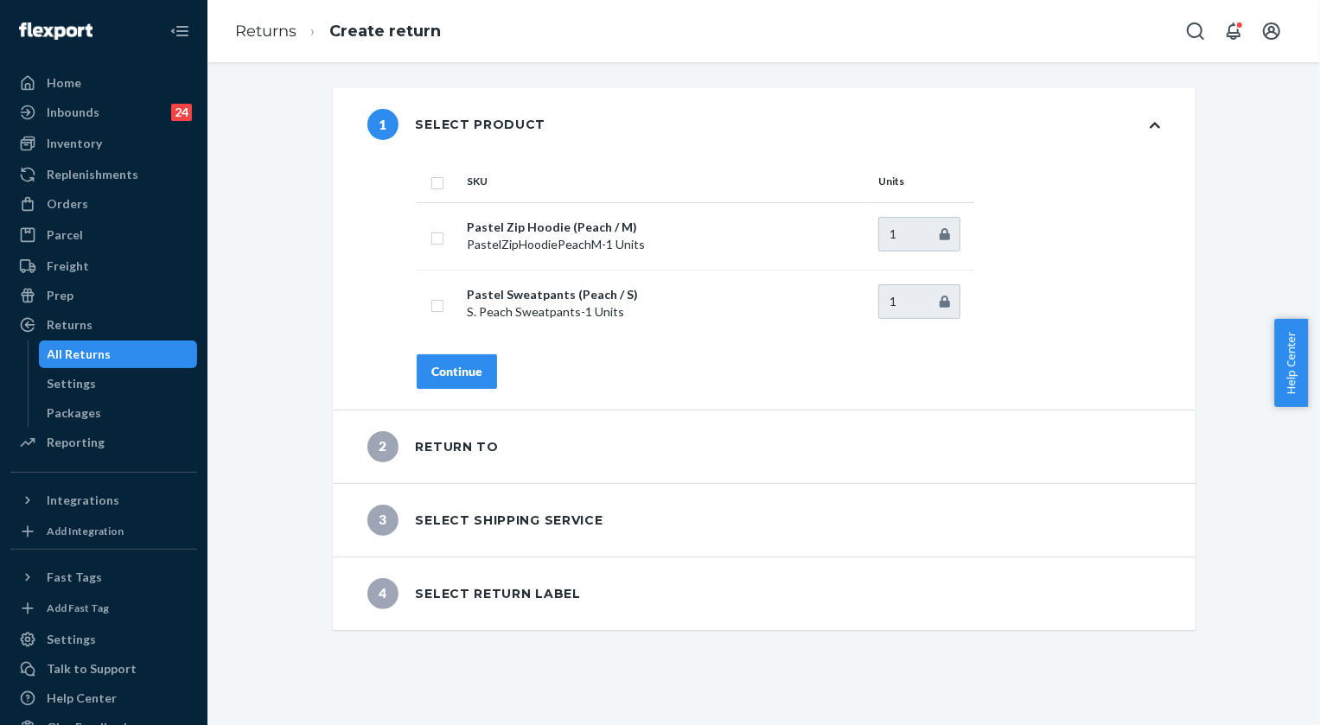
click at [433, 182] on input "checkbox" at bounding box center [438, 181] width 14 height 18
checkbox input "true"
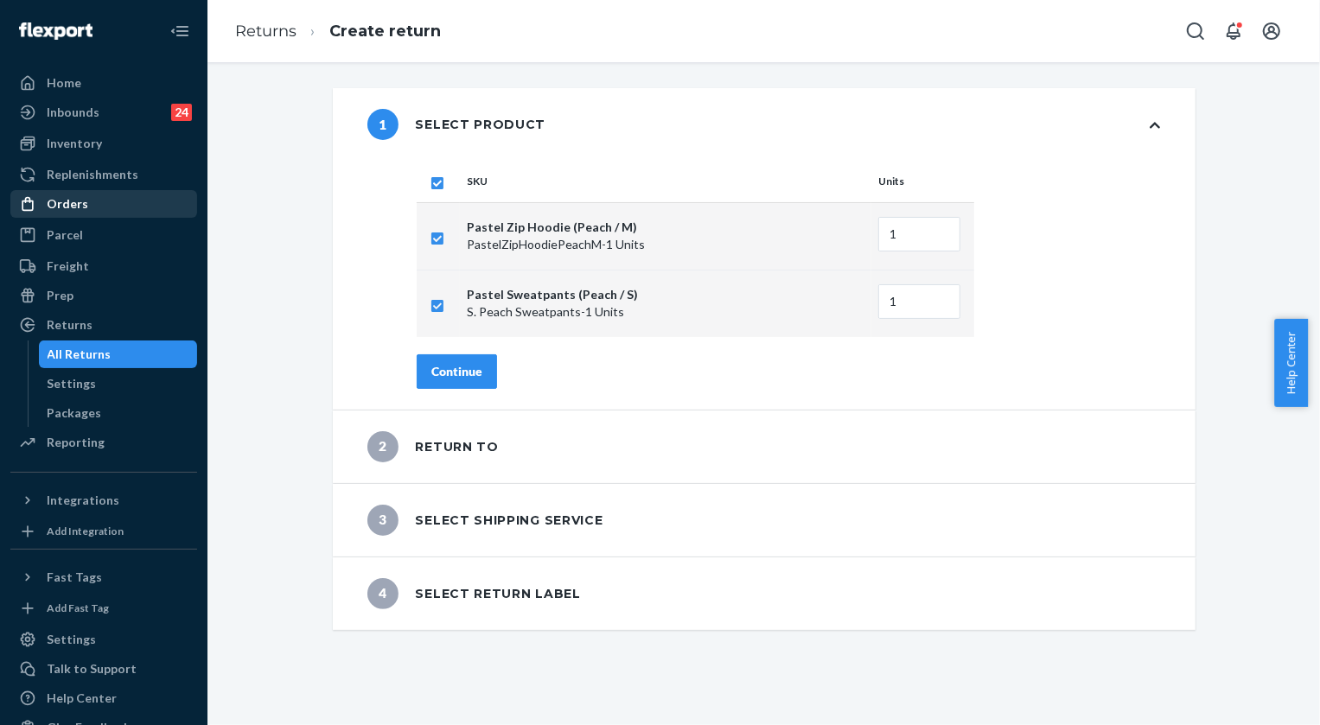
click at [72, 199] on div "Orders" at bounding box center [68, 203] width 42 height 17
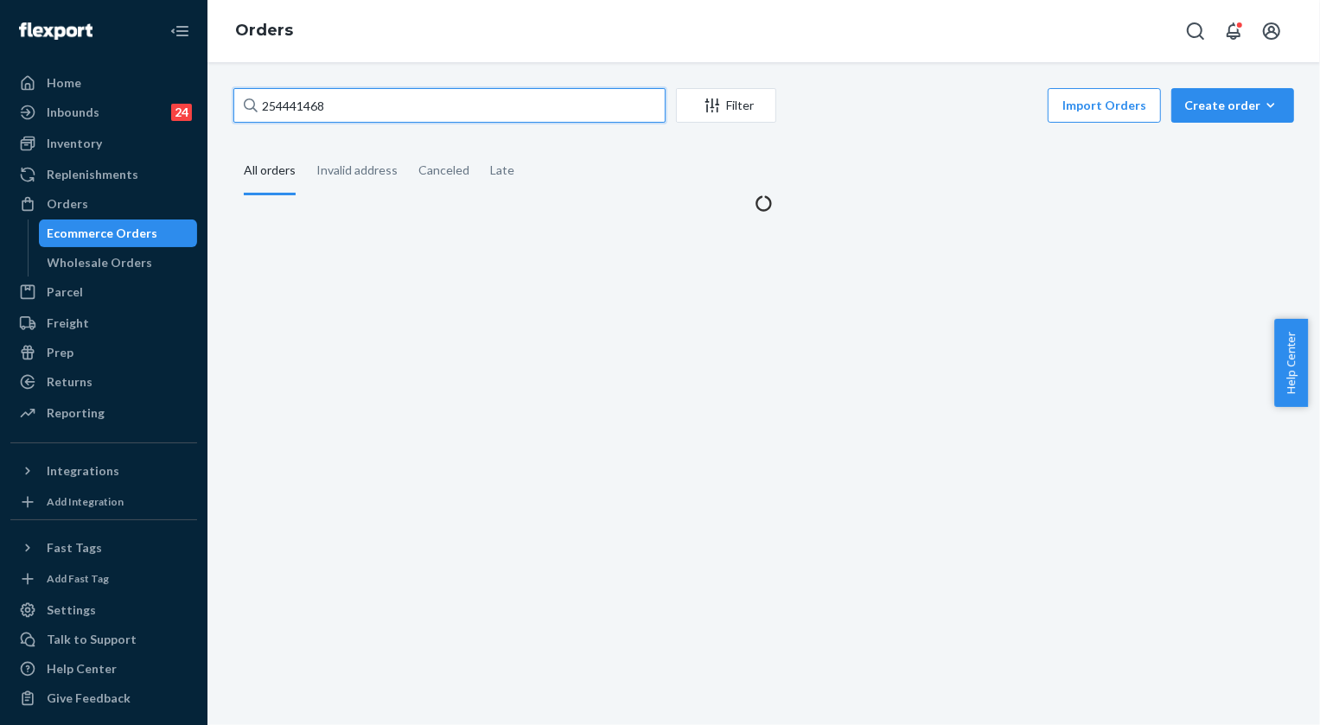
click at [359, 103] on input "254441468" at bounding box center [449, 105] width 432 height 35
paste input "5143706"
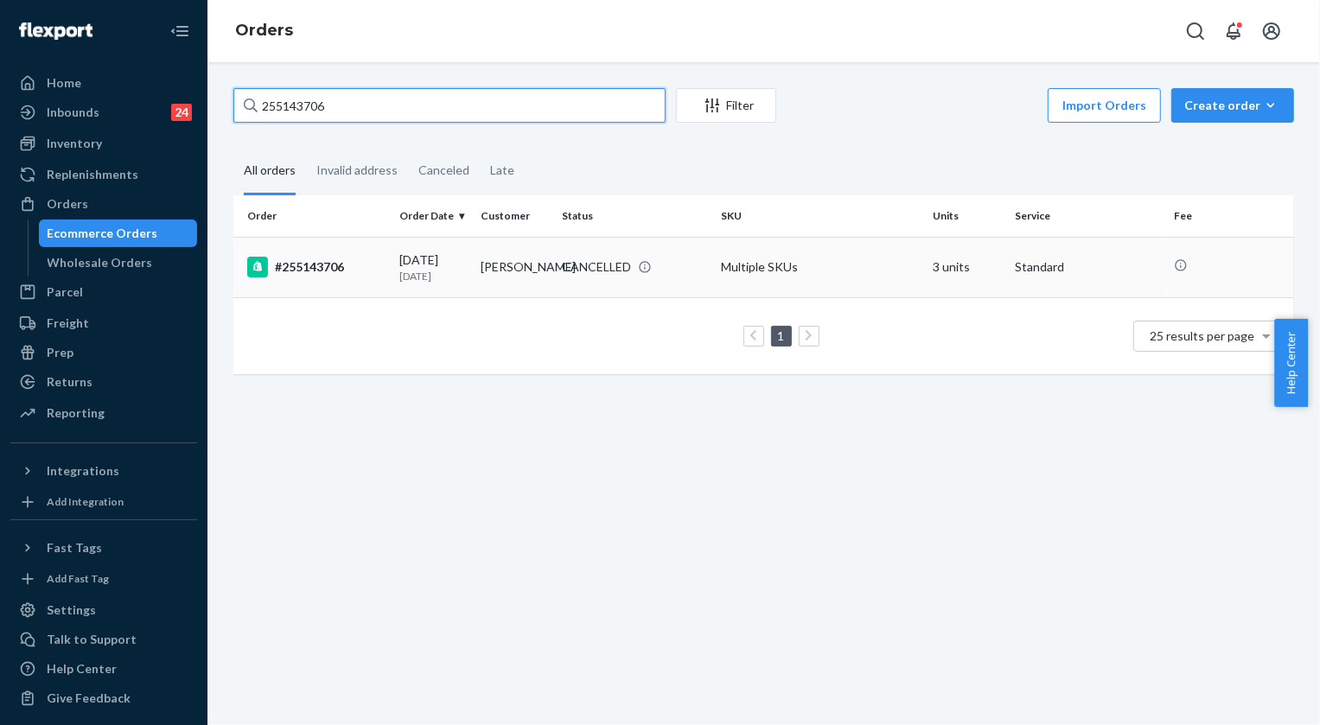
type input "255143706"
click at [594, 272] on div "CANCELLED" at bounding box center [596, 267] width 69 height 17
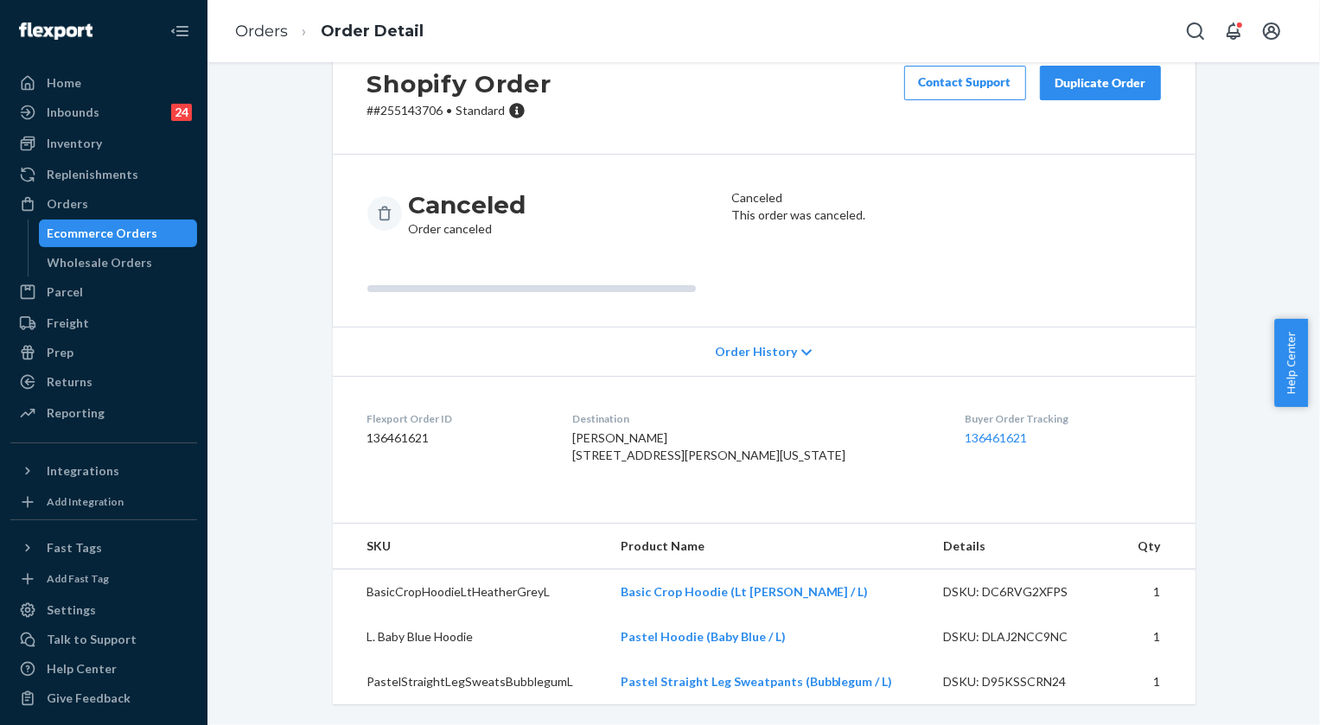
scroll to position [92, 0]
click at [261, 41] on li "Orders" at bounding box center [261, 32] width 53 height 22
drag, startPoint x: 259, startPoint y: 34, endPoint x: 303, endPoint y: 73, distance: 58.2
click at [259, 34] on link "Orders" at bounding box center [261, 31] width 53 height 19
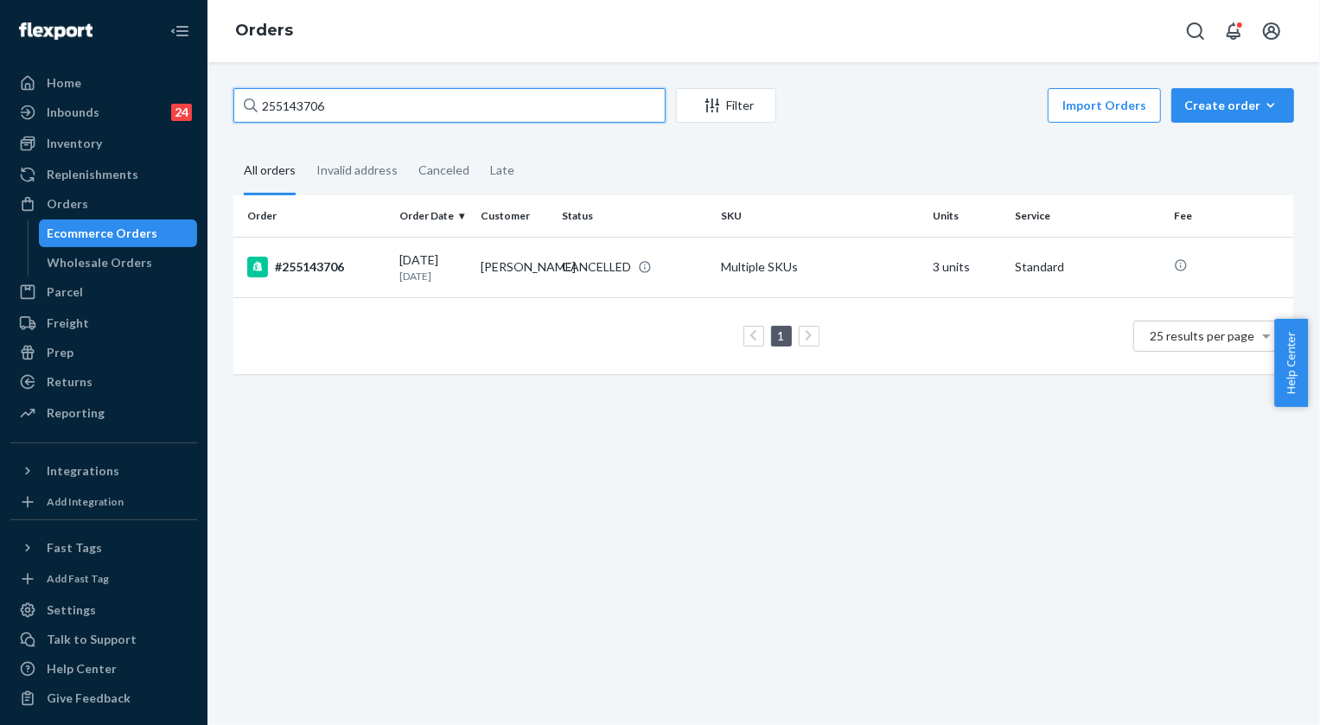
click at [367, 114] on input "255143706" at bounding box center [449, 105] width 432 height 35
paste input "1910668"
type input "251910668"
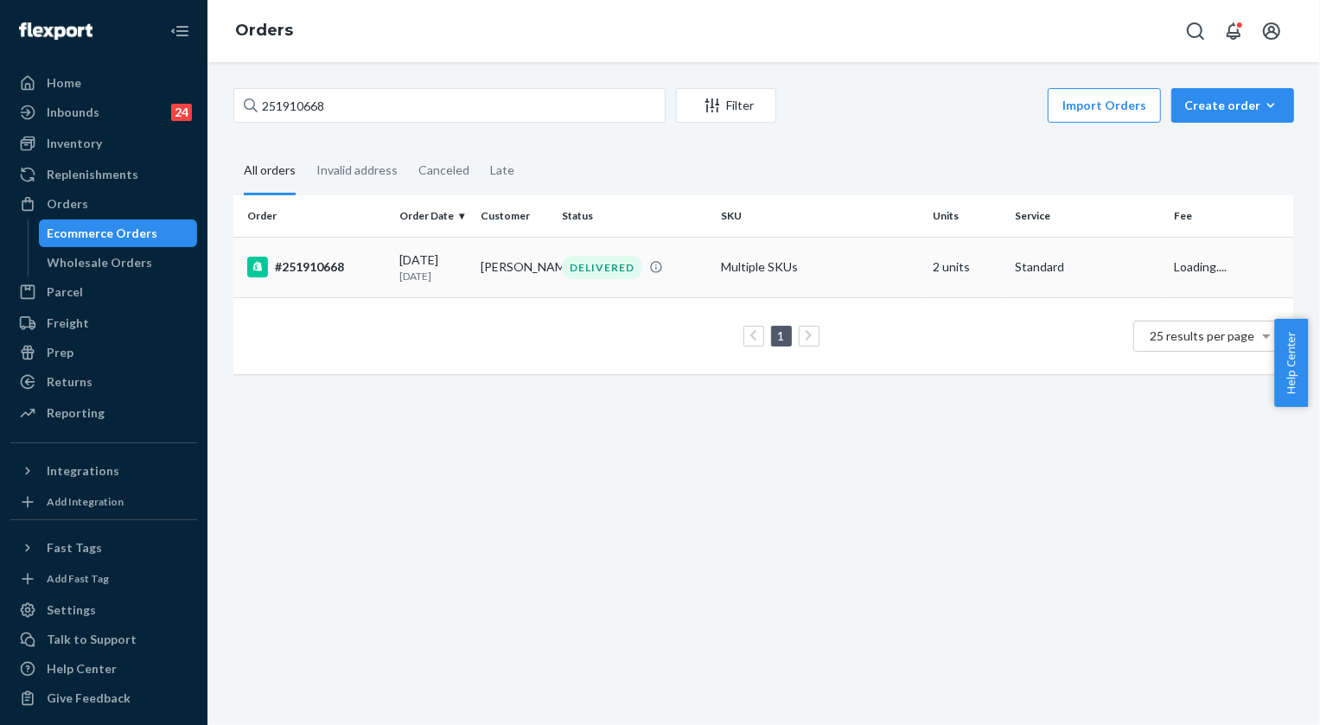
click at [614, 266] on div "DELIVERED" at bounding box center [602, 267] width 80 height 23
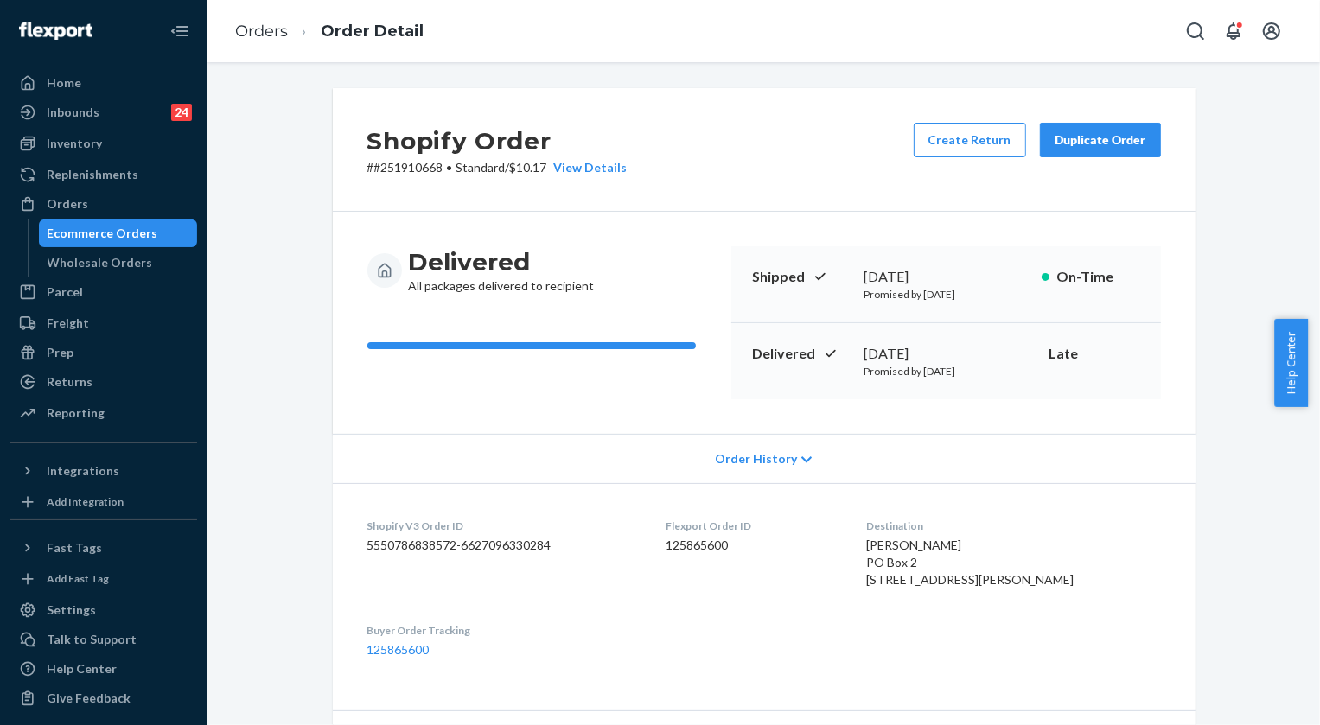
click at [1125, 143] on div "Duplicate Order" at bounding box center [1101, 139] width 92 height 17
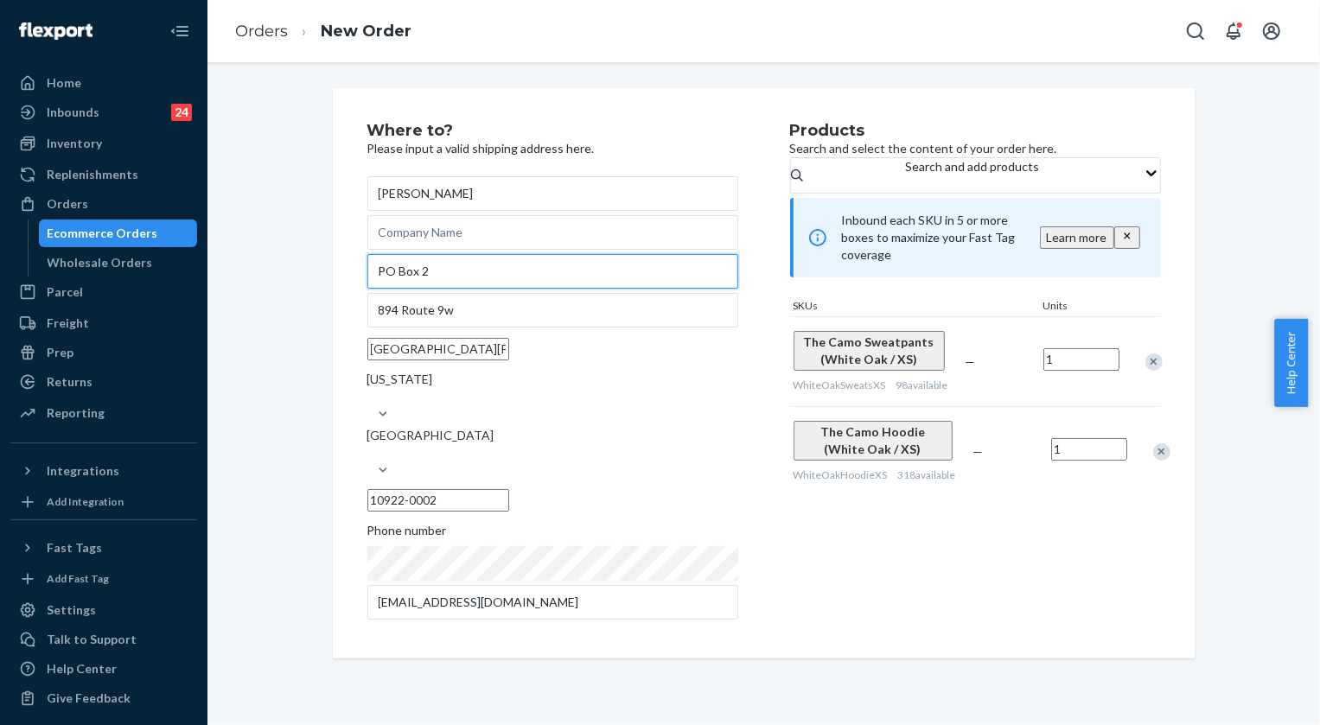
drag, startPoint x: 475, startPoint y: 292, endPoint x: 266, endPoint y: 282, distance: 208.6
click at [266, 282] on div "Where to? Please input a valid shipping address here. [PERSON_NAME] PO Box 2 [S…" at bounding box center [763, 373] width 1087 height 571
paste input "[STREET_ADDRESS][PERSON_NAME]"
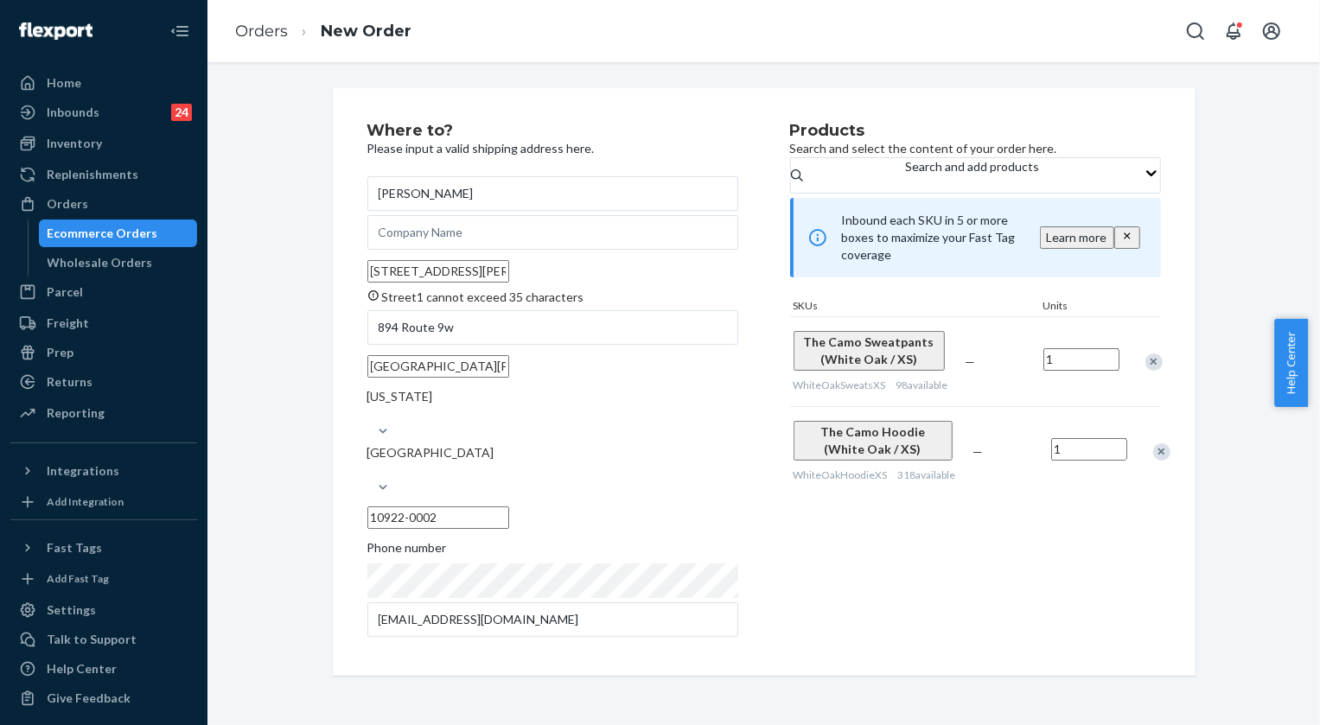
drag, startPoint x: 589, startPoint y: 289, endPoint x: 560, endPoint y: 292, distance: 28.7
click at [509, 283] on input "[STREET_ADDRESS][PERSON_NAME]" at bounding box center [438, 271] width 142 height 22
drag, startPoint x: 583, startPoint y: 286, endPoint x: 565, endPoint y: 286, distance: 18.2
click at [509, 283] on input "[STREET_ADDRESS][PERSON_NAME]" at bounding box center [438, 271] width 142 height 22
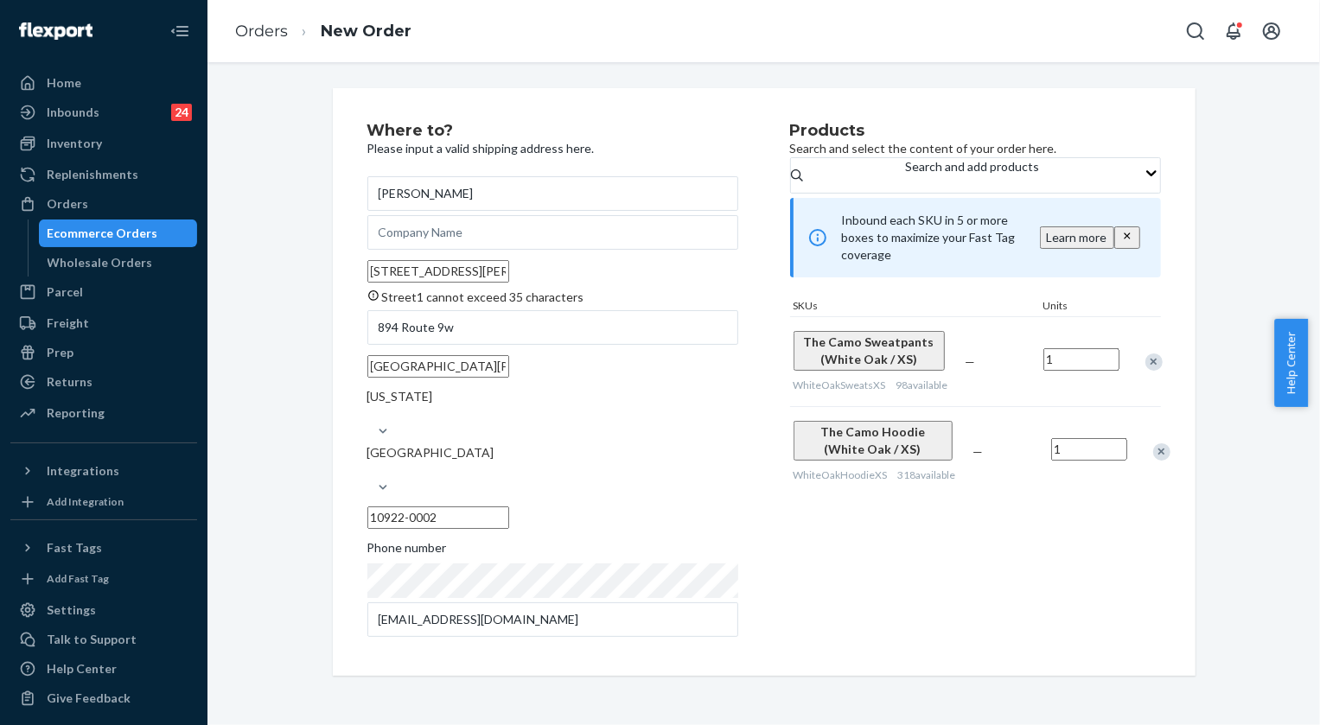
click at [509, 283] on input "[STREET_ADDRESS][PERSON_NAME]" at bounding box center [438, 271] width 142 height 22
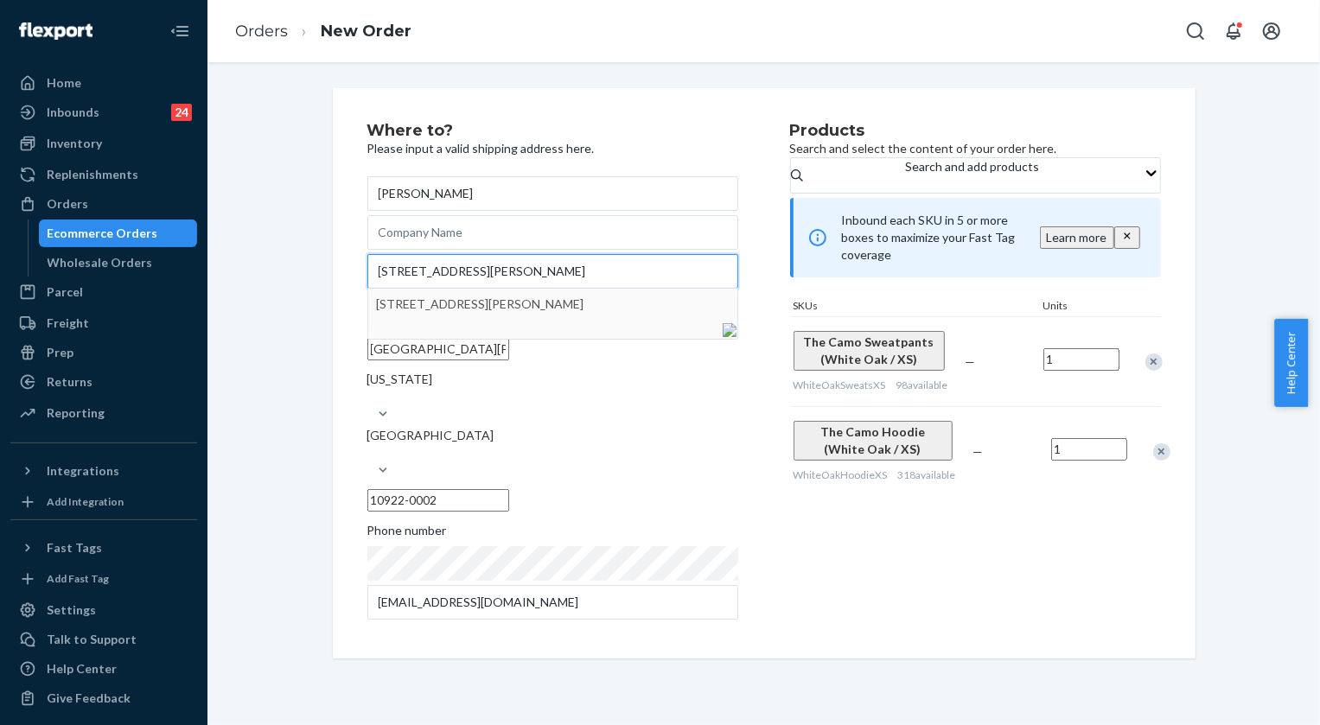
type input "[STREET_ADDRESS][PERSON_NAME]"
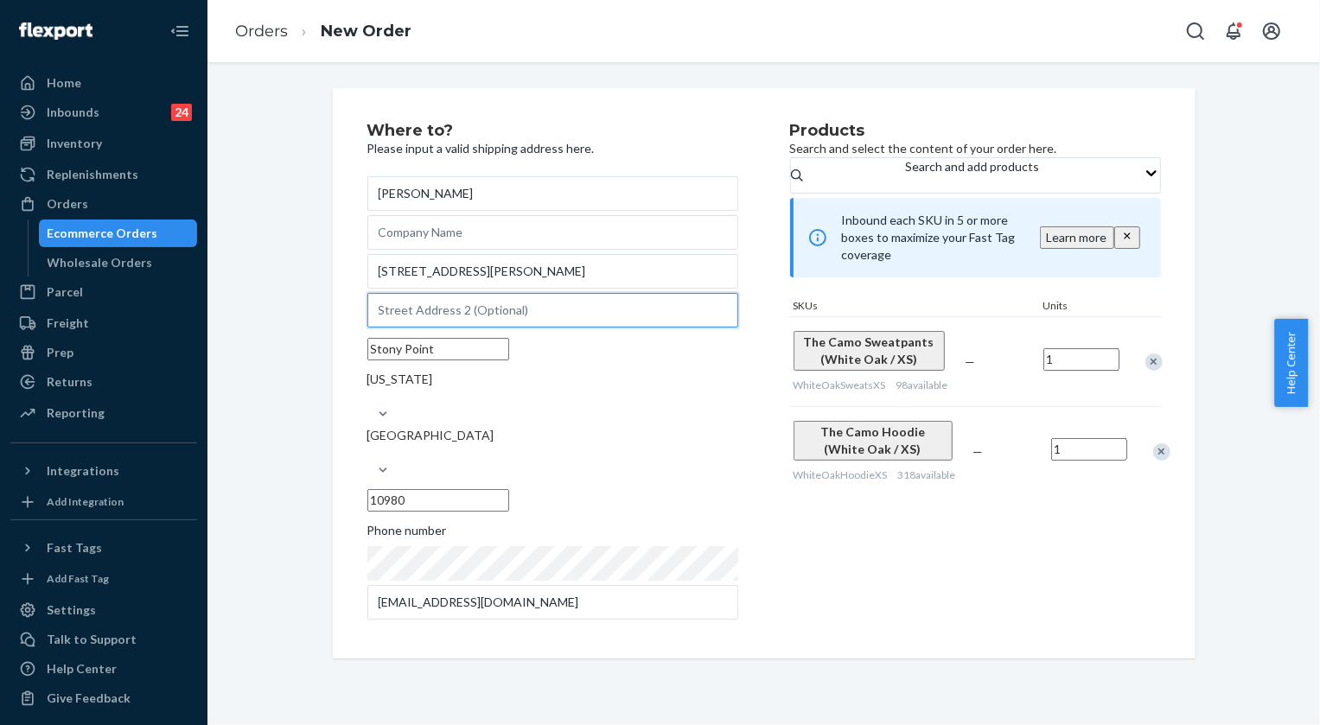
click at [503, 328] on input "894 Route 9w" at bounding box center [552, 310] width 371 height 35
paste input "Apt 1 Floor"
type input "Apt 1 Floor"
click at [337, 511] on div "Where to? Please input a valid shipping address here. [PERSON_NAME] [STREET_ADD…" at bounding box center [764, 373] width 863 height 571
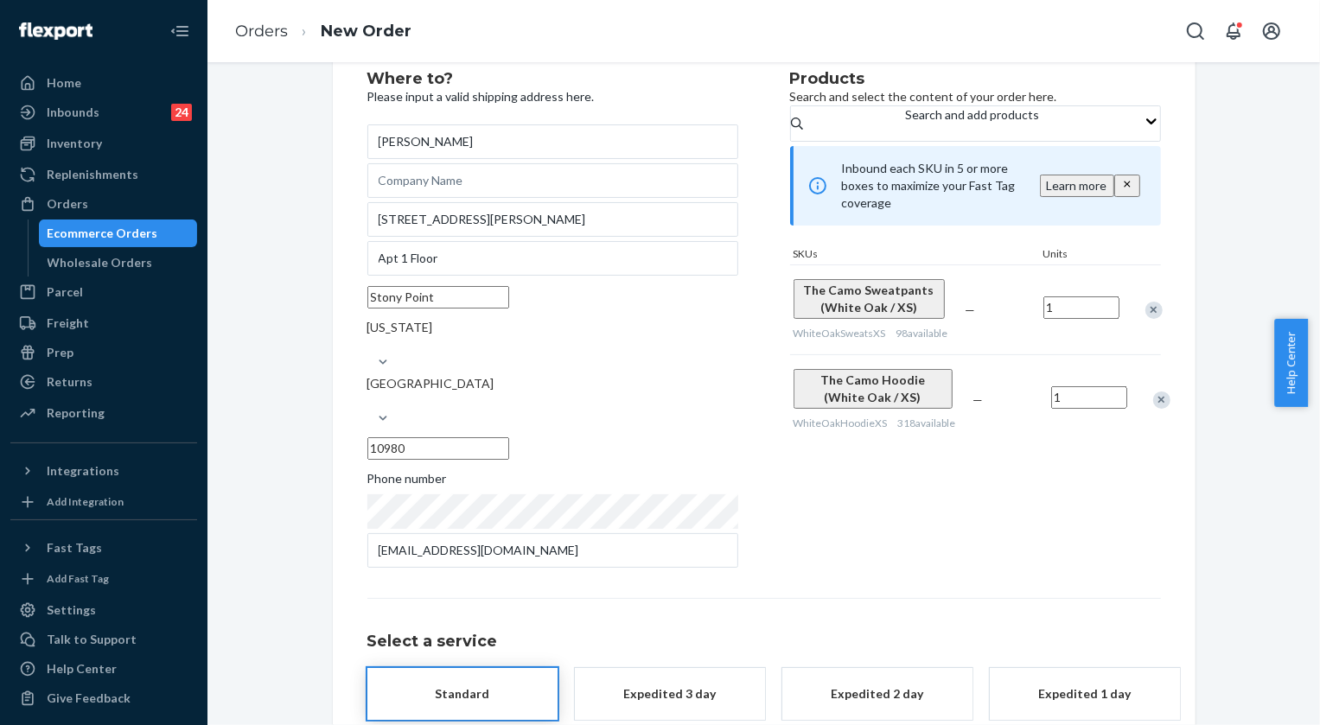
scroll to position [112, 0]
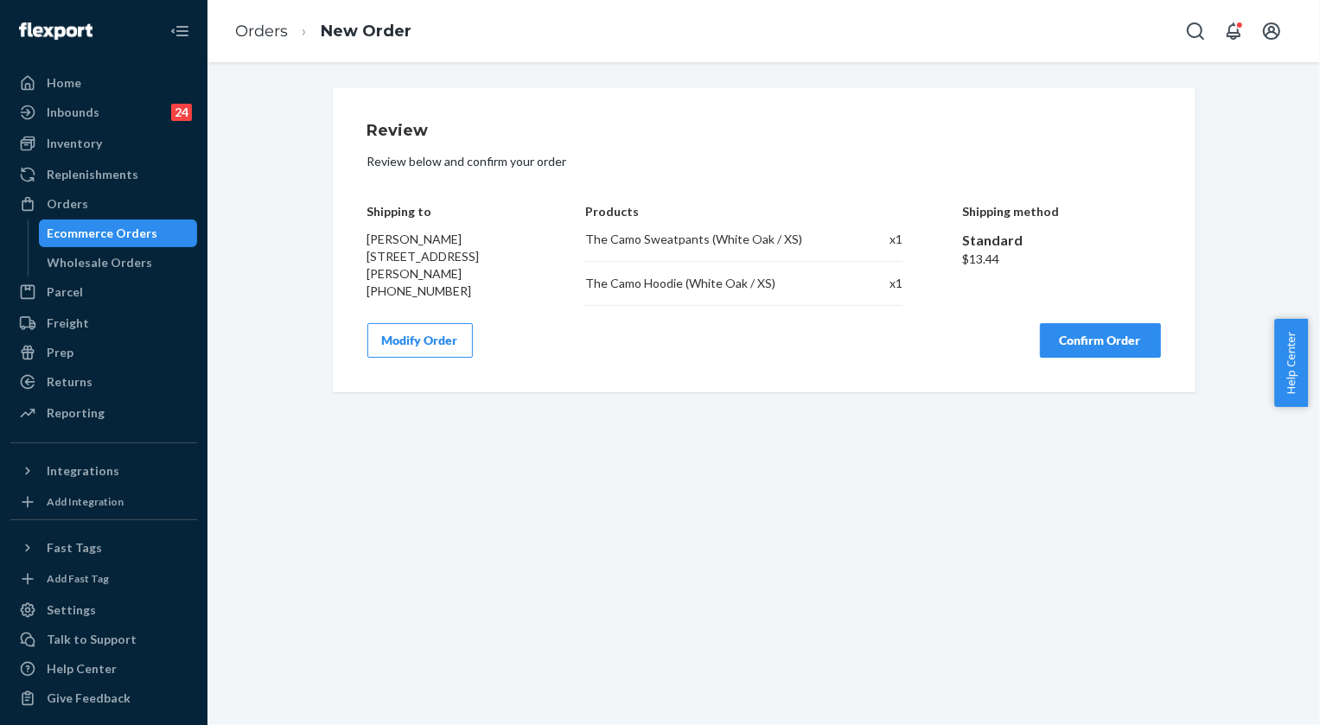
scroll to position [0, 0]
drag, startPoint x: 355, startPoint y: 234, endPoint x: 498, endPoint y: 284, distance: 151.8
click at [498, 284] on div "Review Review below and confirm your order Shipping to [PERSON_NAME] [STREET_AD…" at bounding box center [764, 240] width 863 height 304
copy span "[PERSON_NAME] [STREET_ADDRESS][PERSON_NAME]"
click at [1142, 356] on button "Confirm Order" at bounding box center [1100, 340] width 121 height 35
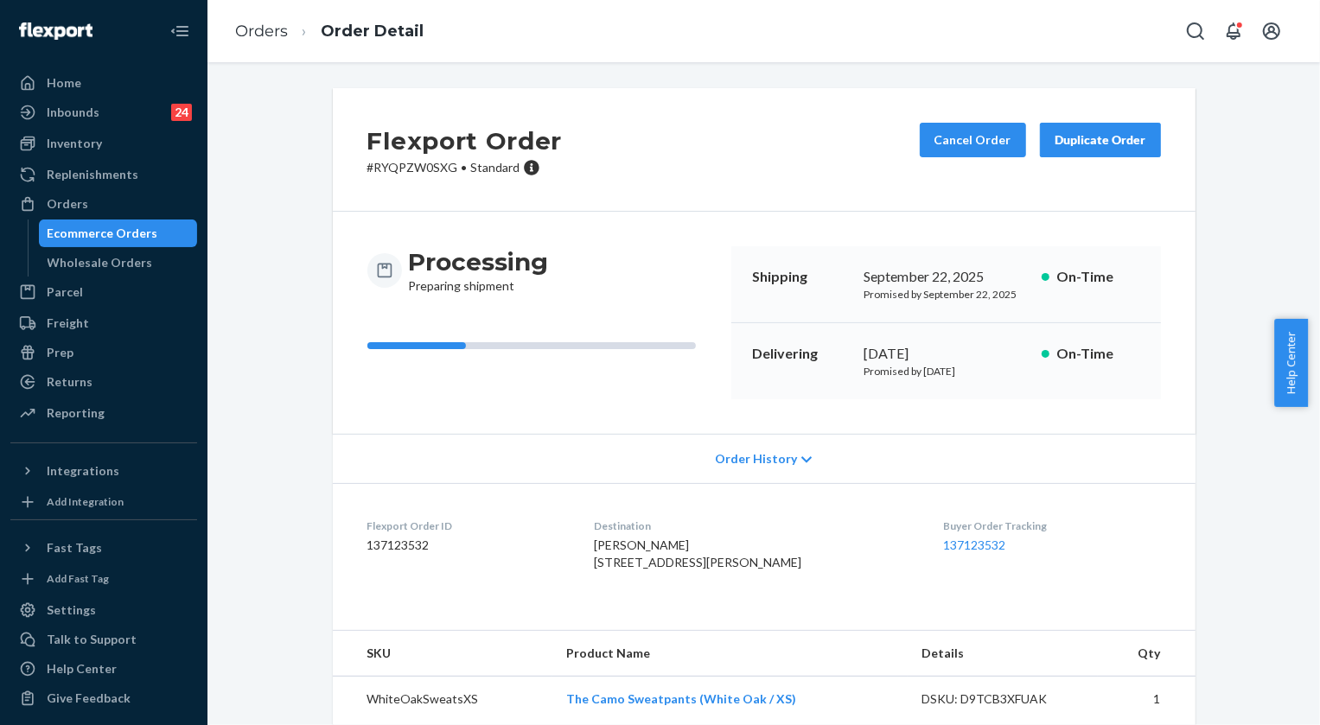
click at [402, 172] on p "# RYQPZW0SXG • Standard" at bounding box center [464, 167] width 195 height 17
copy p "RYQPZW0SXG"
click at [282, 29] on link "Orders" at bounding box center [261, 31] width 53 height 19
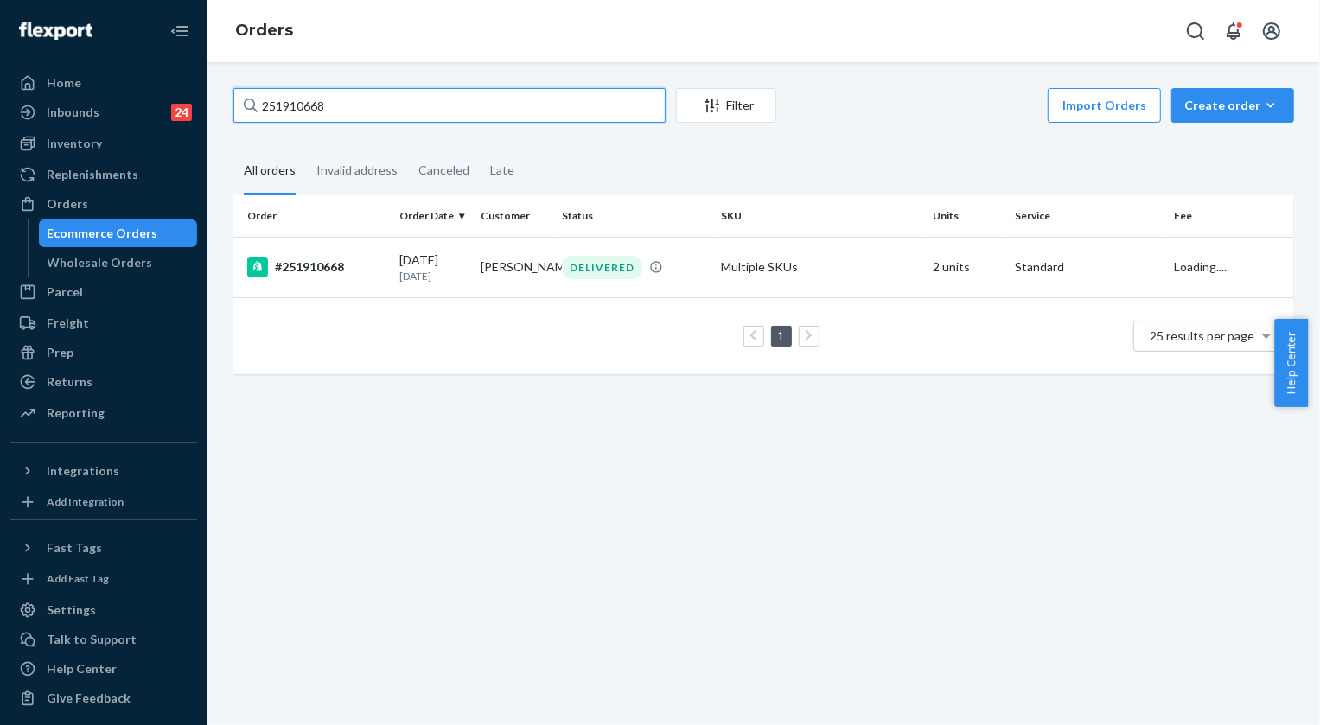
click at [421, 119] on input "251910668" at bounding box center [449, 105] width 432 height 35
click at [419, 119] on input "251910668" at bounding box center [449, 105] width 432 height 35
click at [289, 86] on div "251910668 Filter Import Orders Create order Ecommerce order Removal order All o…" at bounding box center [764, 393] width 1113 height 663
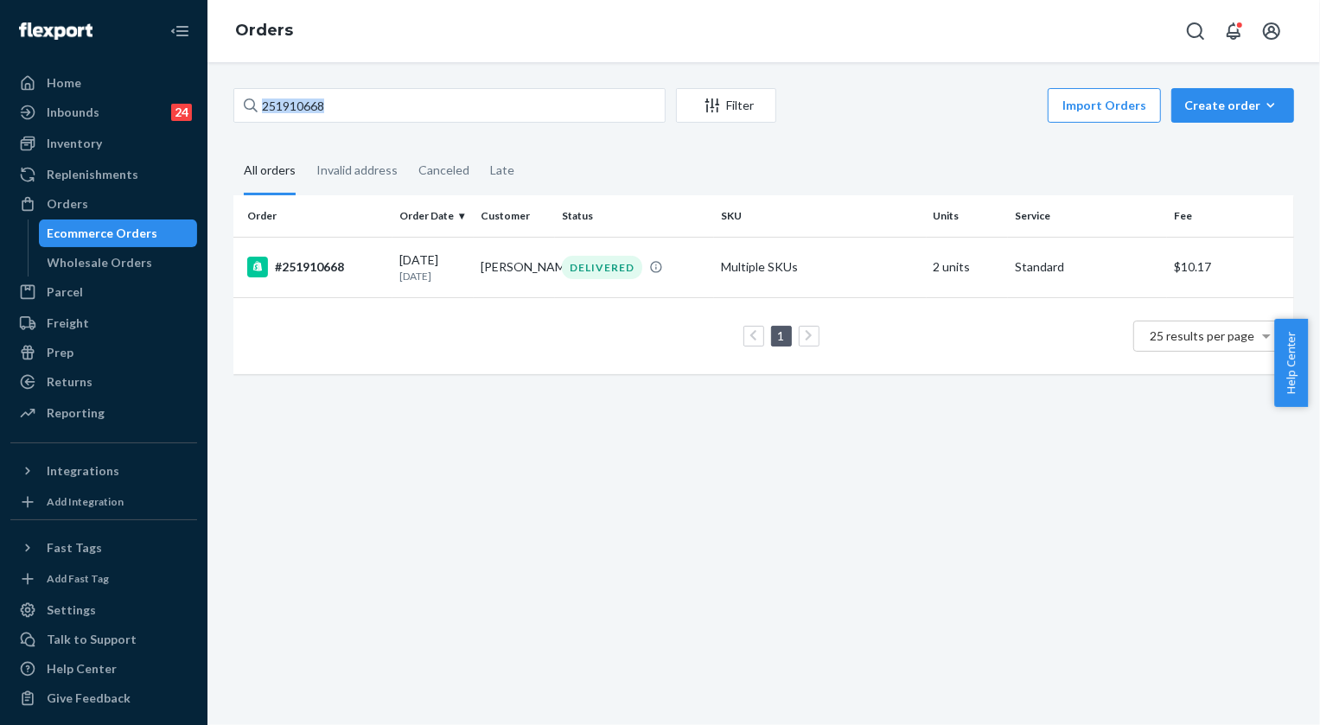
click at [289, 86] on div "251910668 Filter Import Orders Create order Ecommerce order Removal order All o…" at bounding box center [764, 393] width 1113 height 663
click at [338, 99] on input "251910668" at bounding box center [449, 105] width 432 height 35
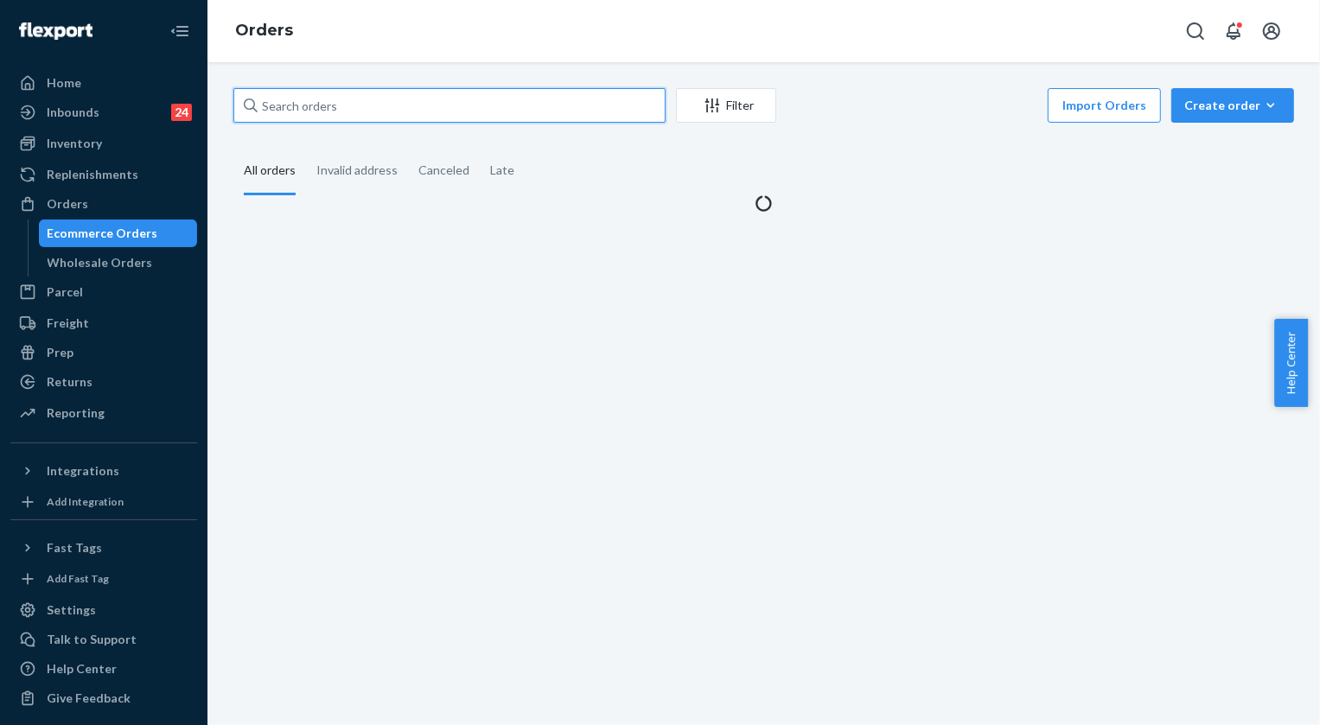
paste input "253741461"
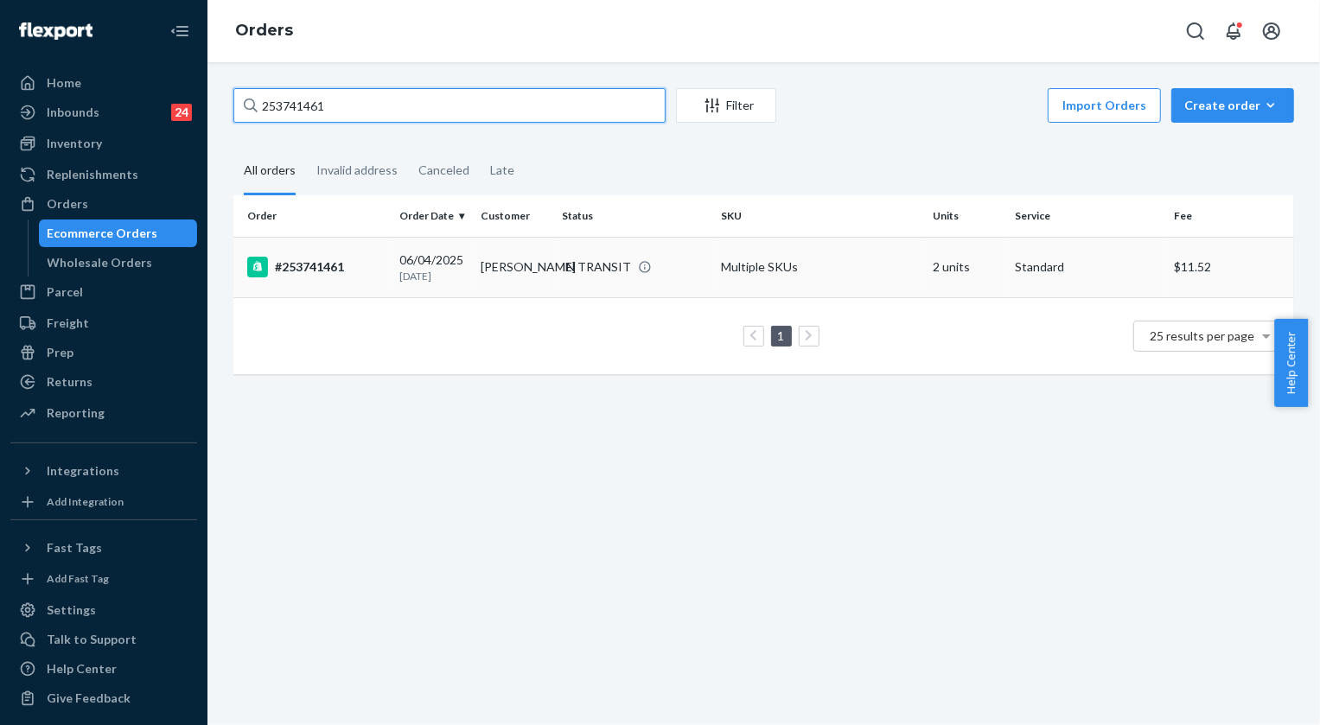
type input "253741461"
click at [583, 276] on div "IN TRANSIT" at bounding box center [596, 267] width 69 height 17
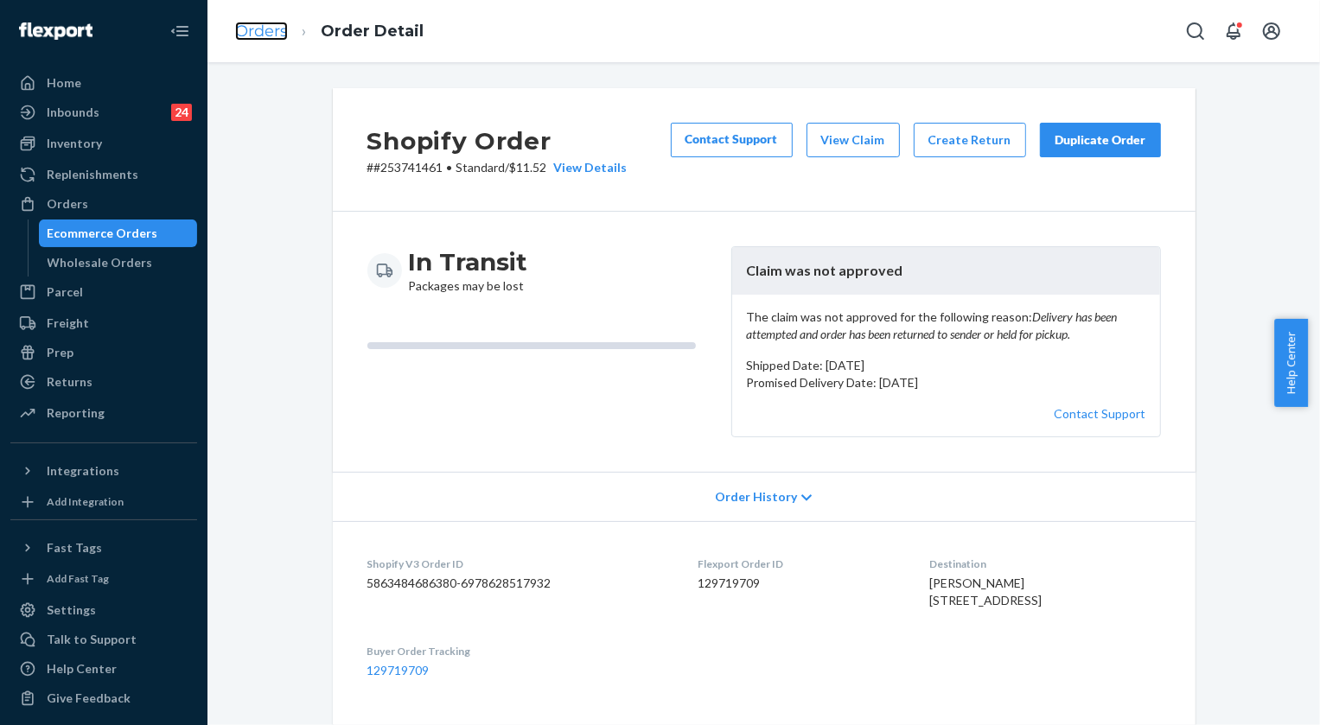
click at [265, 29] on link "Orders" at bounding box center [261, 31] width 53 height 19
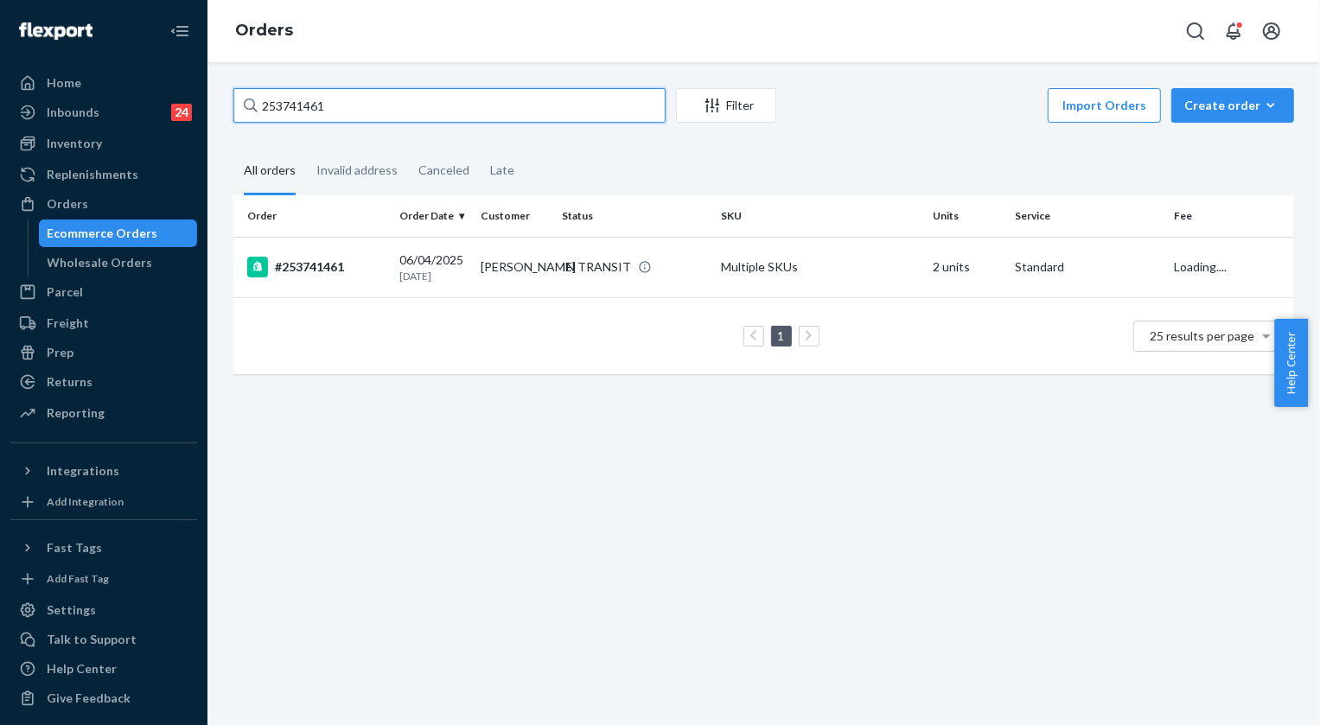
click at [376, 100] on input "253741461" at bounding box center [449, 105] width 432 height 35
paste input "B12BZVNNGX"
type input "B12BZVNNGX"
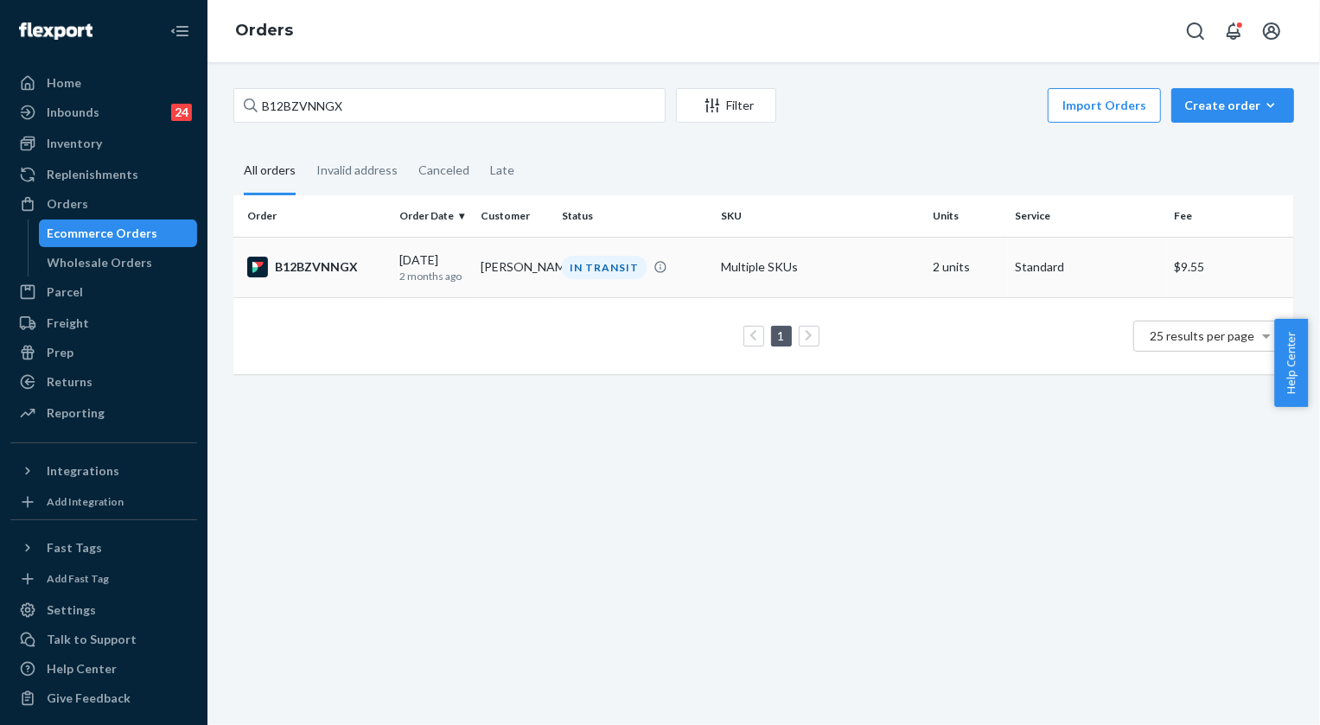
click at [599, 262] on div "IN TRANSIT" at bounding box center [604, 267] width 85 height 23
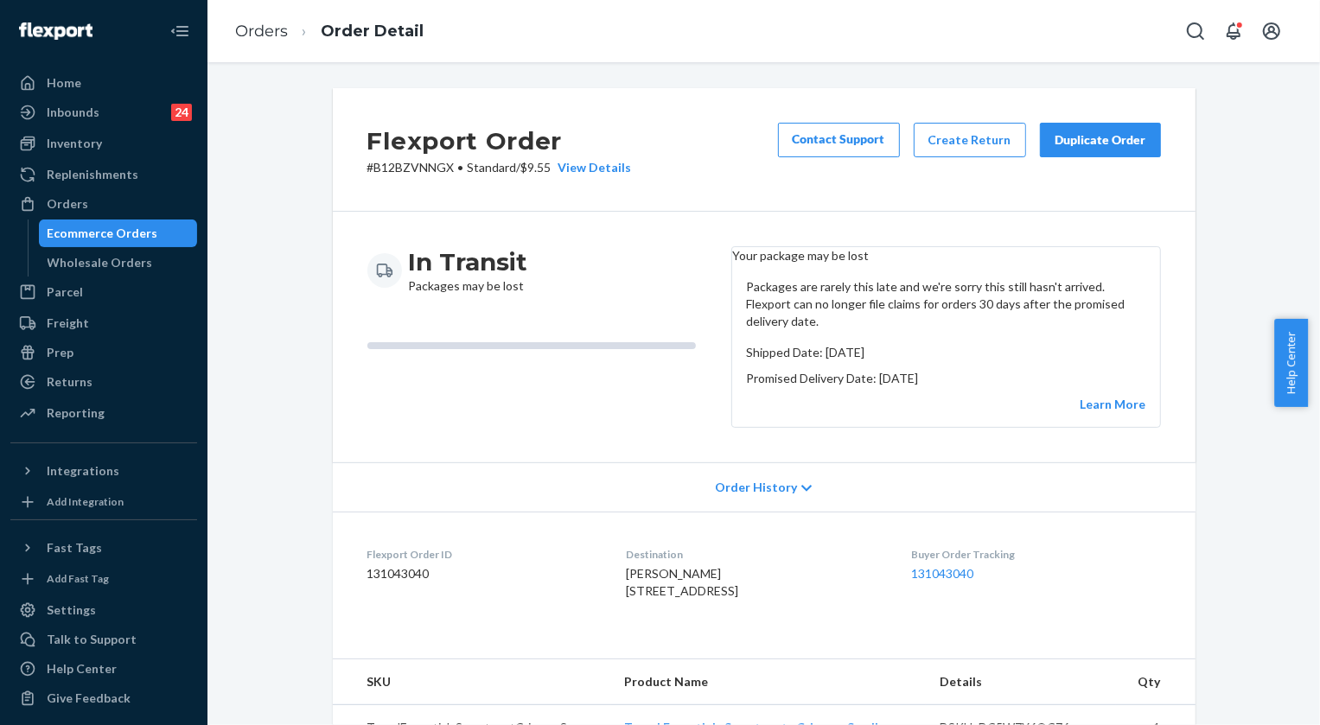
click at [1081, 141] on div "Duplicate Order" at bounding box center [1101, 139] width 92 height 17
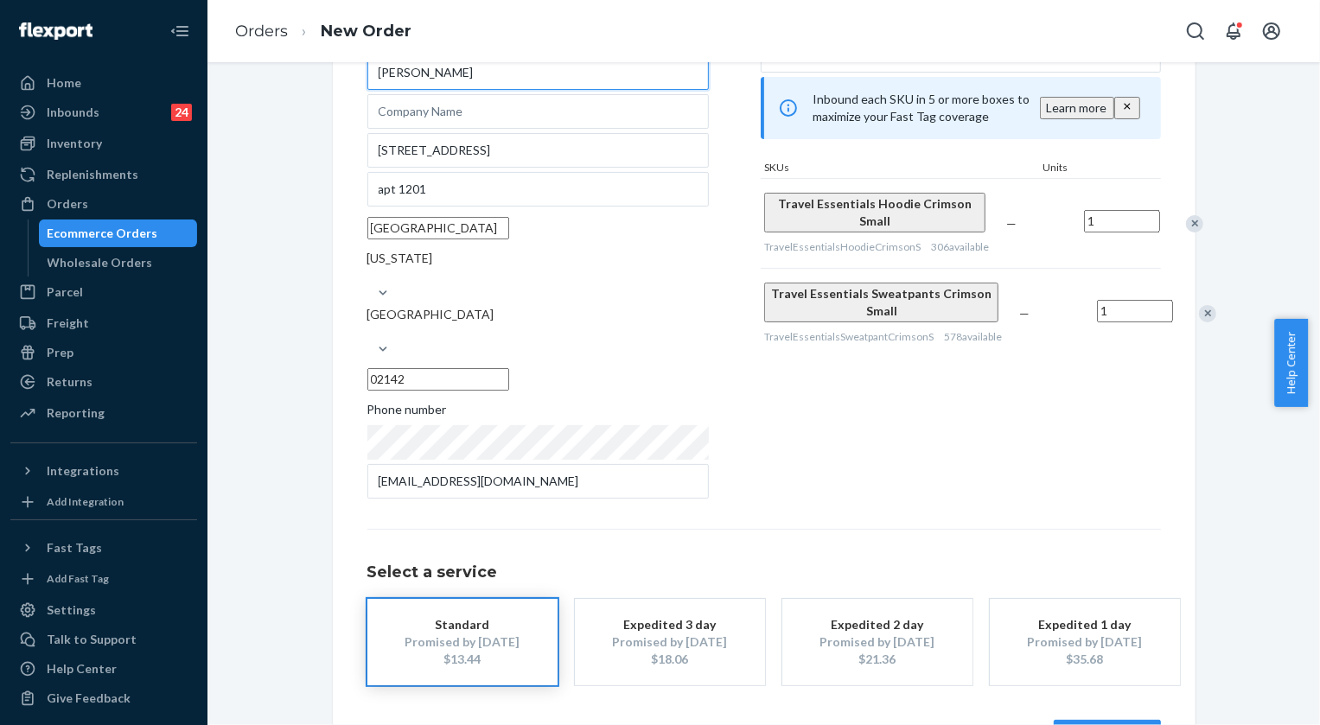
scroll to position [147, 0]
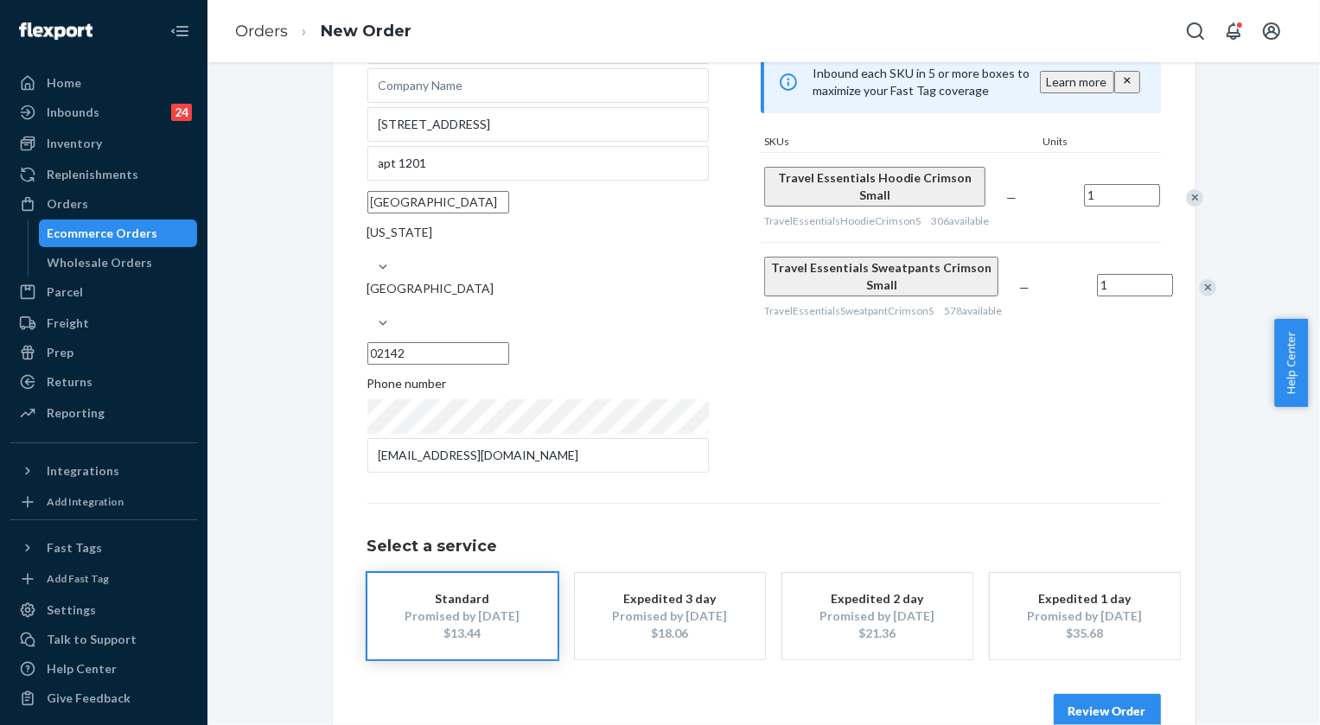
click at [1086, 694] on button "Review Order" at bounding box center [1107, 711] width 107 height 35
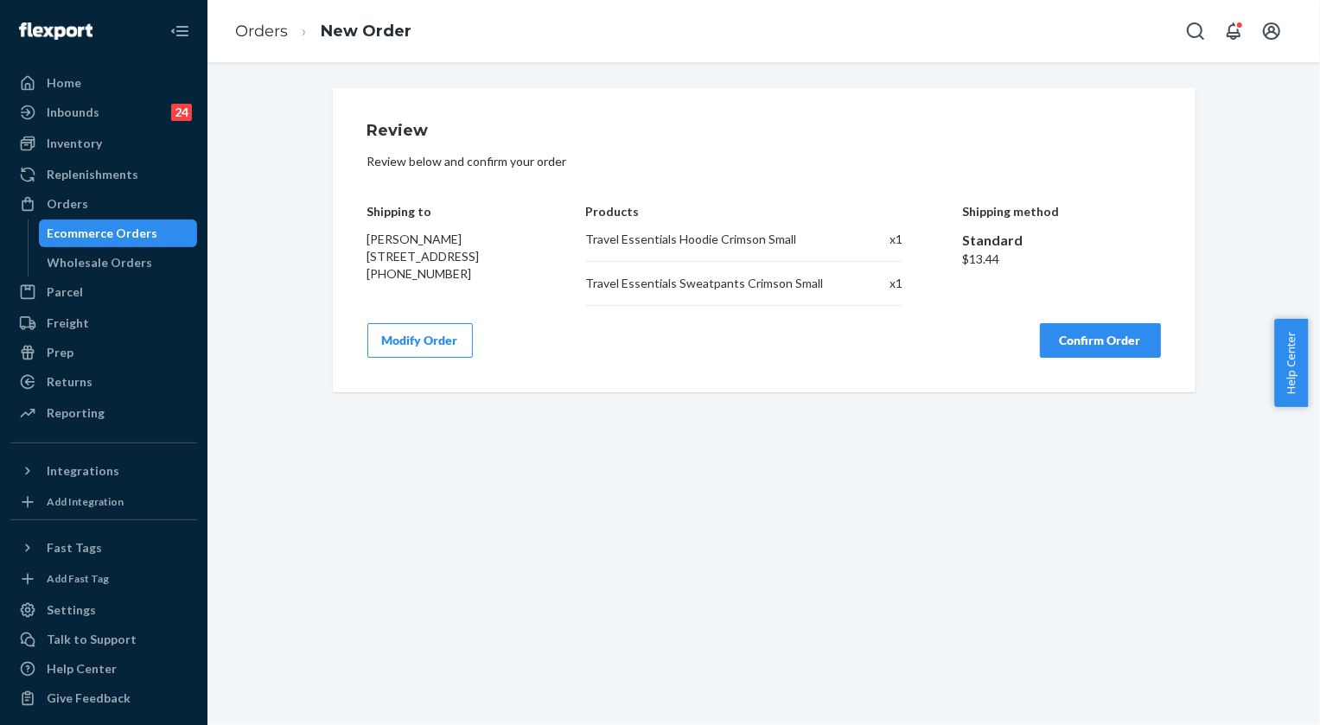
drag, startPoint x: 358, startPoint y: 238, endPoint x: 498, endPoint y: 285, distance: 147.9
click at [498, 285] on div "Review Review below and confirm your order Shipping to [PERSON_NAME] [STREET_AD…" at bounding box center [764, 240] width 863 height 304
copy span "[PERSON_NAME] [STREET_ADDRESS]"
click at [1112, 350] on button "Confirm Order" at bounding box center [1100, 340] width 121 height 35
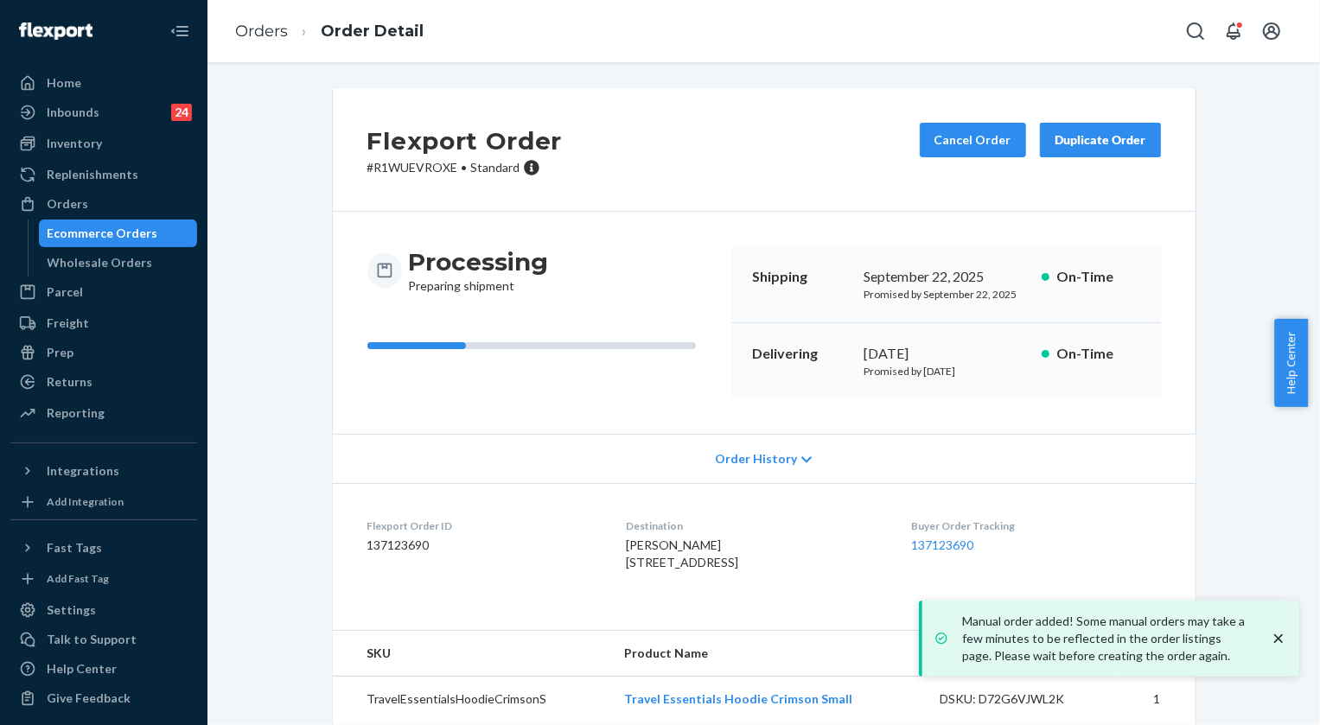
click at [409, 170] on p "# R1WUEVROXE • Standard" at bounding box center [464, 167] width 195 height 17
copy p "R1WUEVROXE"
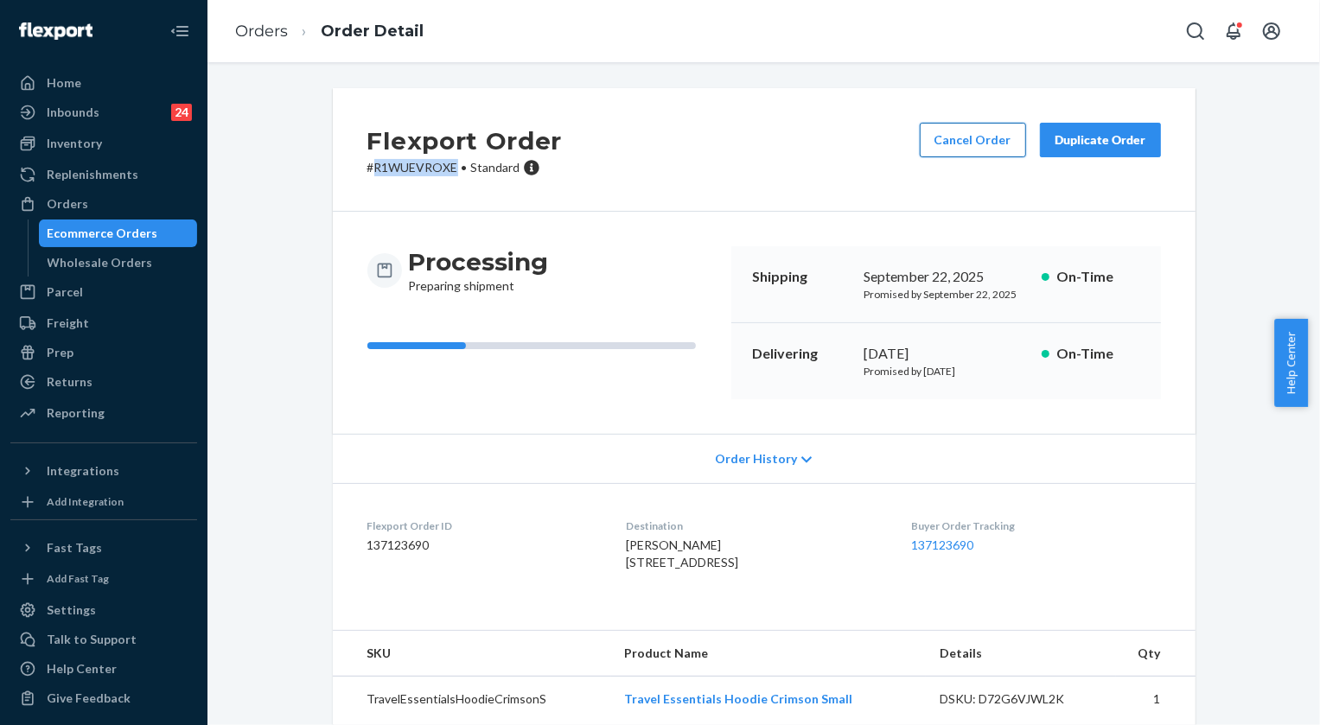
click at [955, 132] on button "Cancel Order" at bounding box center [973, 140] width 106 height 35
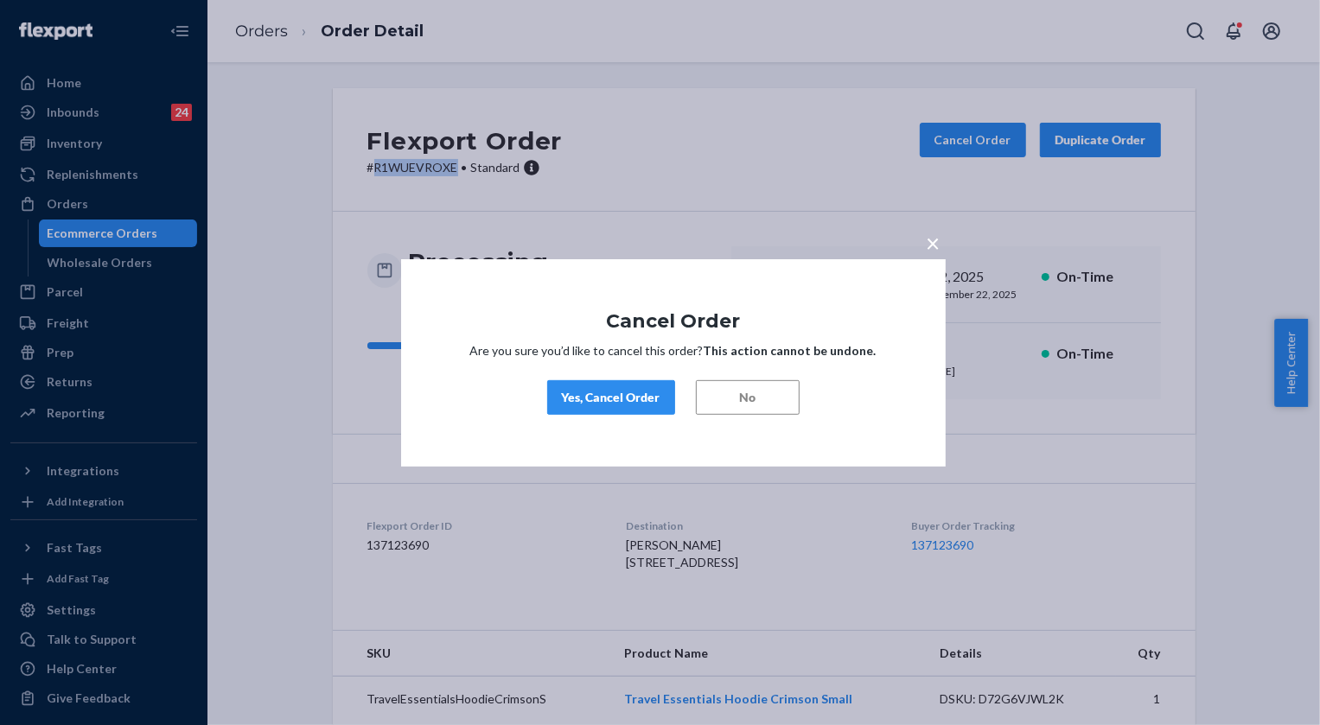
click at [626, 406] on div "Yes, Cancel Order" at bounding box center [611, 397] width 99 height 17
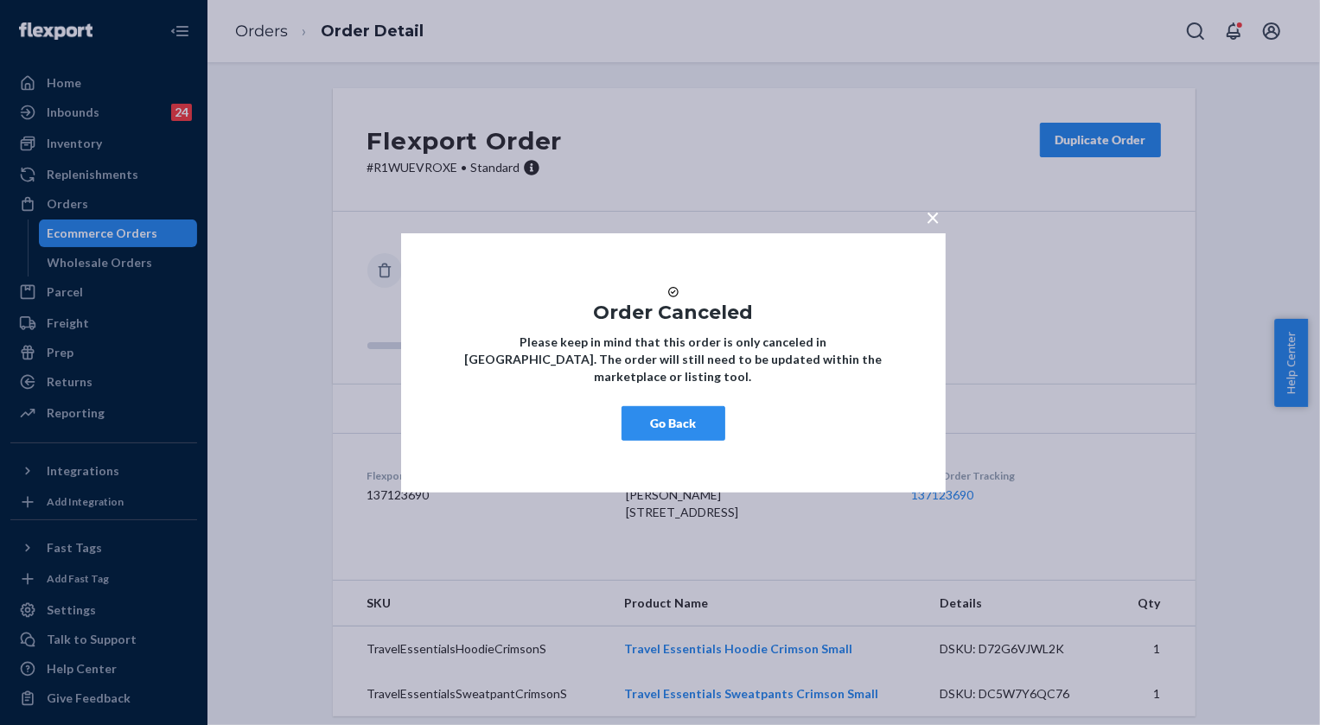
click at [651, 431] on button "Go Back" at bounding box center [674, 423] width 104 height 35
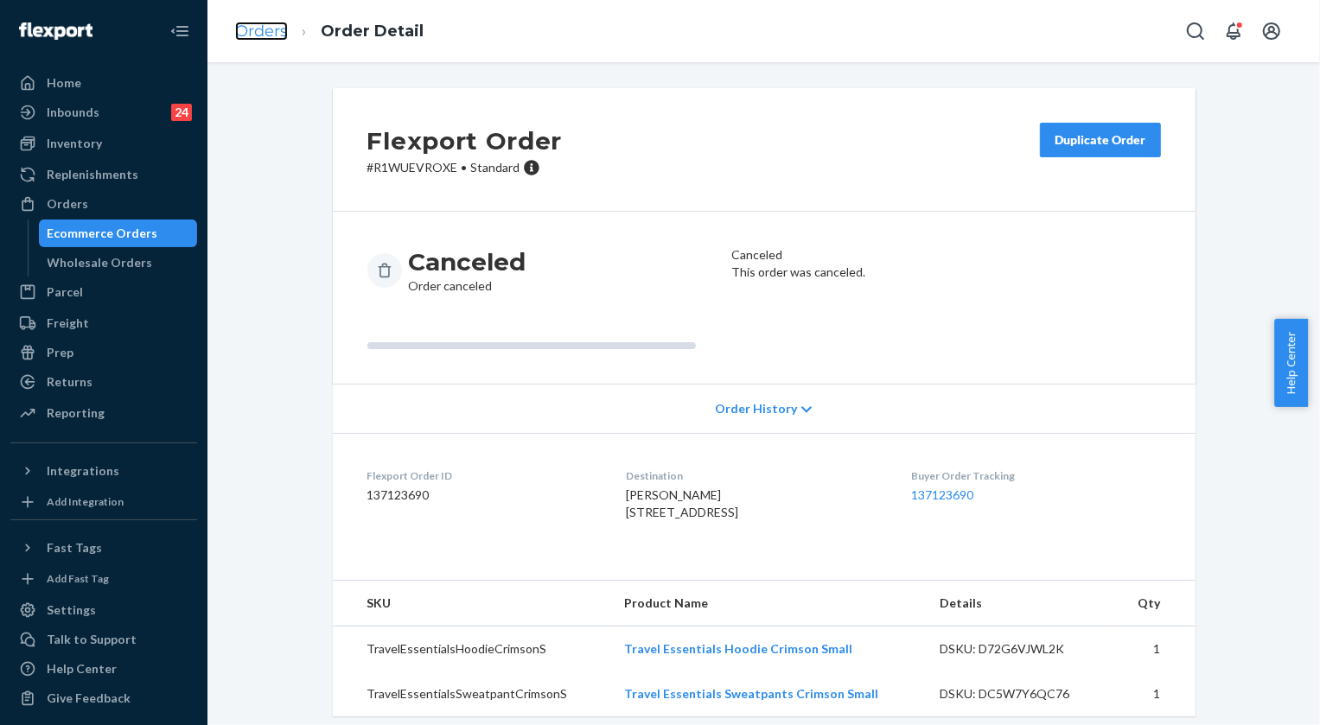
click at [258, 32] on link "Orders" at bounding box center [261, 31] width 53 height 19
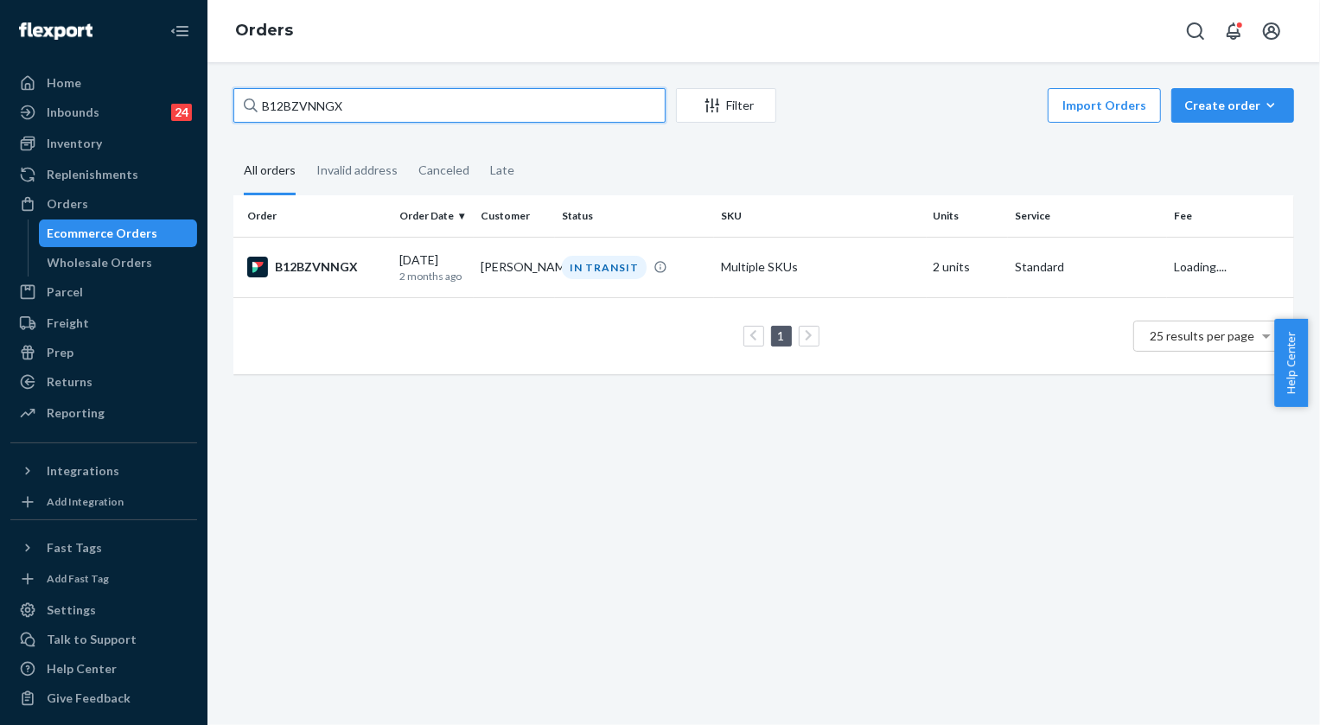
click at [375, 110] on input "B12BZVNNGX" at bounding box center [449, 105] width 432 height 35
click at [375, 109] on input "B12BZVNNGX" at bounding box center [449, 105] width 432 height 35
paste input "255143432"
type input "255143432"
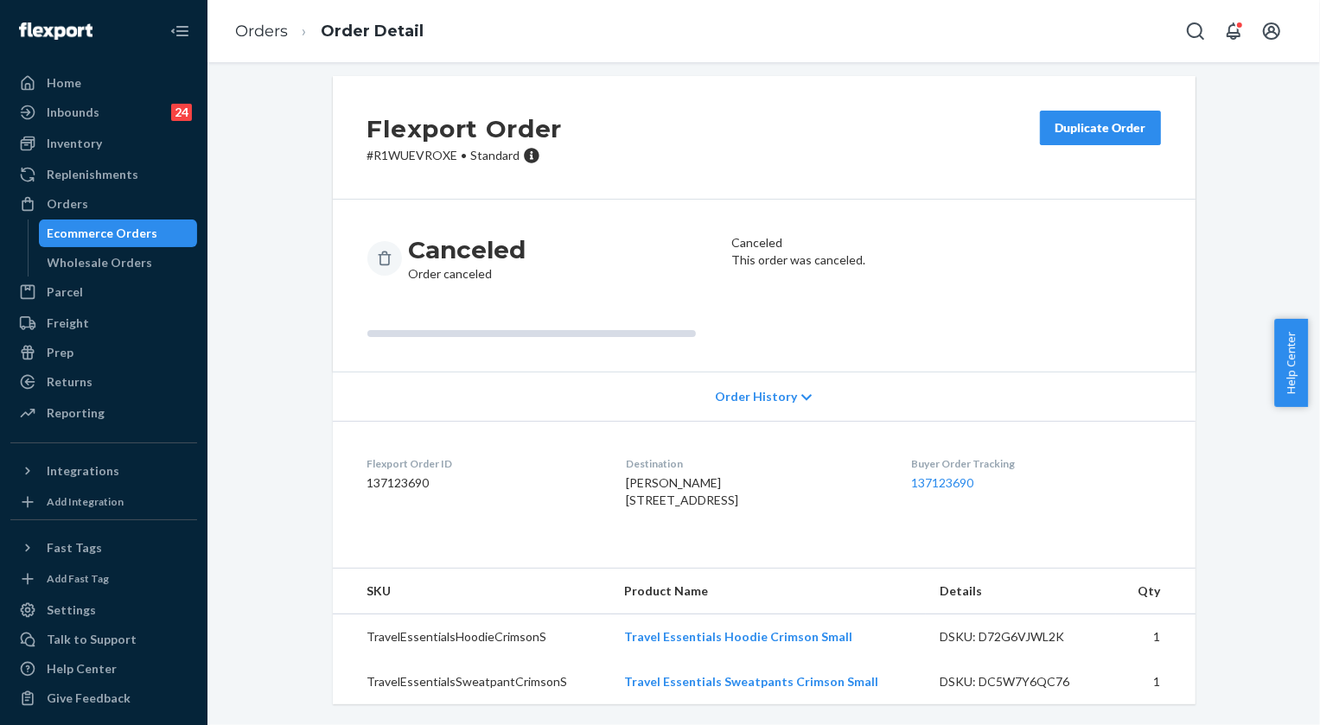
scroll to position [64, 0]
click at [396, 147] on p "# R1WUEVROXE • Standard" at bounding box center [464, 155] width 195 height 17
copy p "R1WUEVROXE"
click at [260, 32] on link "Orders" at bounding box center [261, 31] width 53 height 19
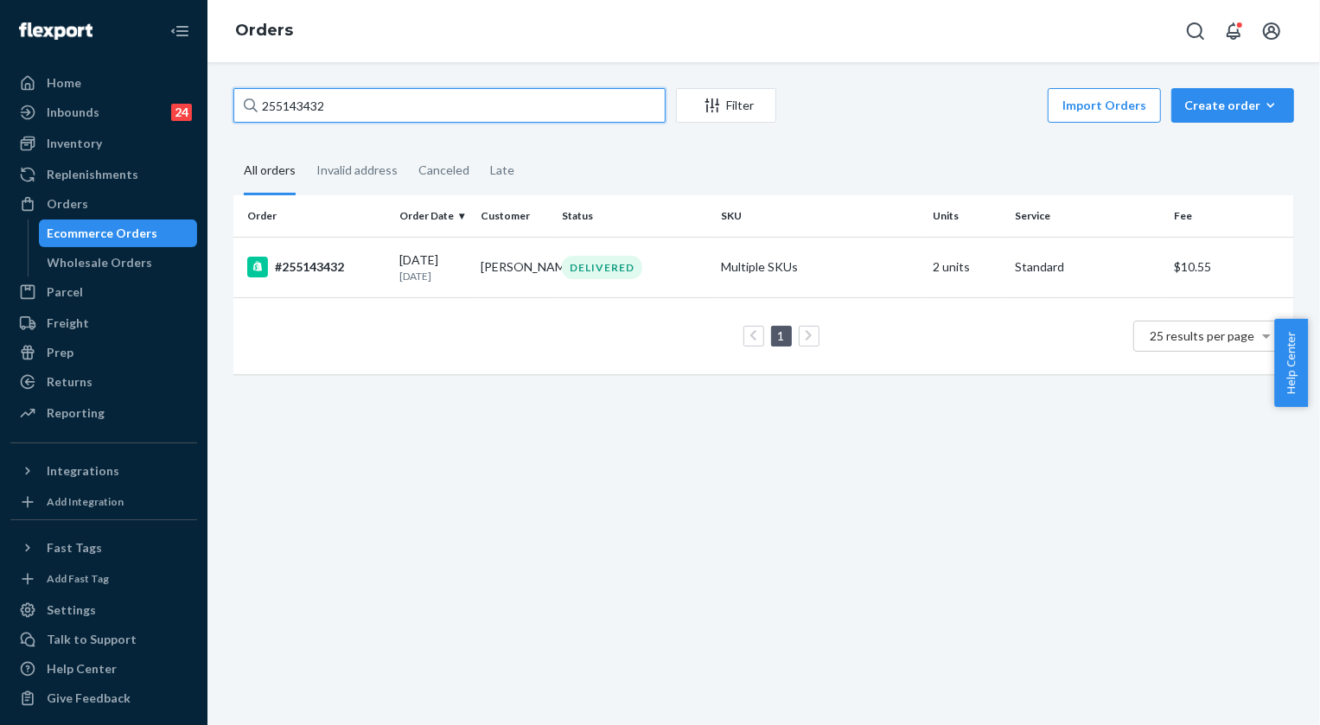
click at [409, 118] on input "255143432" at bounding box center [449, 105] width 432 height 35
paste input "R1WUEVROXE"
type input "R1WUEVROXE"
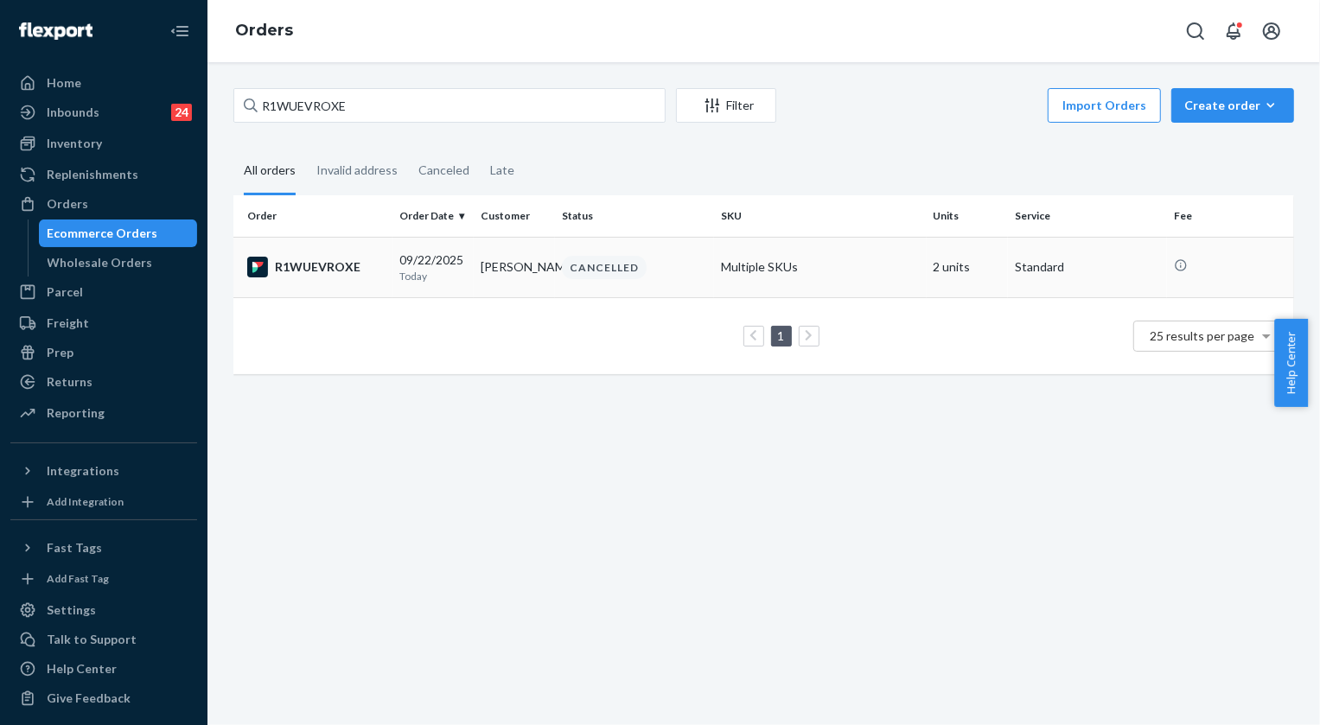
click at [603, 262] on div "CANCELLED" at bounding box center [604, 267] width 85 height 23
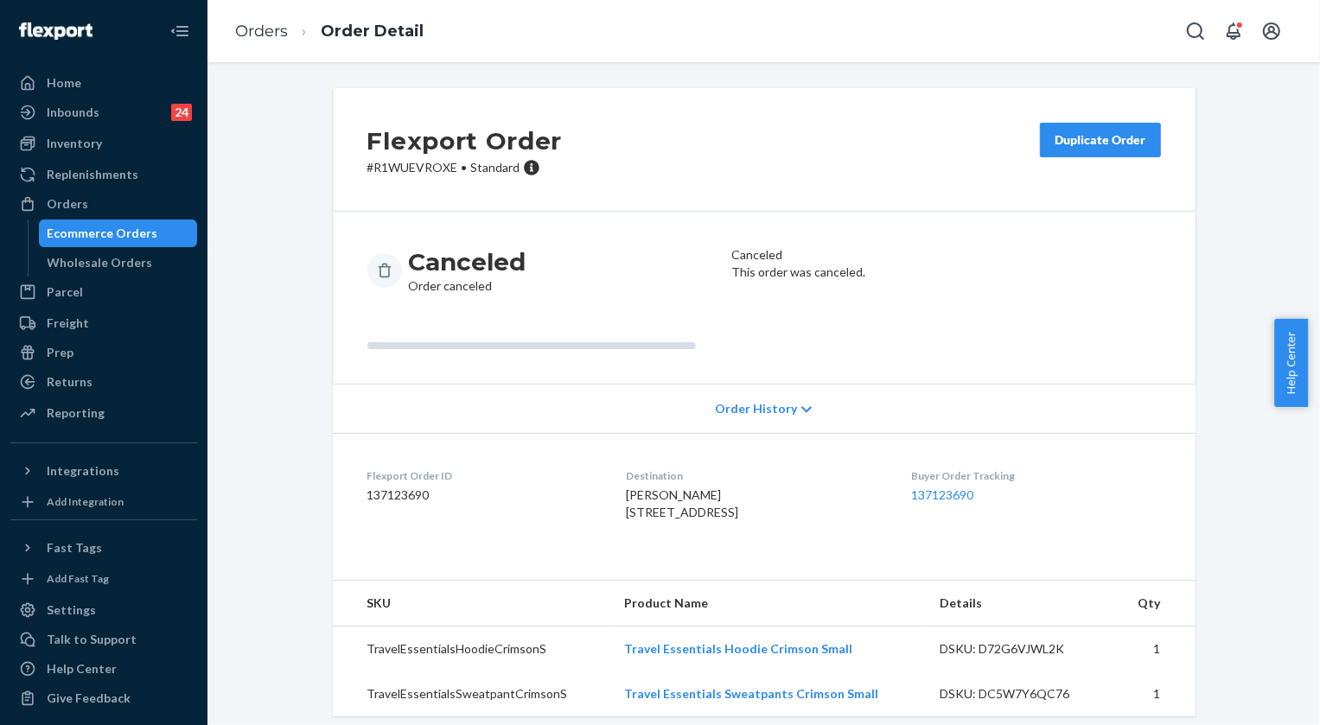
click at [1103, 140] on div "Duplicate Order" at bounding box center [1101, 139] width 92 height 17
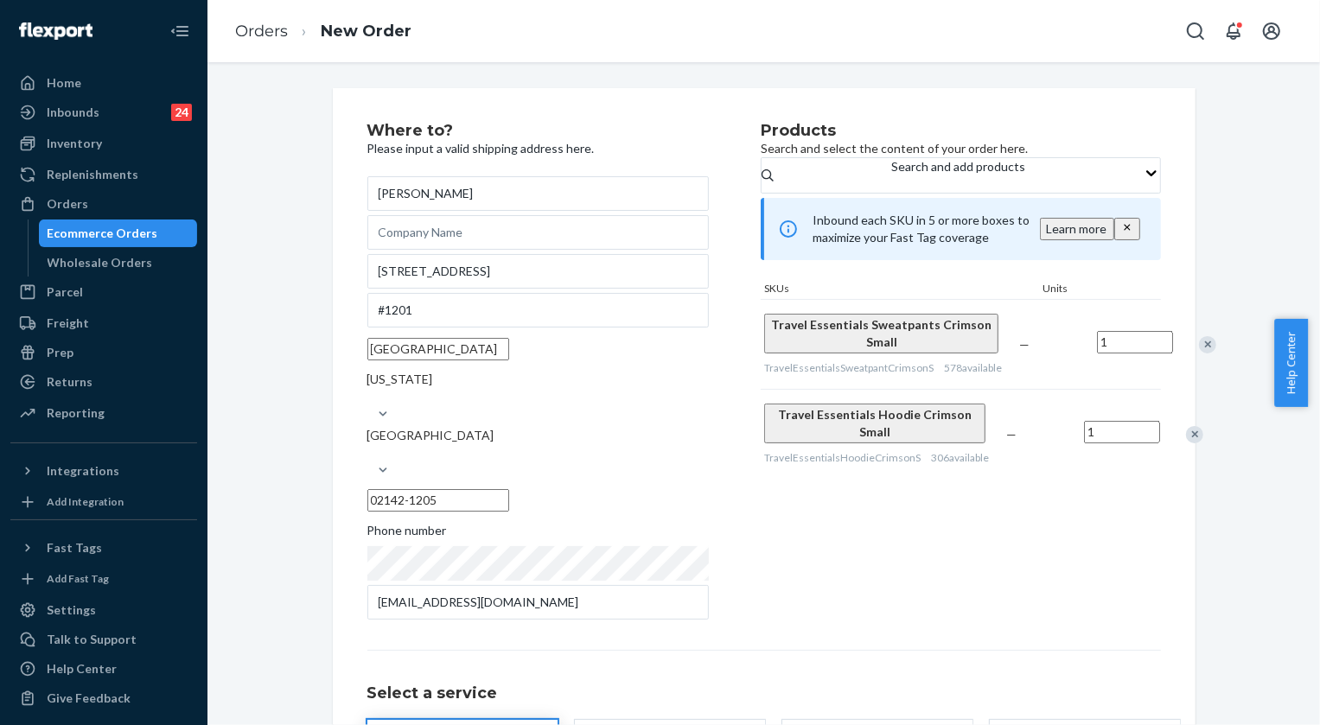
drag, startPoint x: 482, startPoint y: 201, endPoint x: 355, endPoint y: 195, distance: 126.4
click at [355, 195] on div "Where to? Please input a valid shipping address here. [PERSON_NAME] [STREET_ADD…" at bounding box center [764, 499] width 863 height 822
click at [271, 35] on link "Orders" at bounding box center [261, 31] width 53 height 19
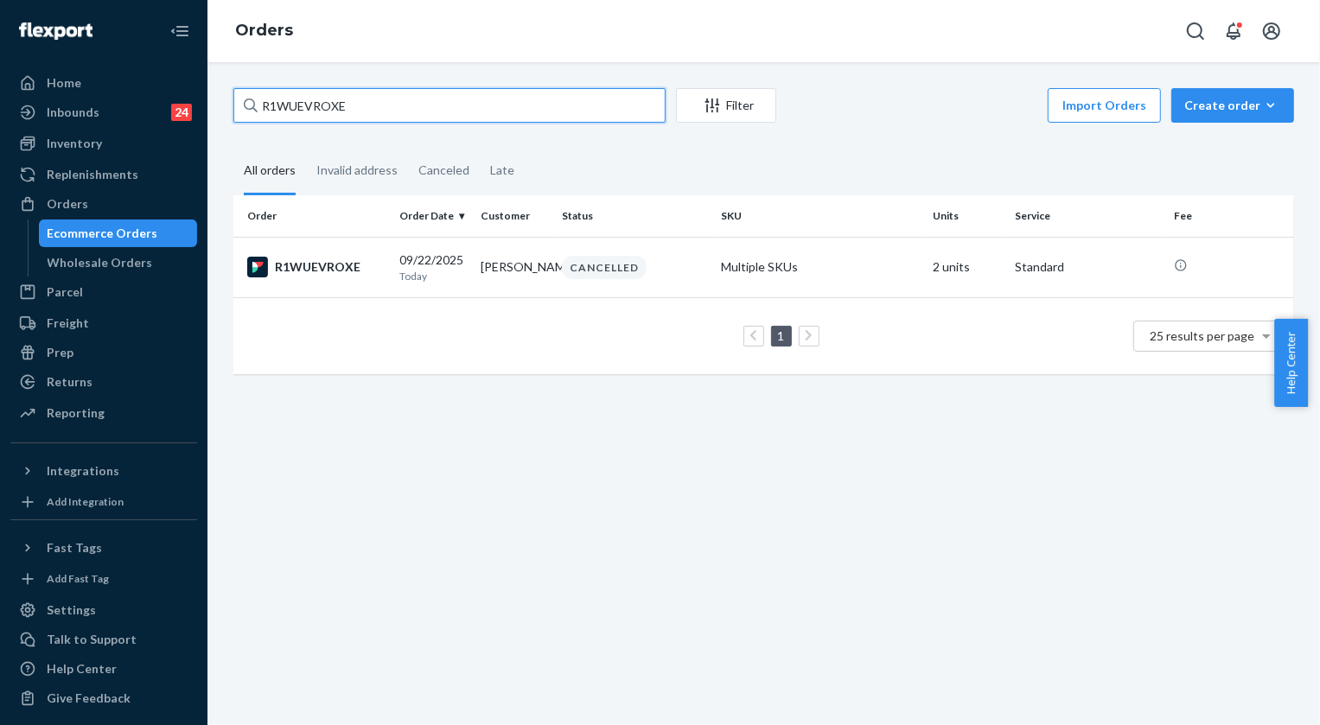
click at [361, 90] on input "R1WUEVROXE" at bounding box center [449, 105] width 432 height 35
paste input "255143432"
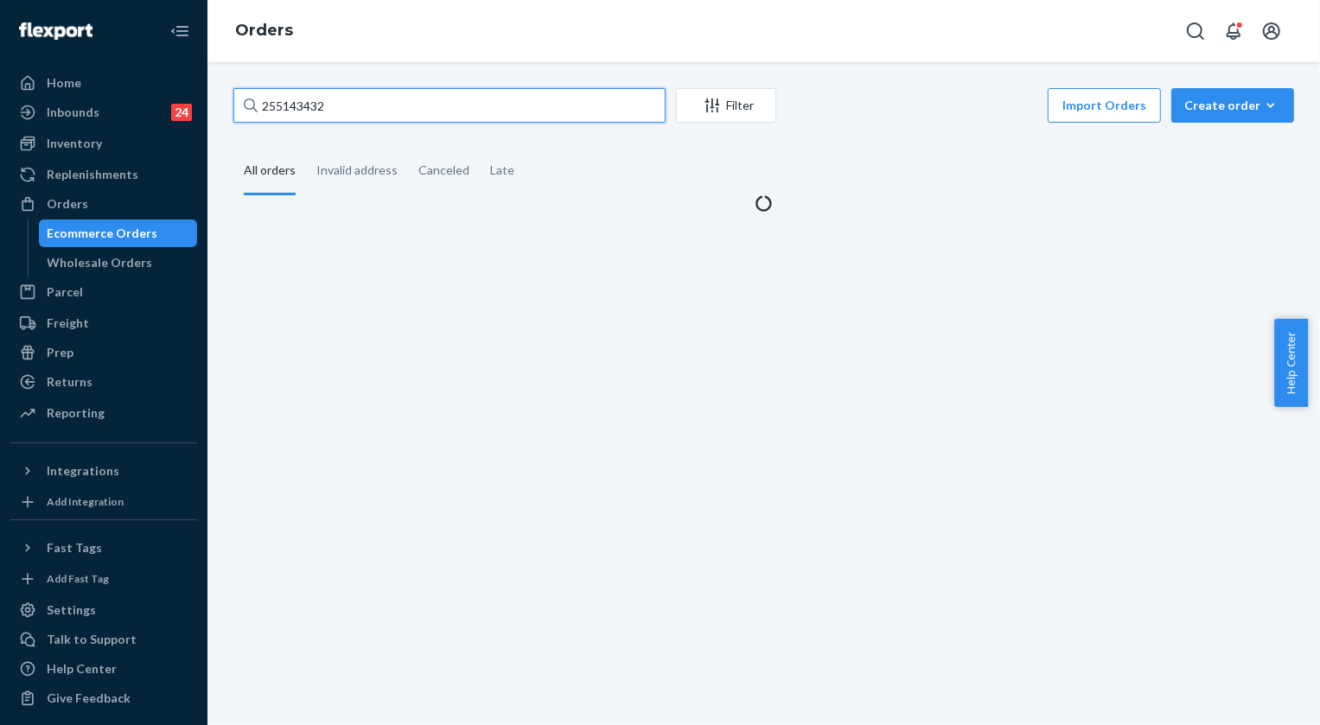
type input "255143432"
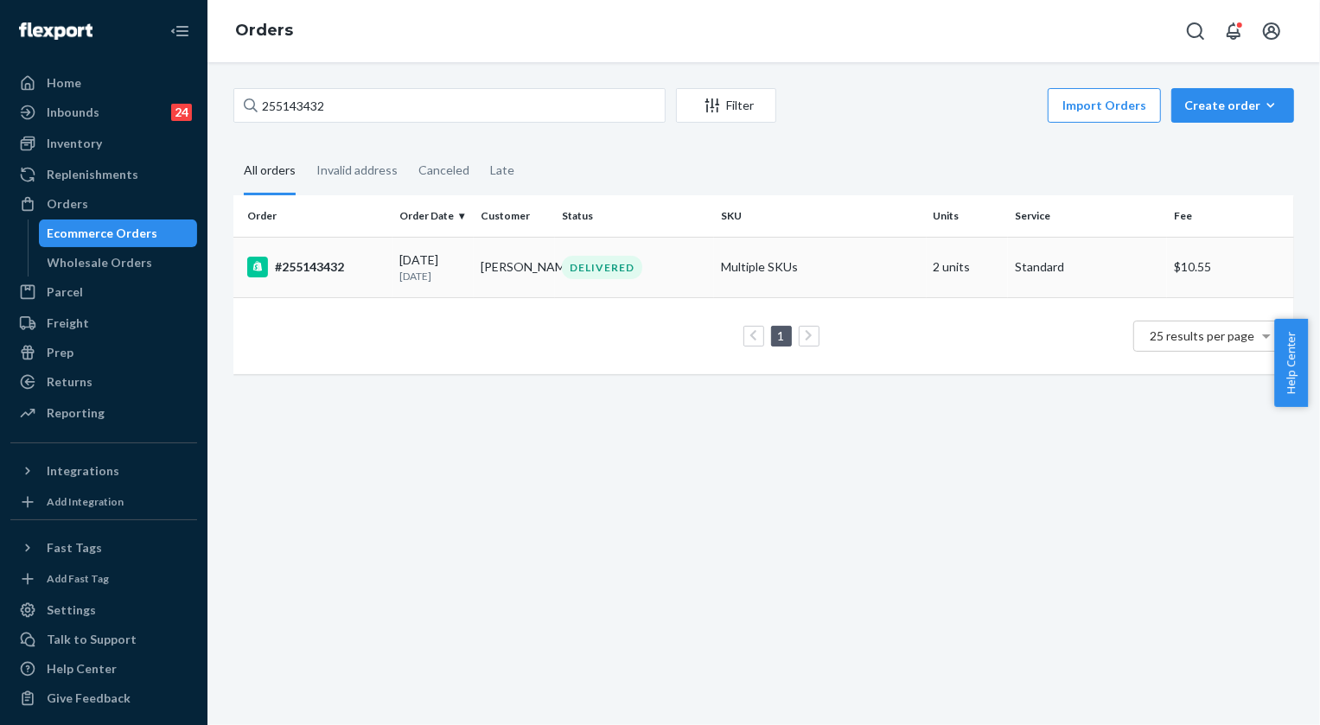
click at [605, 274] on div "DELIVERED" at bounding box center [602, 267] width 80 height 23
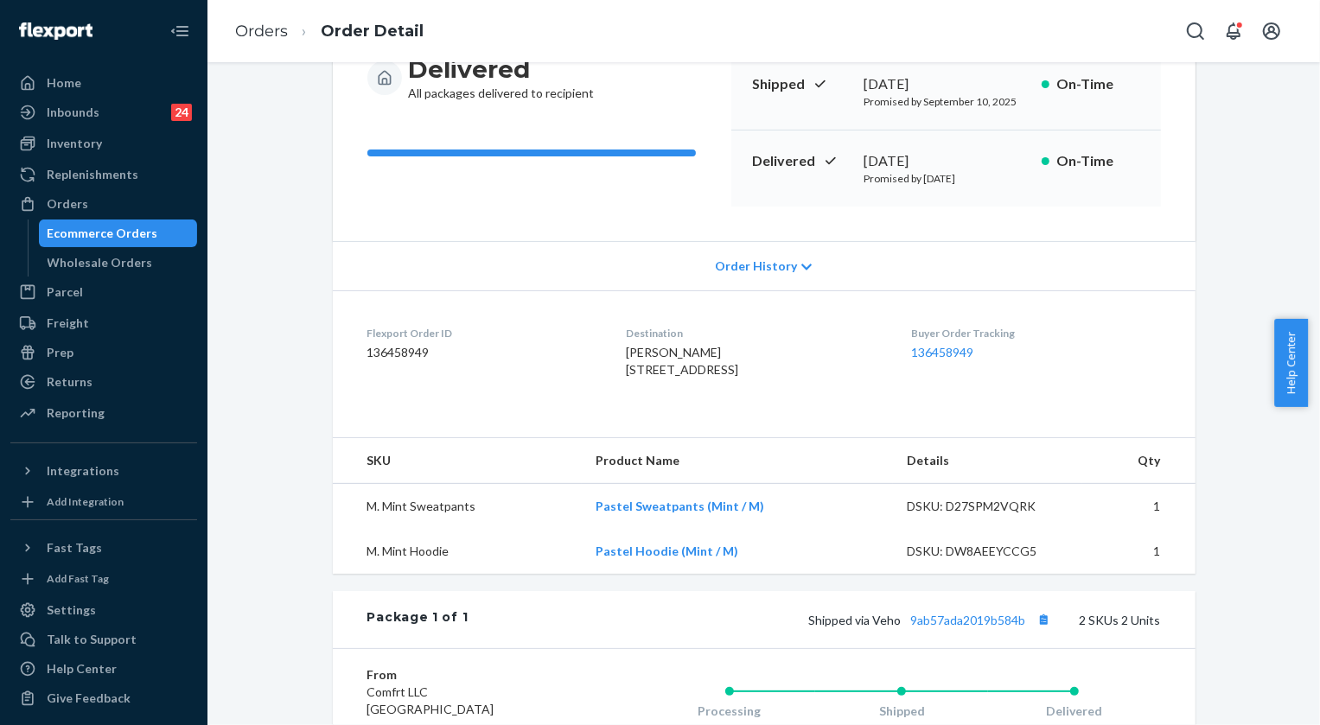
scroll to position [235, 0]
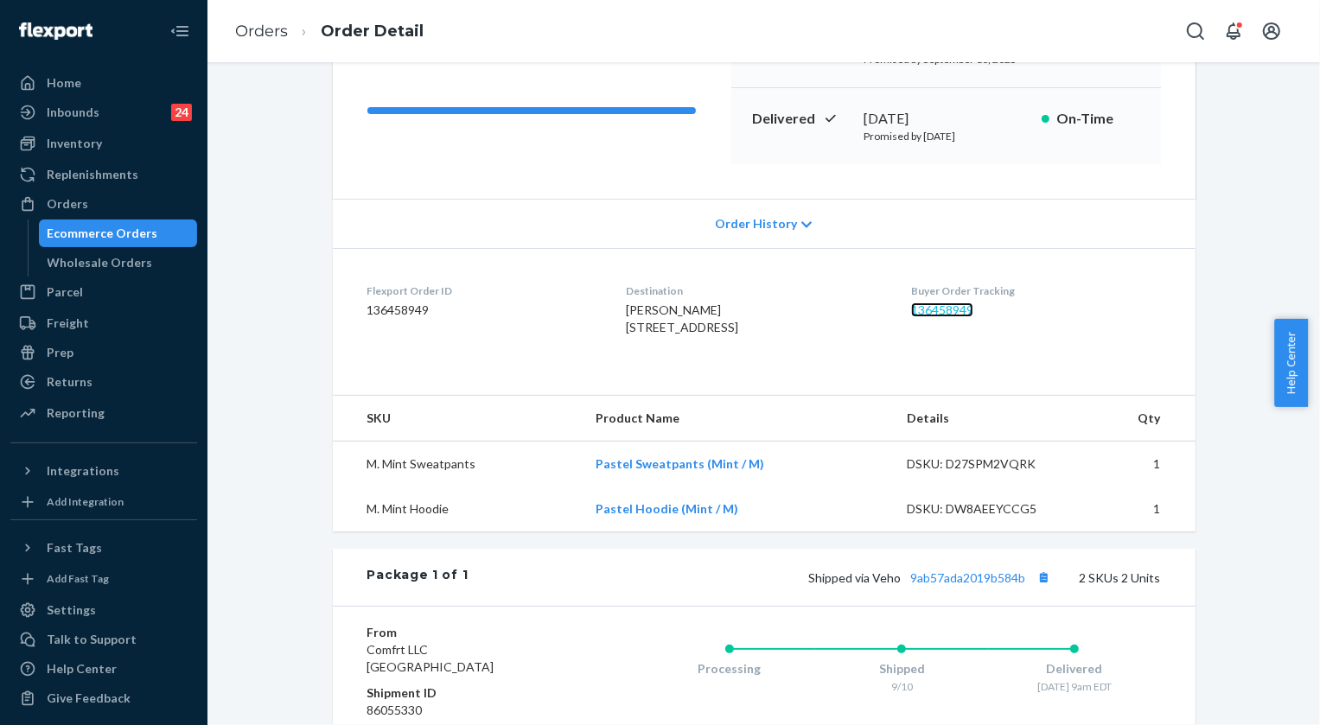
click at [962, 315] on link "136458949" at bounding box center [942, 310] width 62 height 15
click at [280, 32] on link "Orders" at bounding box center [261, 31] width 53 height 19
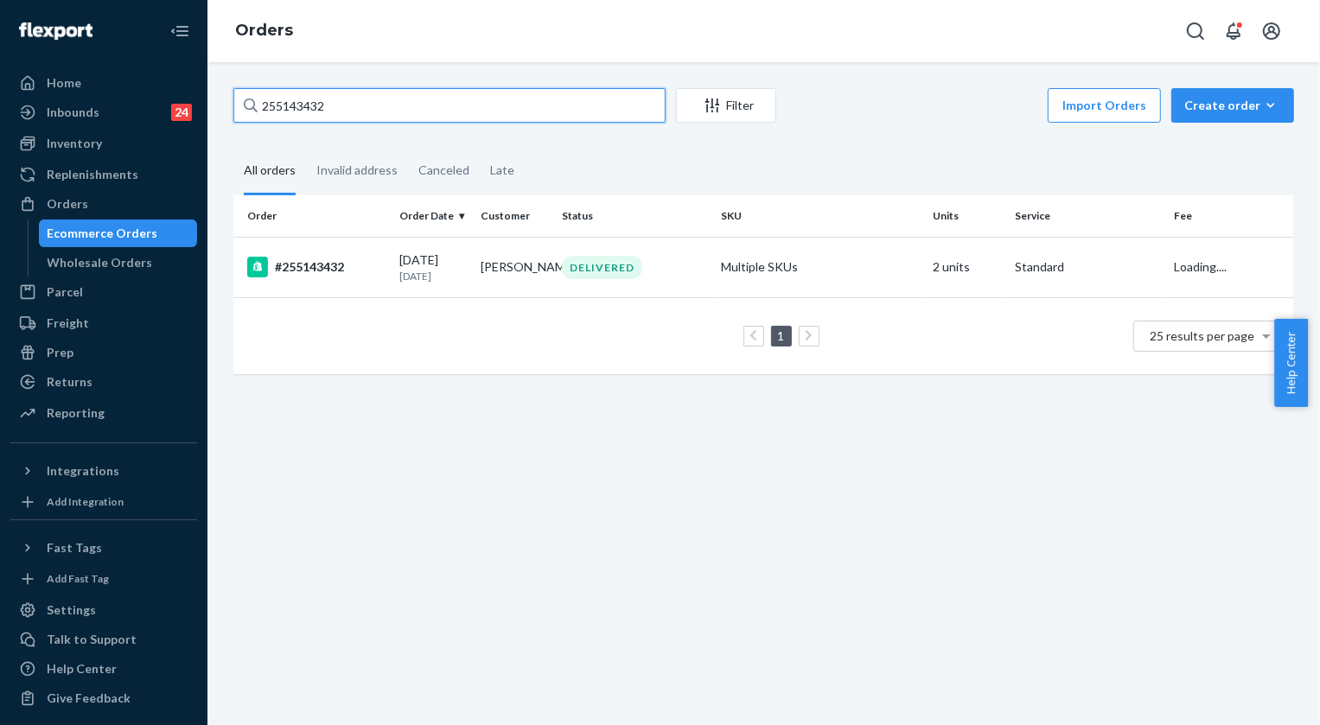
click at [387, 111] on input "255143432" at bounding box center [449, 105] width 432 height 35
click at [385, 110] on input "255143432" at bounding box center [449, 105] width 432 height 35
paste input "FPE4KMR5T"
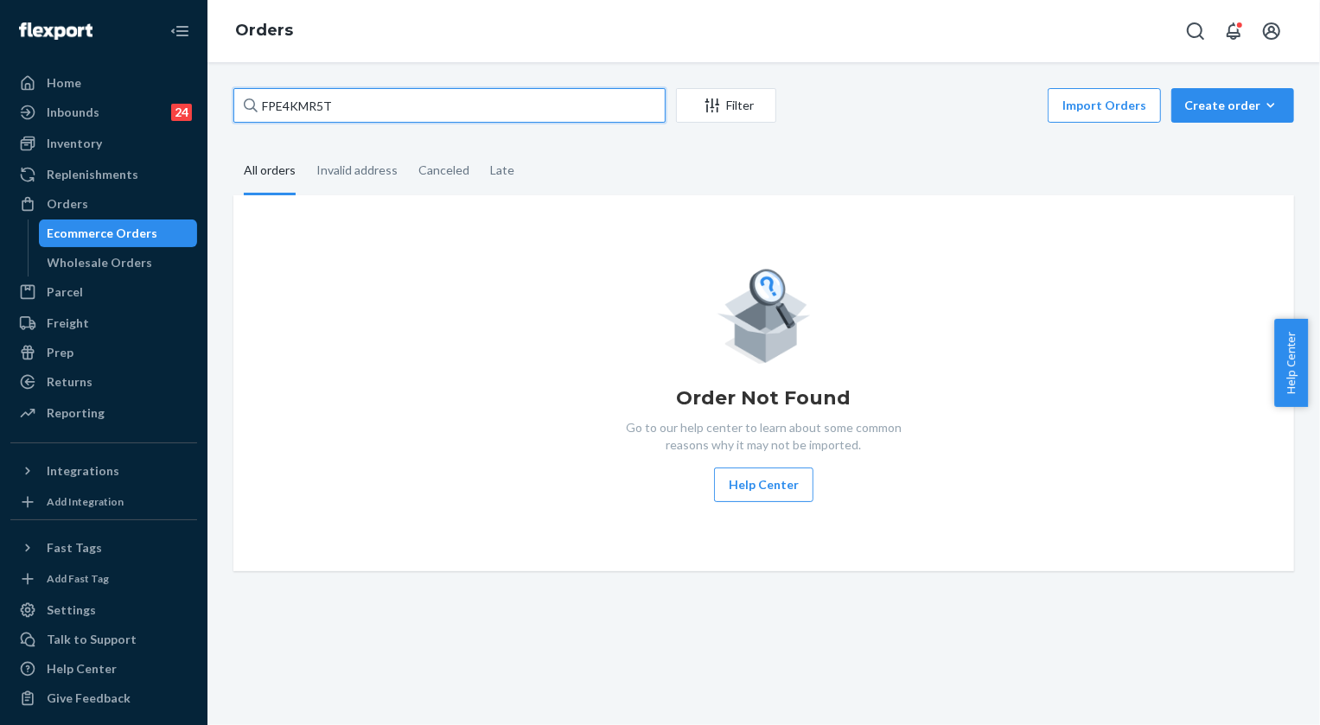
click at [379, 110] on input "FPE4KMR5T" at bounding box center [449, 105] width 432 height 35
click at [378, 110] on input "FPE4KMR5T" at bounding box center [449, 105] width 432 height 35
paste input "255314558"
type input "255314558"
